Goal: Task Accomplishment & Management: Manage account settings

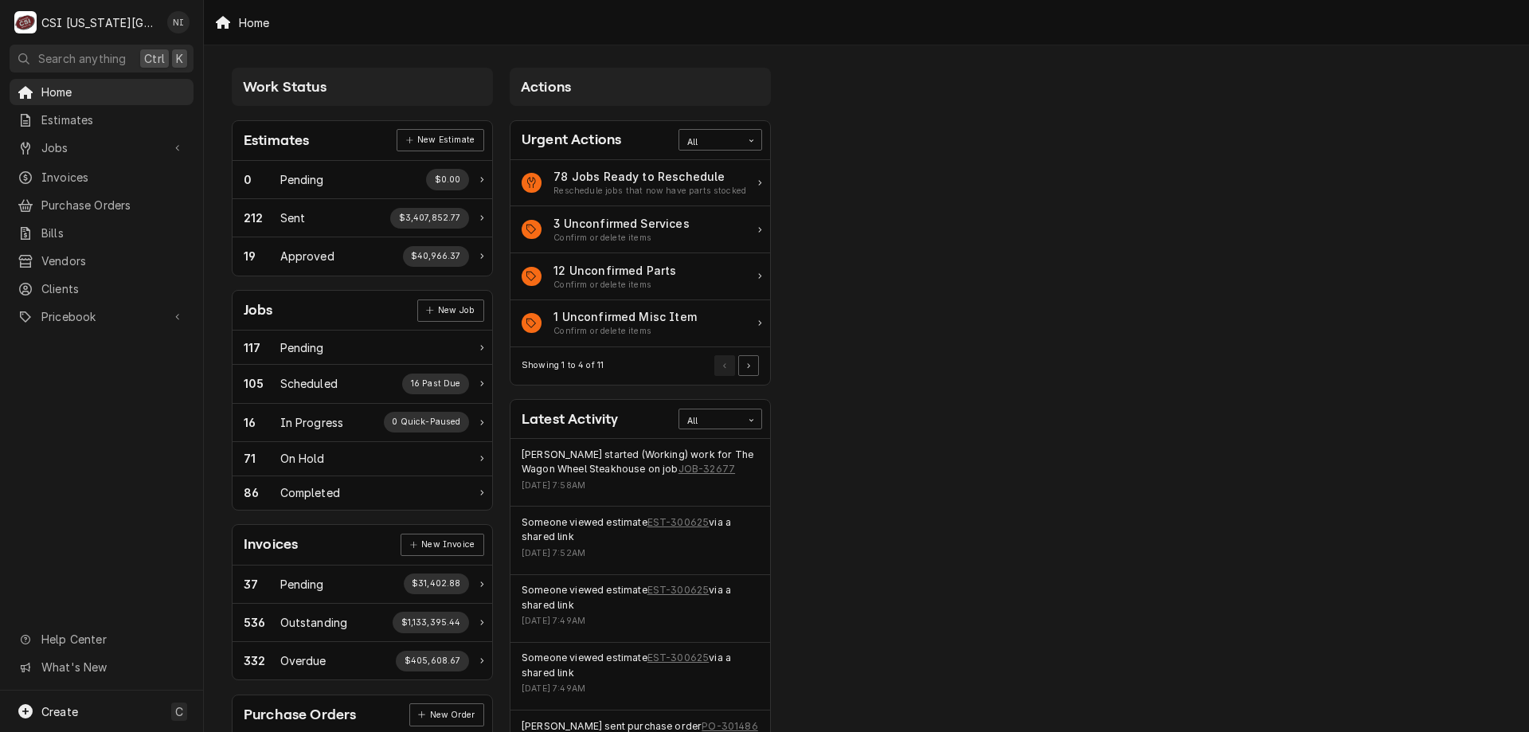
click at [82, 139] on span "Jobs" at bounding box center [101, 147] width 120 height 17
click at [89, 167] on span "Jobs" at bounding box center [113, 175] width 144 height 17
click at [84, 249] on span "Purchase Orders" at bounding box center [113, 257] width 144 height 17
click at [134, 362] on span "Pricebook" at bounding box center [101, 369] width 120 height 17
click at [139, 417] on span "Parts & Materials" at bounding box center [113, 425] width 144 height 17
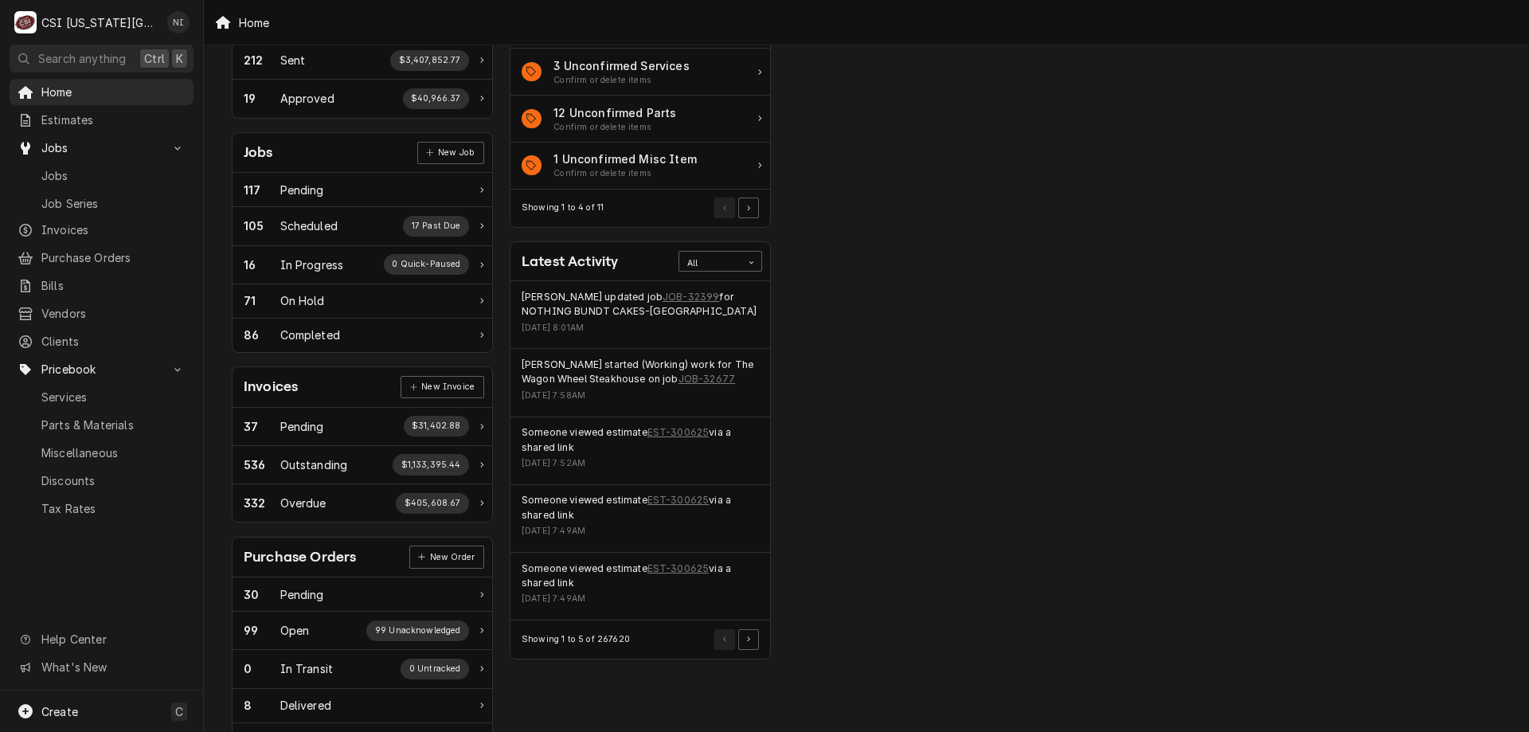
scroll to position [159, 0]
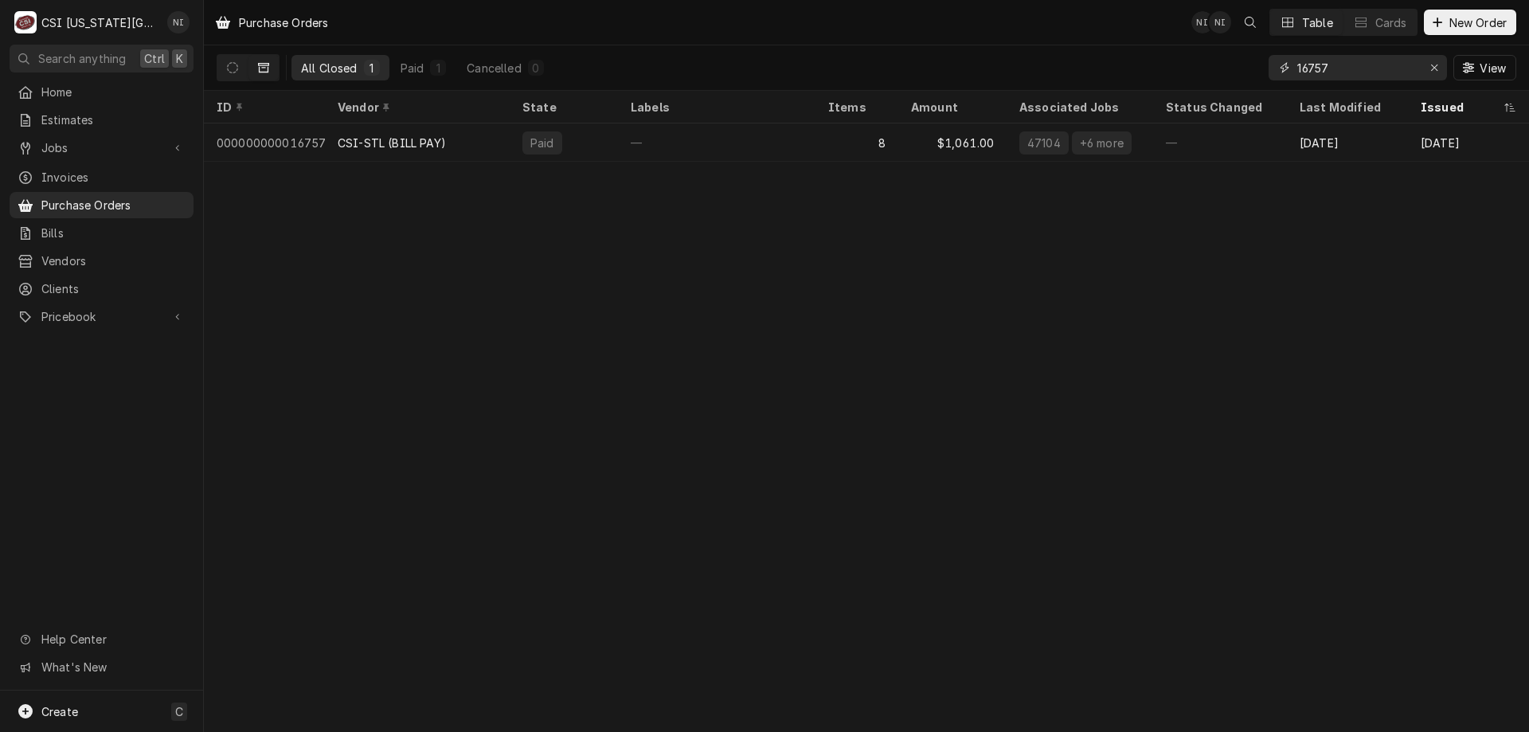
click at [1428, 69] on div "Erase input" at bounding box center [1435, 68] width 16 height 16
click at [1411, 69] on input "Dynamic Content Wrapper" at bounding box center [1373, 67] width 150 height 25
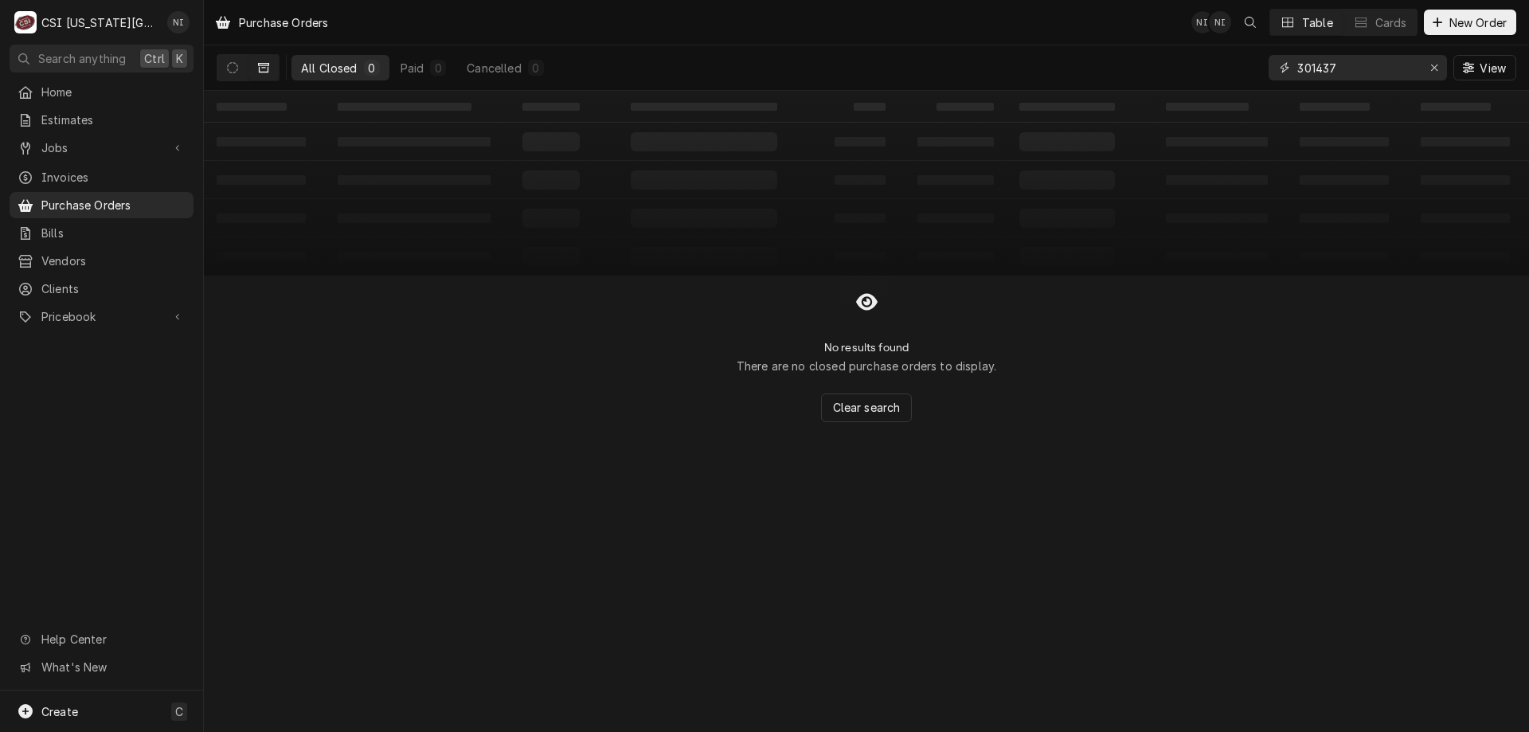
type input "301437"
click at [233, 71] on icon "Dynamic Content Wrapper" at bounding box center [232, 67] width 11 height 11
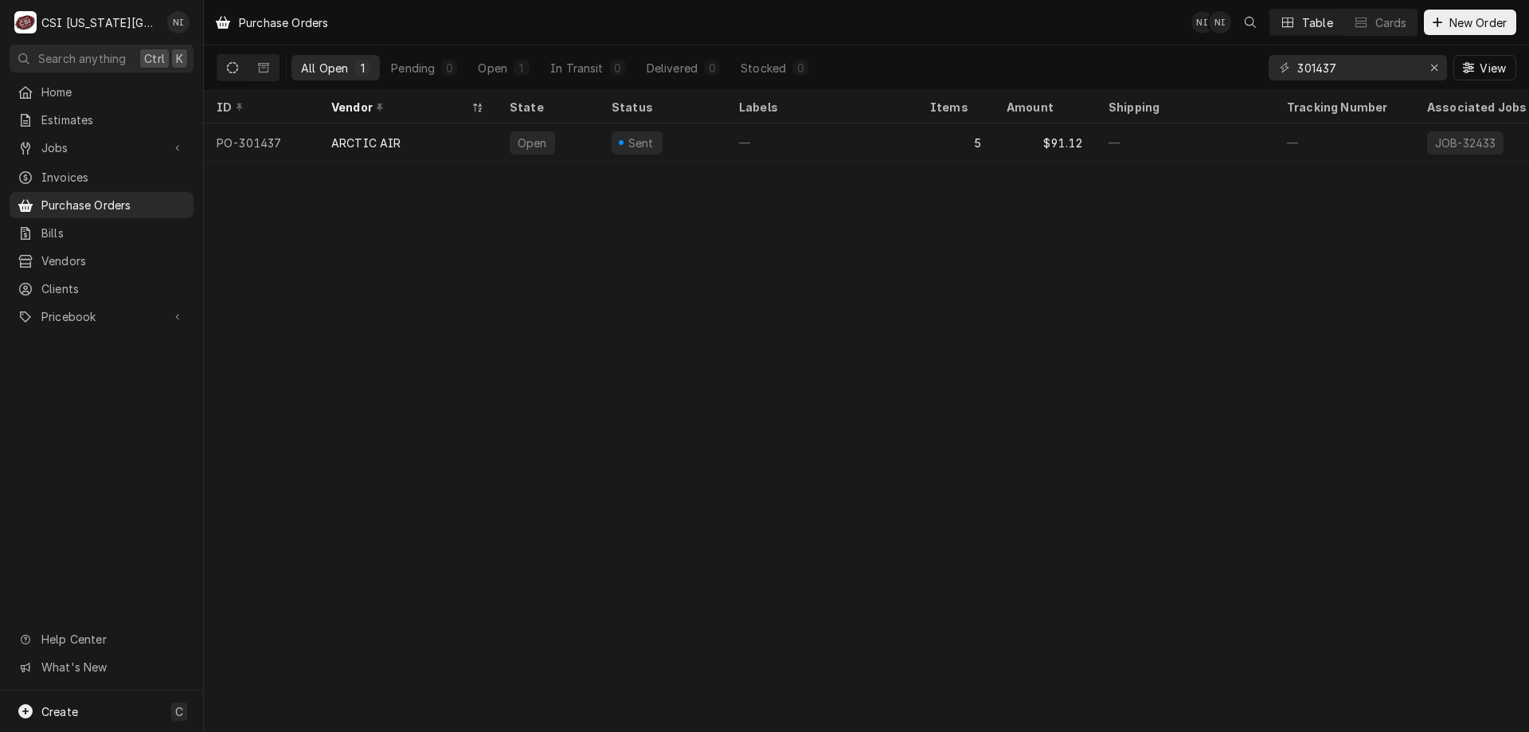
click at [739, 156] on div "—" at bounding box center [822, 142] width 191 height 38
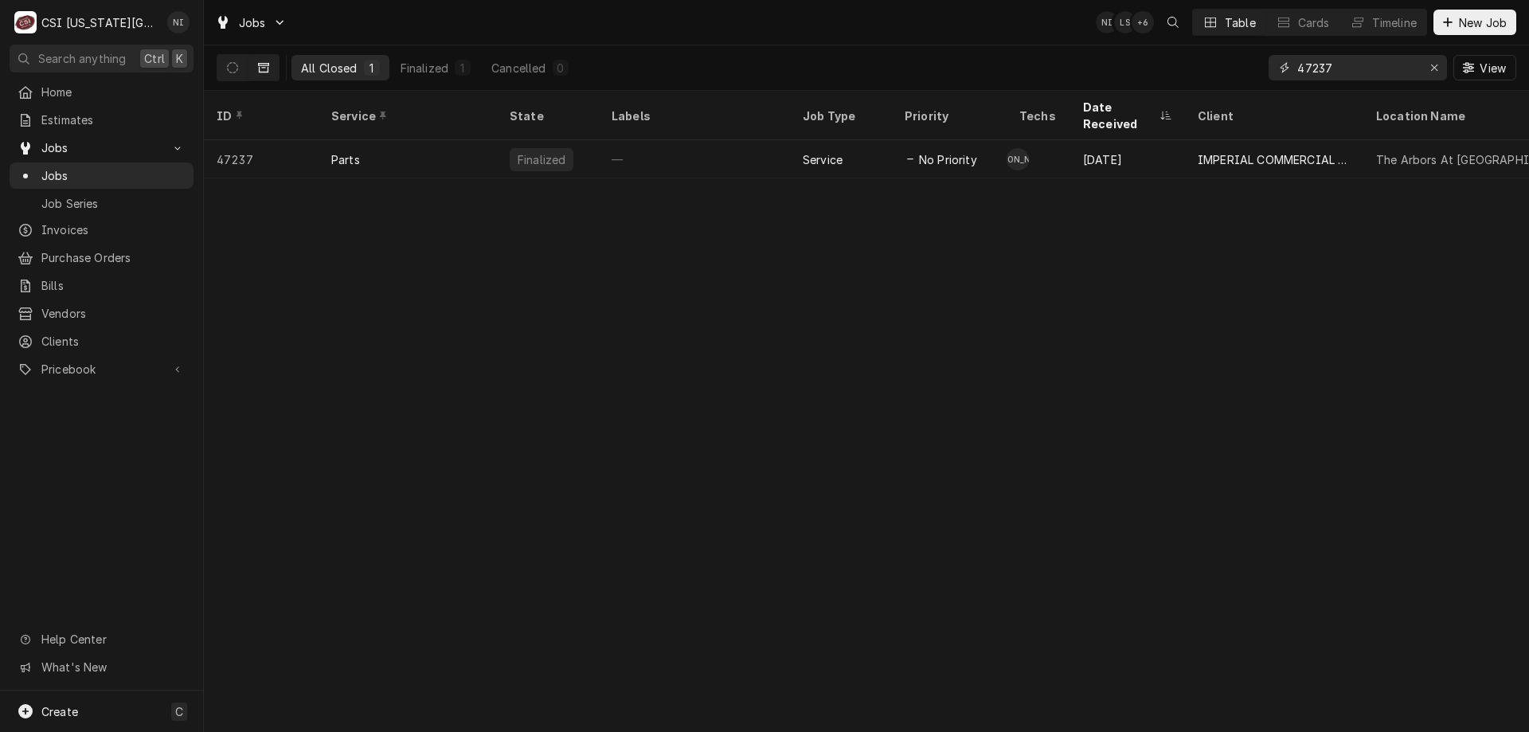
drag, startPoint x: 1342, startPoint y: 76, endPoint x: 1142, endPoint y: 46, distance: 202.9
click at [1147, 56] on div "All Closed 1 Finalized 1 Cancelled 0 47237 View" at bounding box center [867, 67] width 1300 height 45
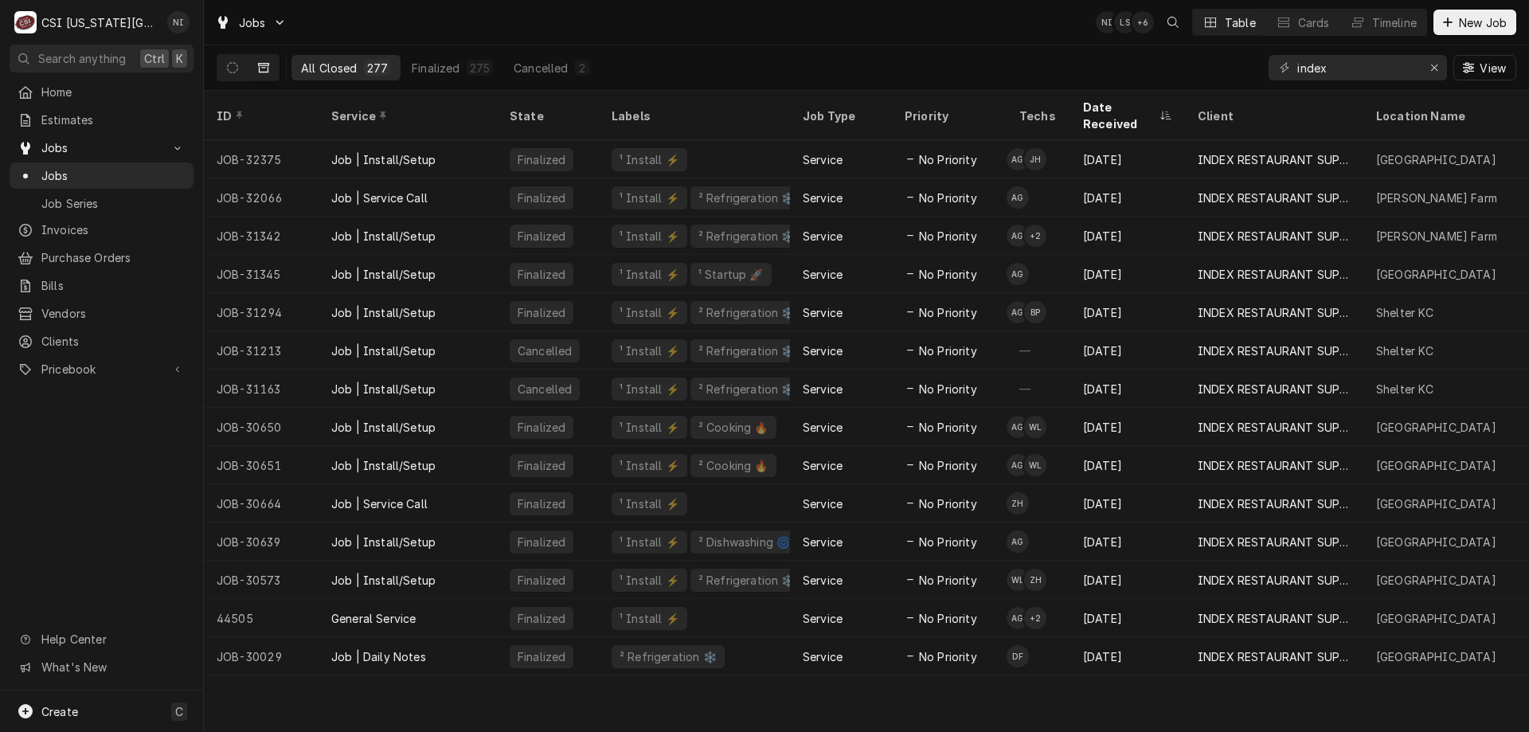
click at [238, 72] on button "Dynamic Content Wrapper" at bounding box center [232, 67] width 30 height 25
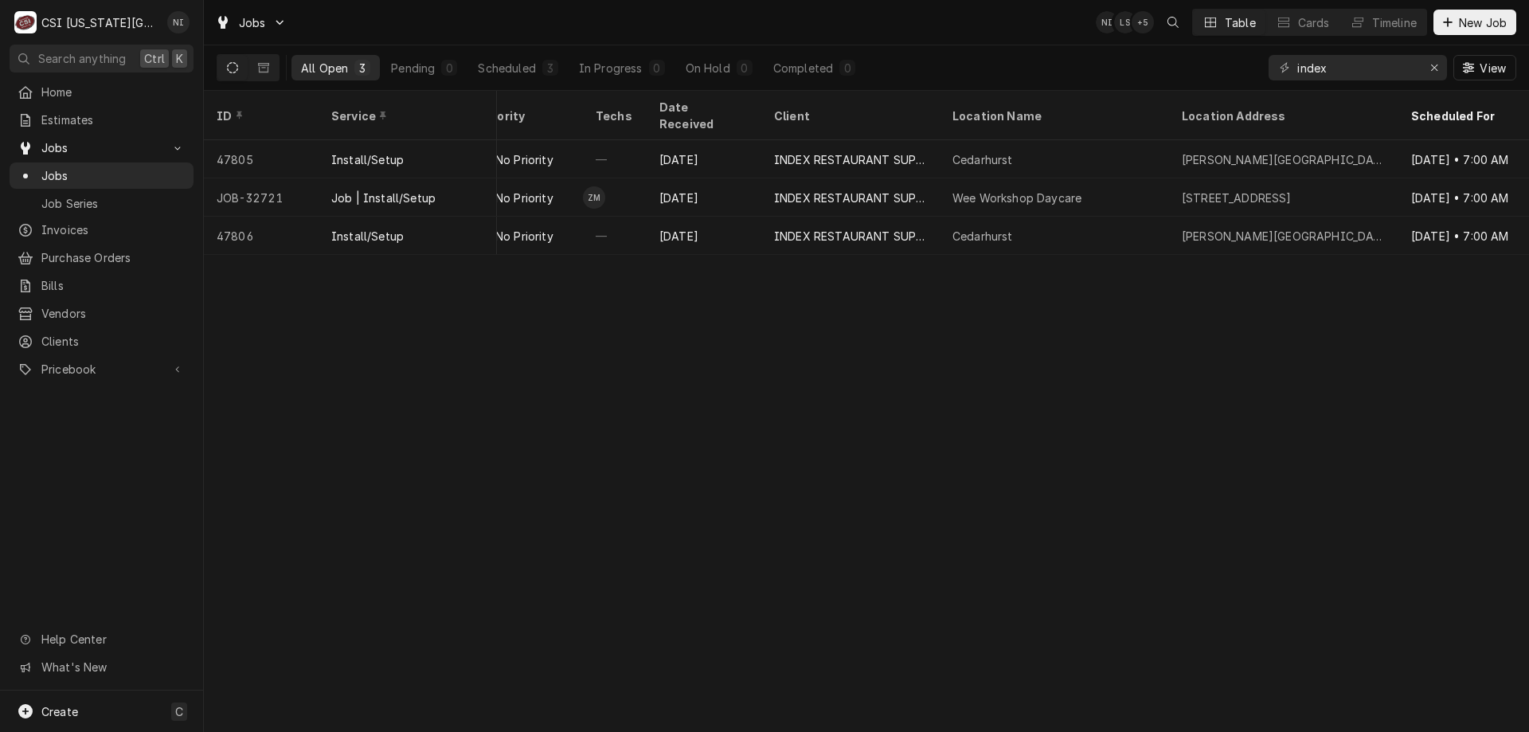
scroll to position [0, 607]
drag, startPoint x: 1341, startPoint y: 68, endPoint x: 1150, endPoint y: 54, distance: 191.7
click at [1151, 60] on div "All Open 3 Pending 0 Scheduled 3 In Progress 0 On Hold 0 Completed 0 index View" at bounding box center [867, 67] width 1300 height 45
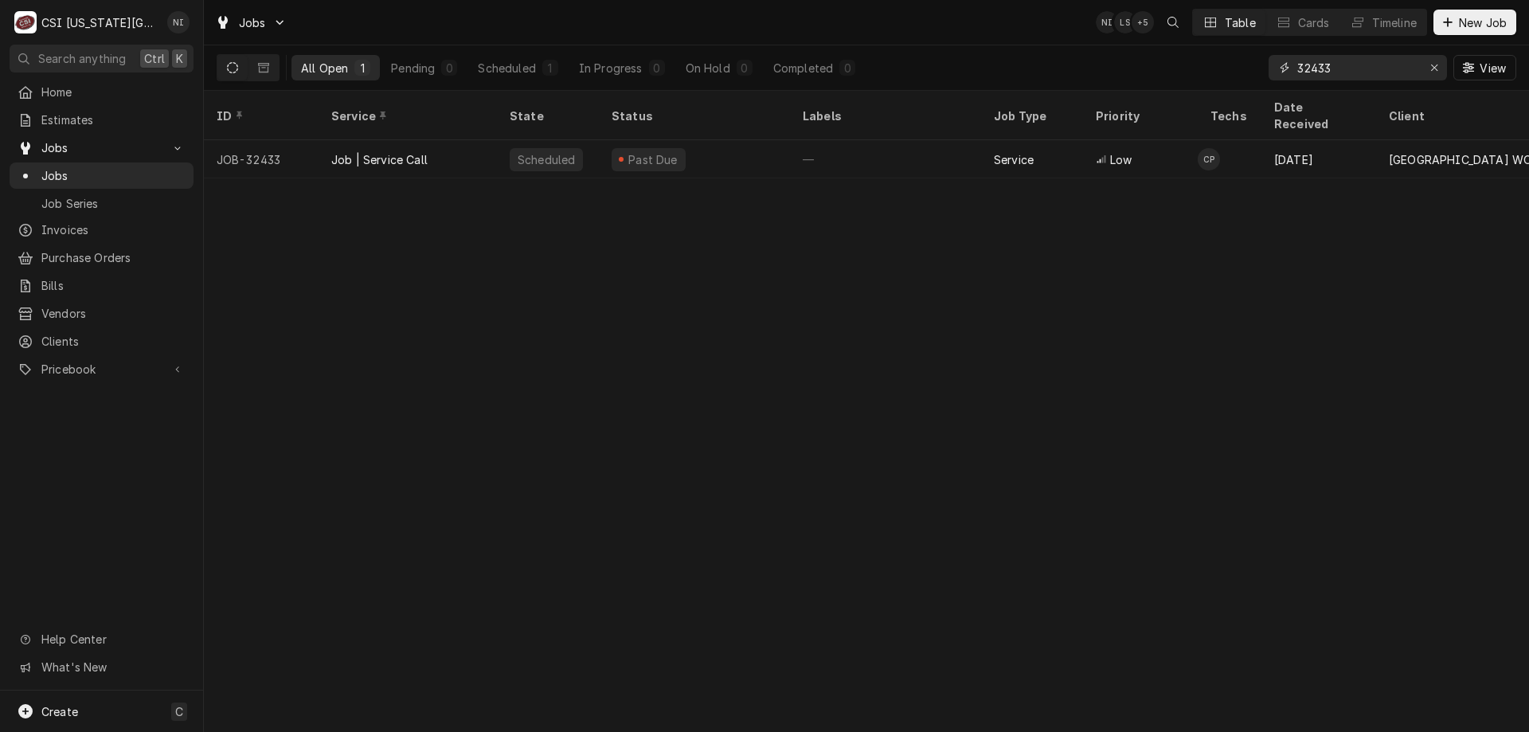
type input "32433"
click at [506, 140] on div "Scheduled" at bounding box center [548, 159] width 102 height 38
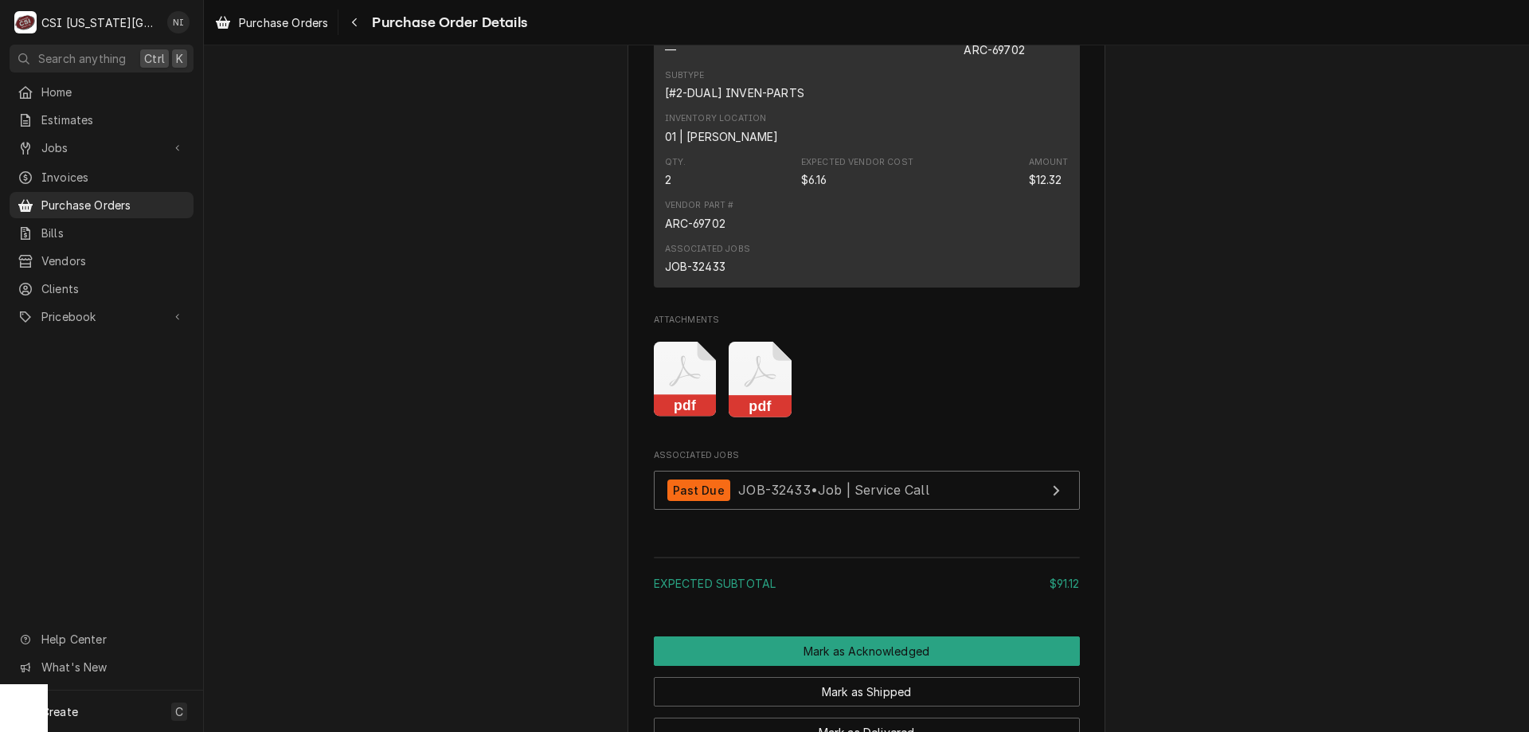
scroll to position [2433, 0]
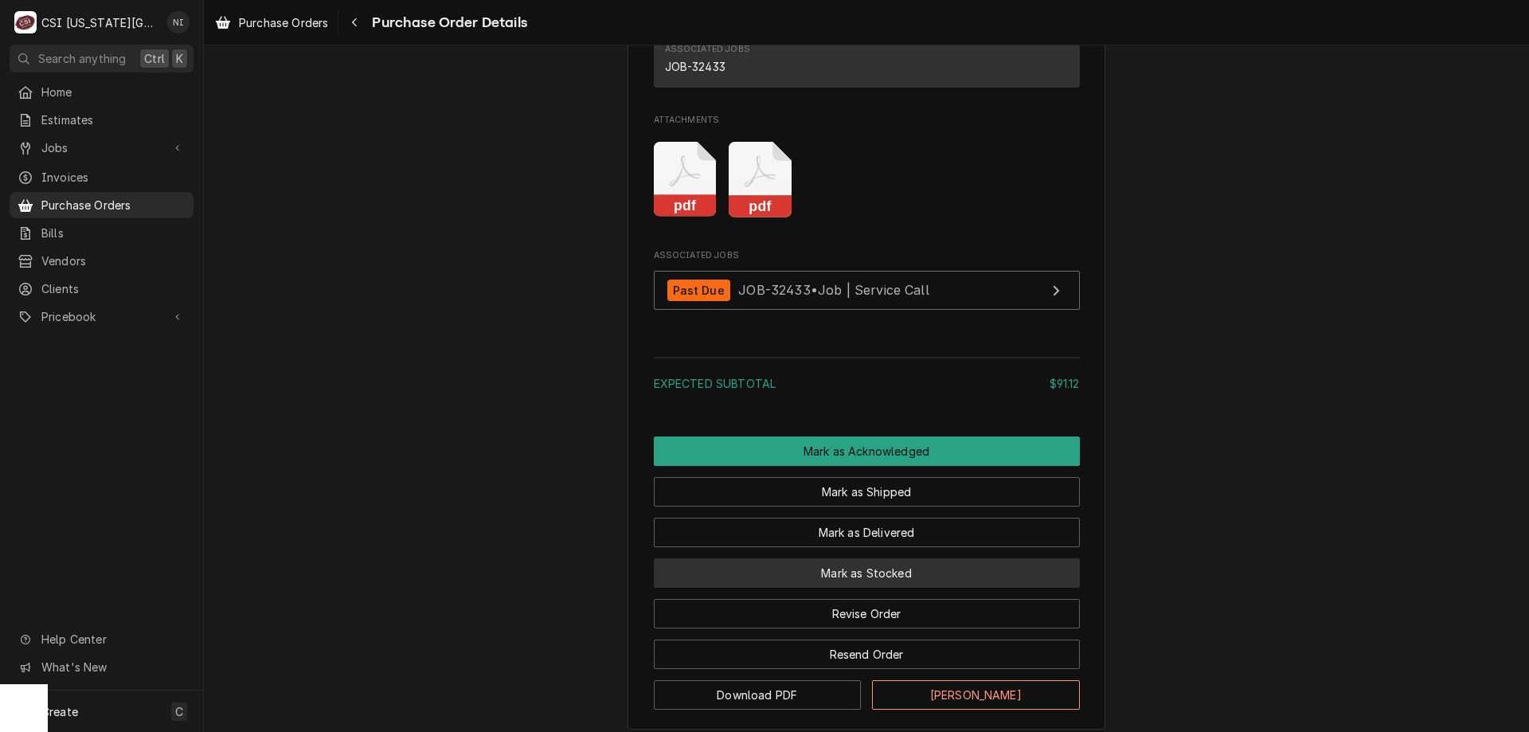
click at [914, 588] on button "Mark as Stocked" at bounding box center [867, 572] width 426 height 29
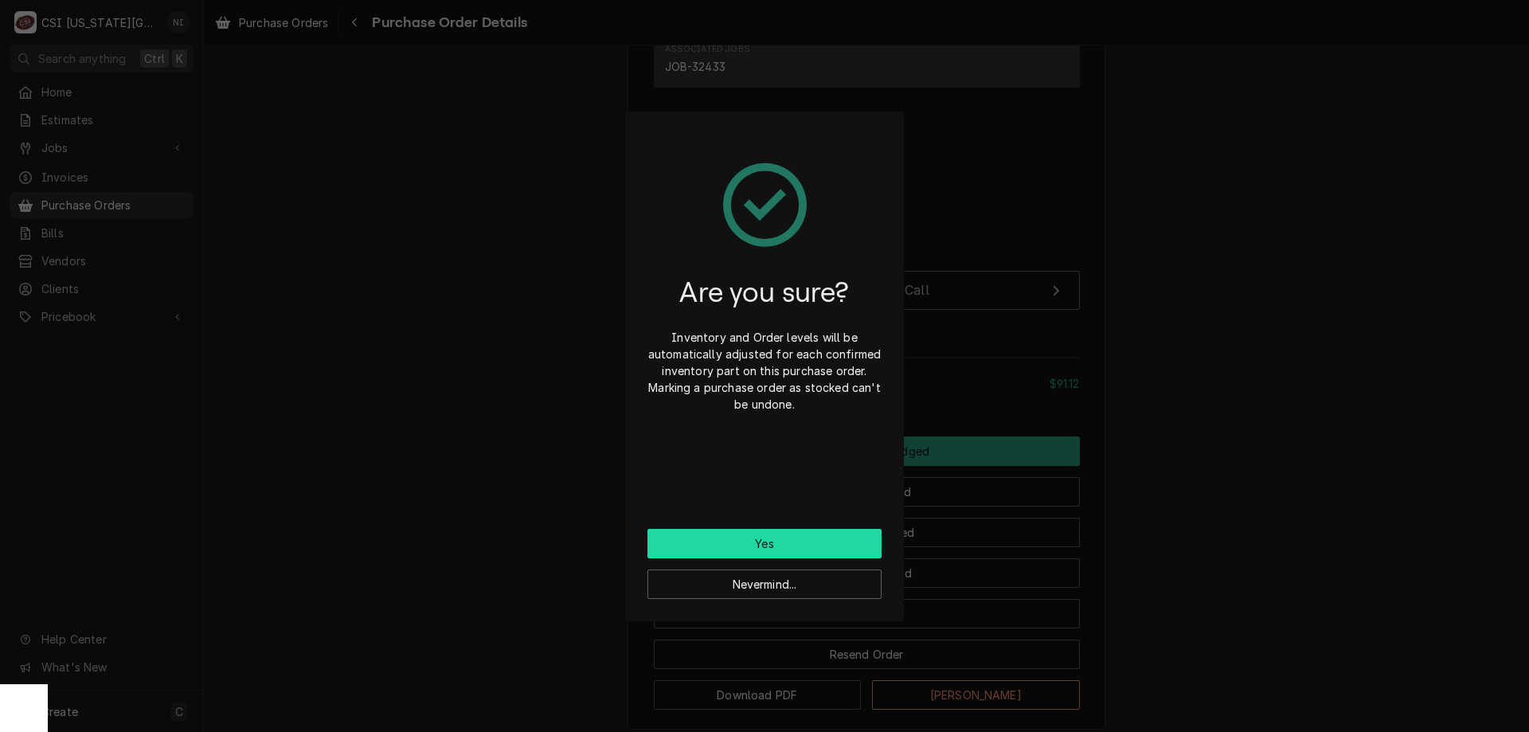
click at [835, 539] on button "Yes" at bounding box center [765, 543] width 234 height 29
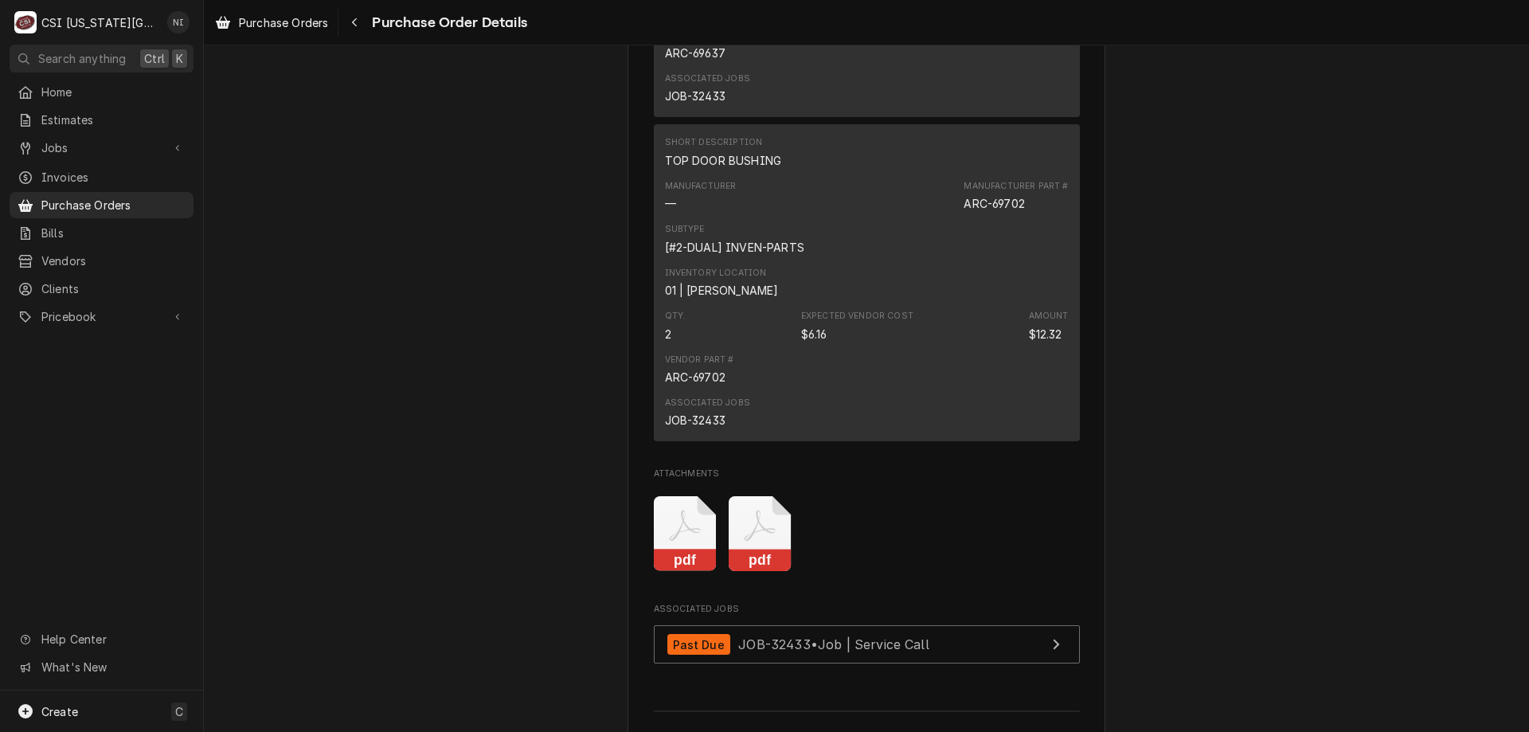
scroll to position [2634, 0]
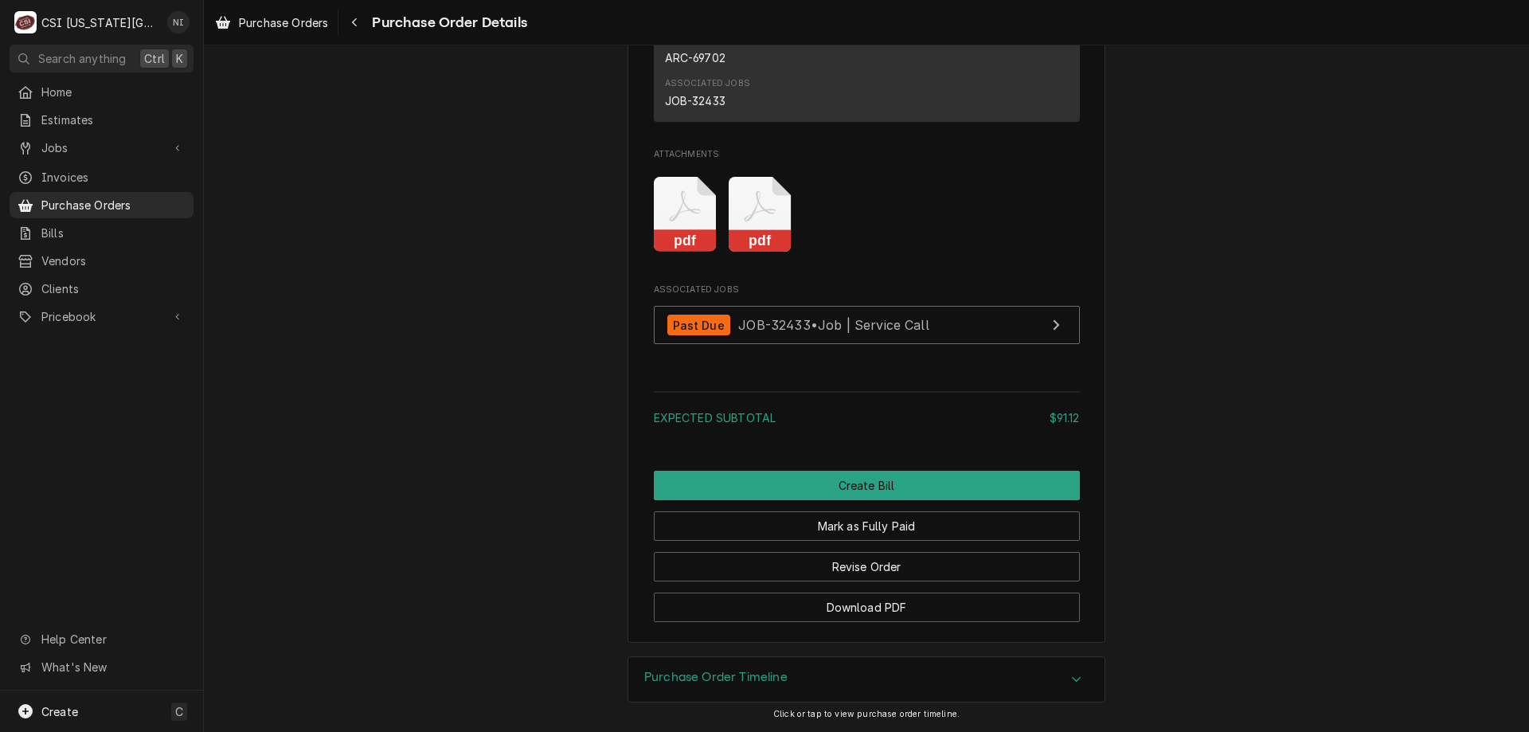
click at [178, 197] on span "Purchase Orders" at bounding box center [113, 205] width 144 height 17
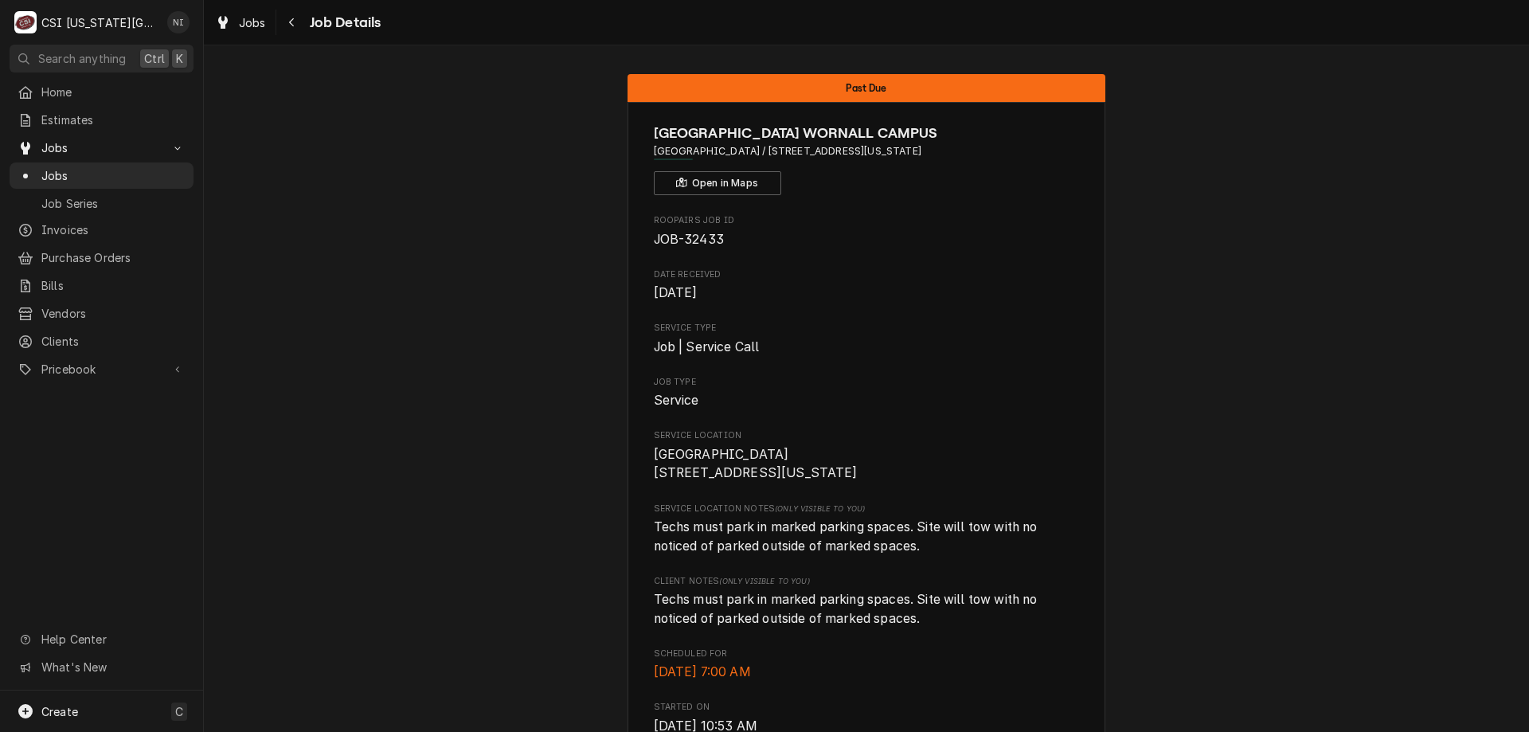
click at [111, 170] on span "Jobs" at bounding box center [113, 175] width 144 height 17
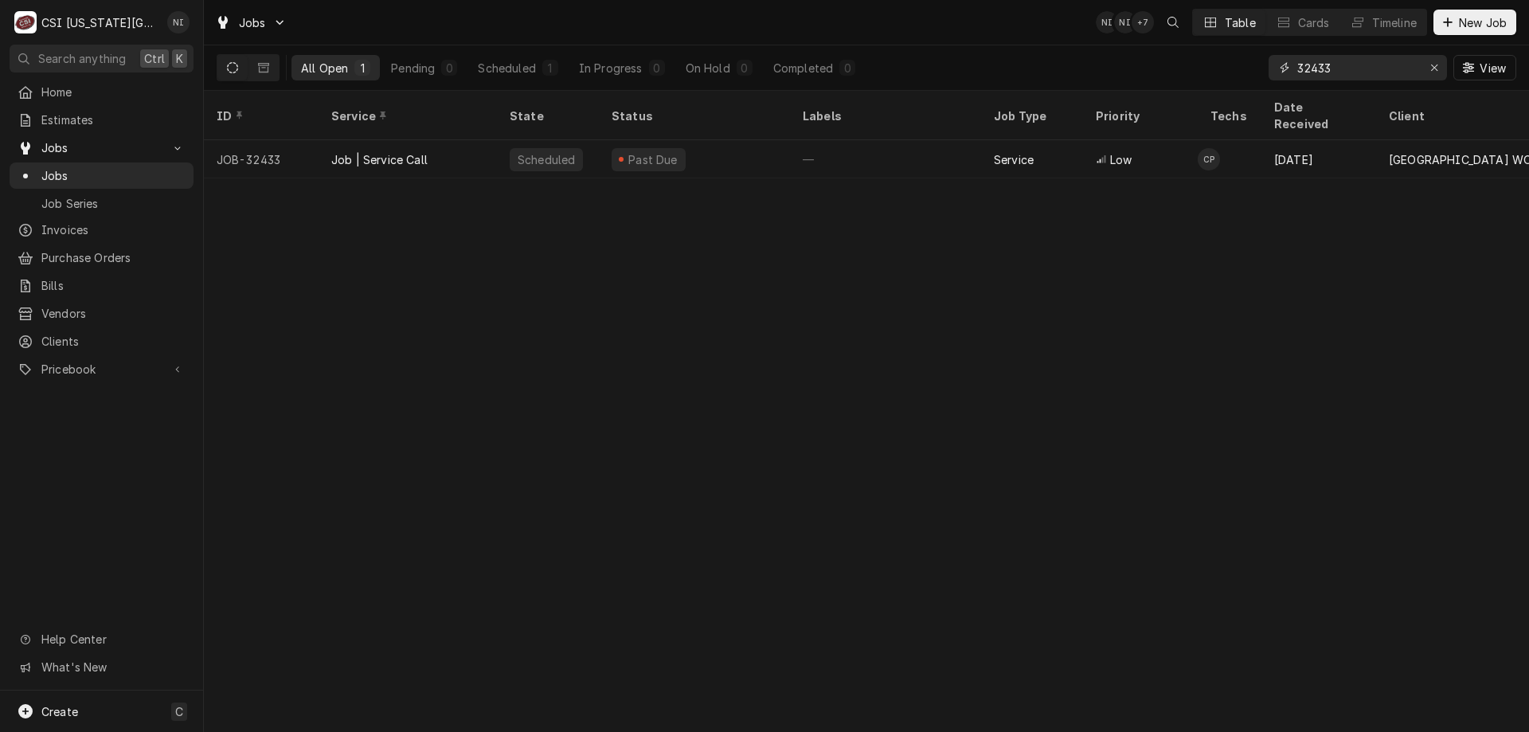
click at [1325, 72] on input "32433" at bounding box center [1357, 67] width 119 height 25
type input "32443"
click at [742, 118] on th "Status" at bounding box center [694, 115] width 191 height 49
click at [728, 143] on div "Past Due" at bounding box center [694, 159] width 191 height 38
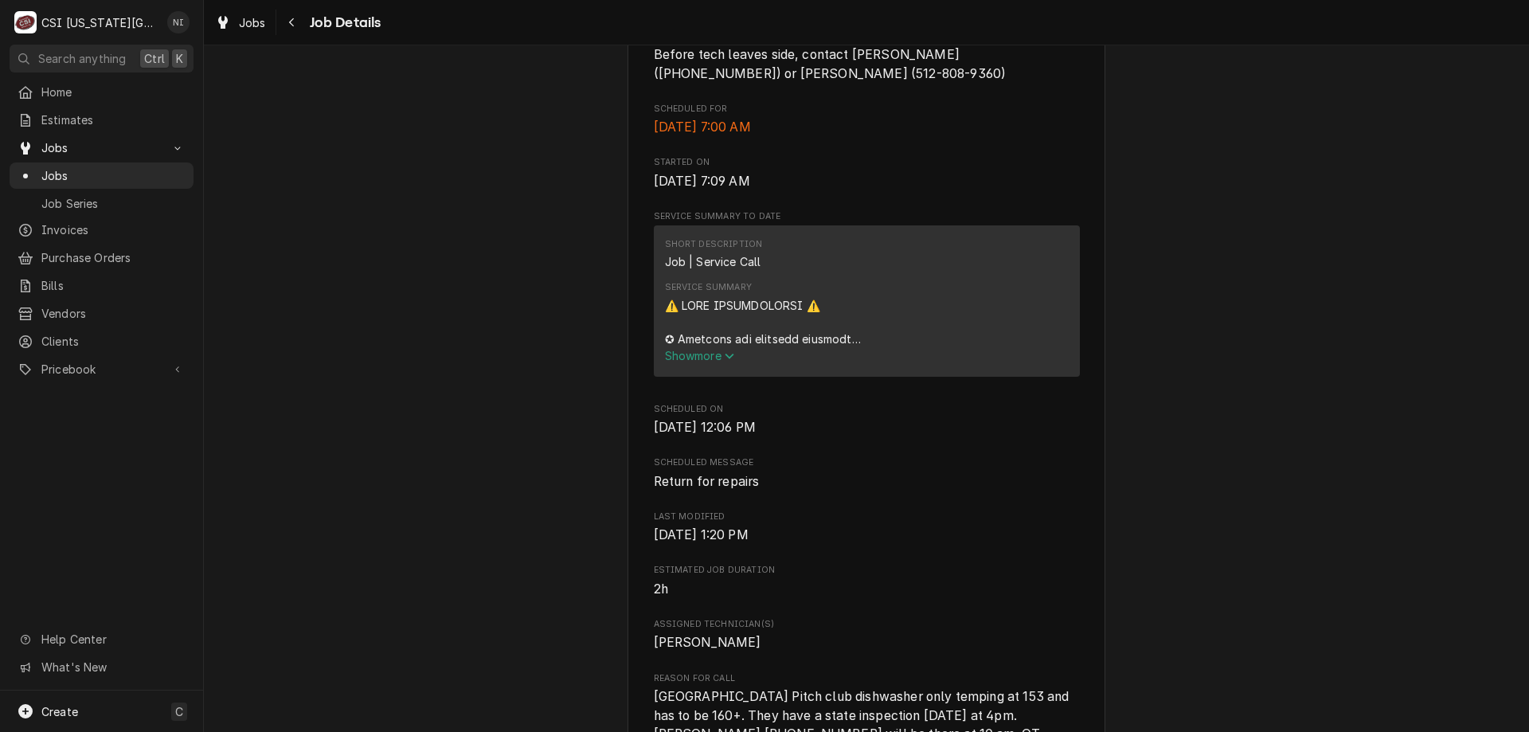
scroll to position [314, 0]
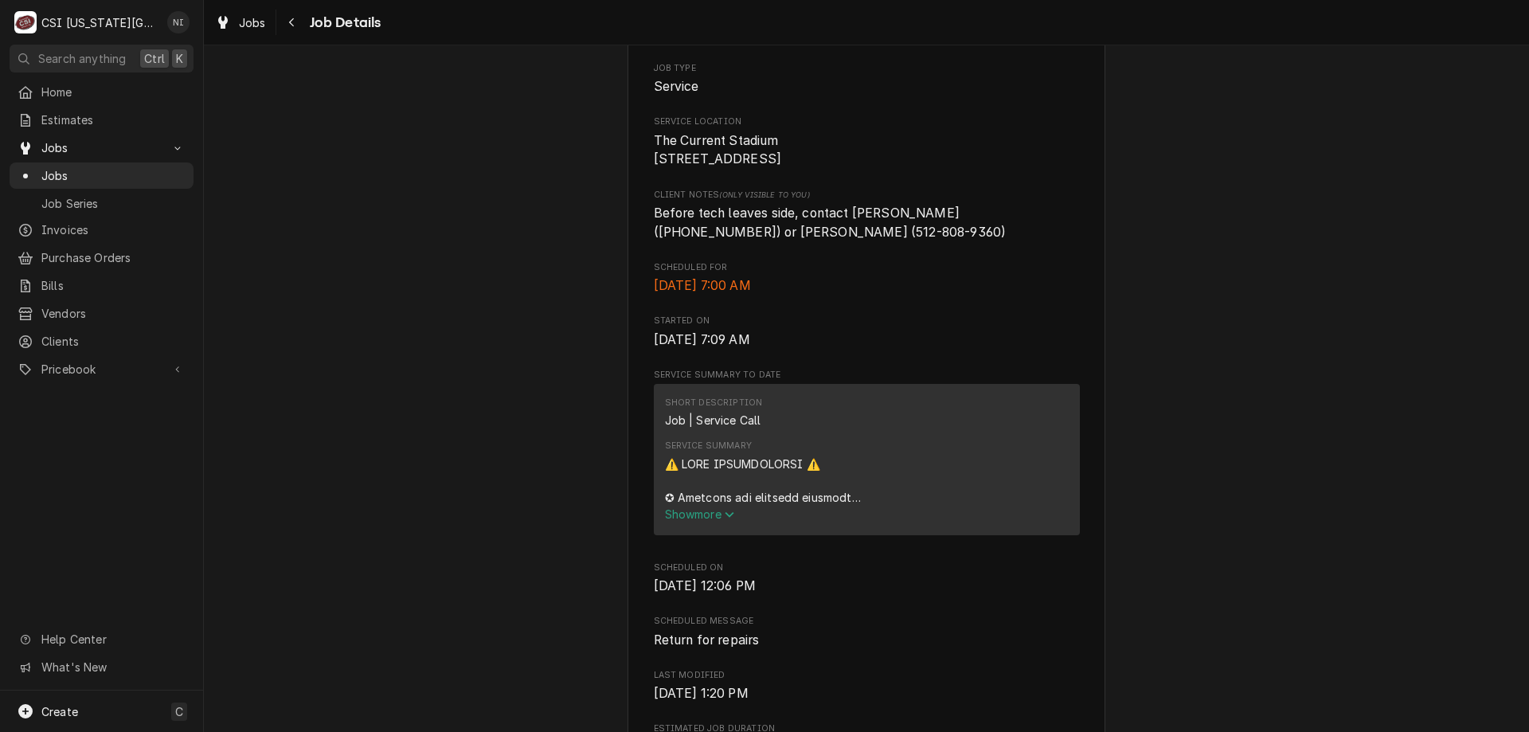
click at [163, 169] on span "Jobs" at bounding box center [113, 175] width 144 height 17
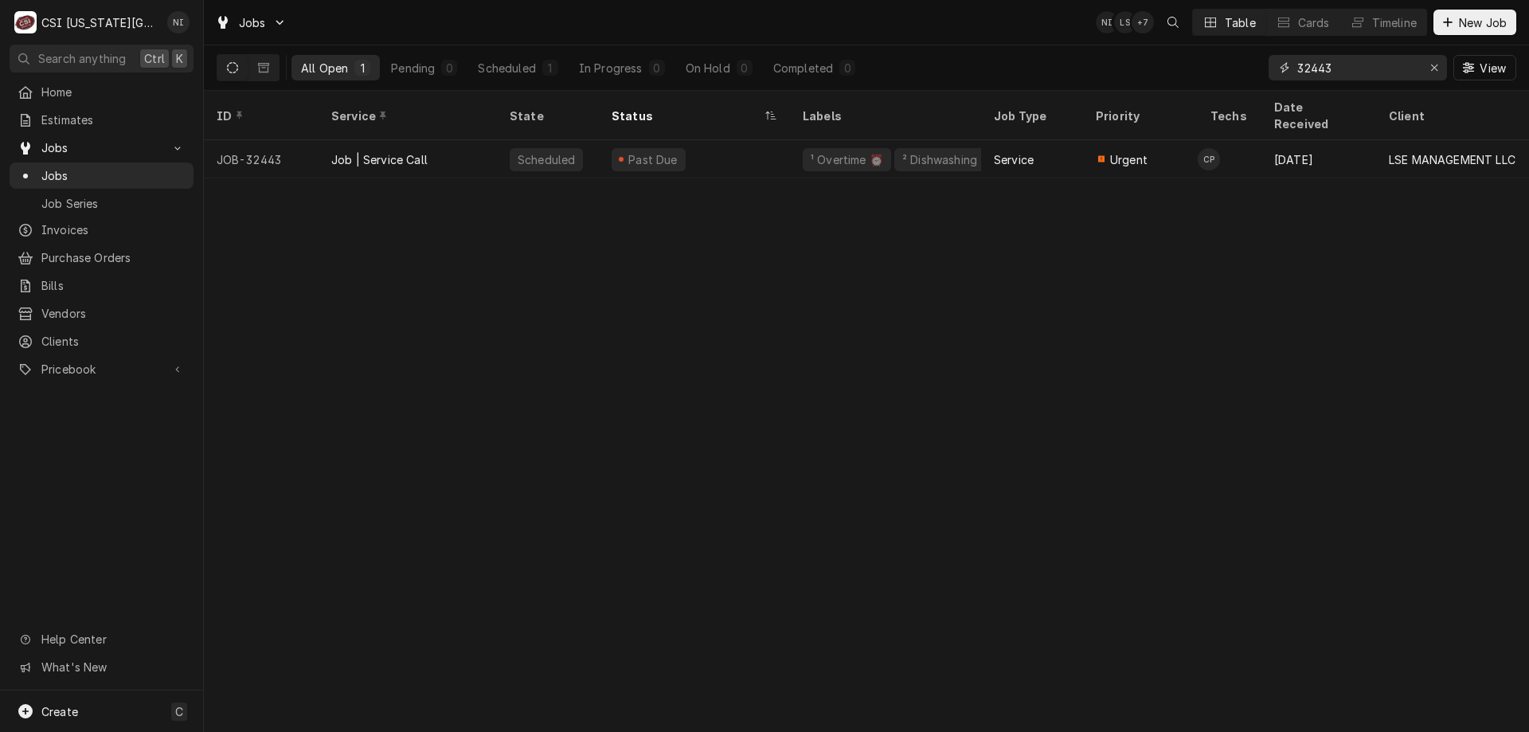
click at [1328, 69] on input "32443" at bounding box center [1357, 67] width 119 height 25
drag, startPoint x: 1344, startPoint y: 66, endPoint x: 1263, endPoint y: 68, distance: 80.5
click at [1266, 68] on div "All Open 1 Pending 0 Scheduled 1 In Progress 0 On Hold 0 Completed 0 32433 View" at bounding box center [867, 67] width 1300 height 45
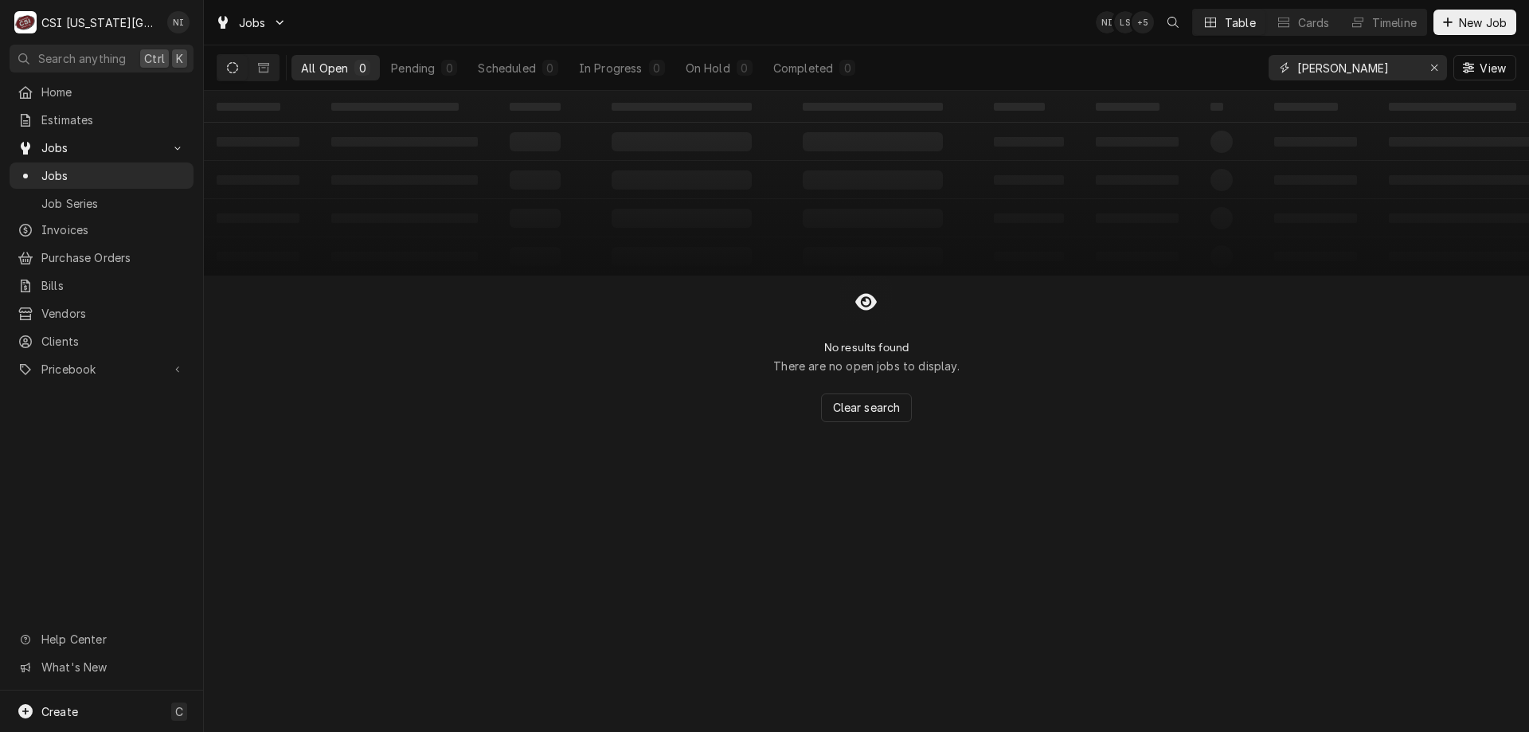
drag, startPoint x: 1348, startPoint y: 73, endPoint x: 1265, endPoint y: 68, distance: 83.0
click at [1265, 68] on div "All Open 0 Pending 0 Scheduled 0 In Progress 0 On Hold 0 Completed 0 follett Vi…" at bounding box center [867, 67] width 1300 height 45
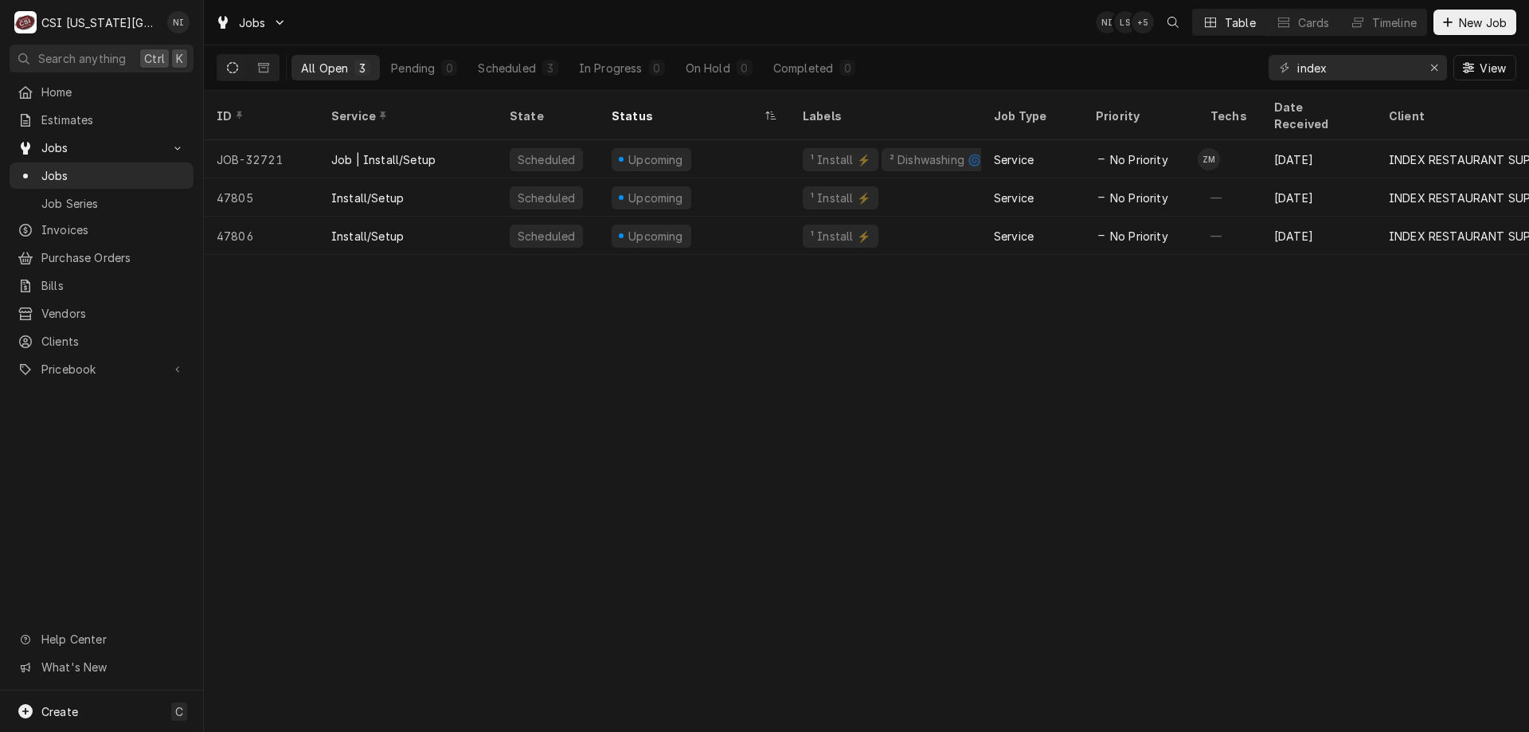
click at [522, 66] on div "Scheduled" at bounding box center [506, 68] width 57 height 17
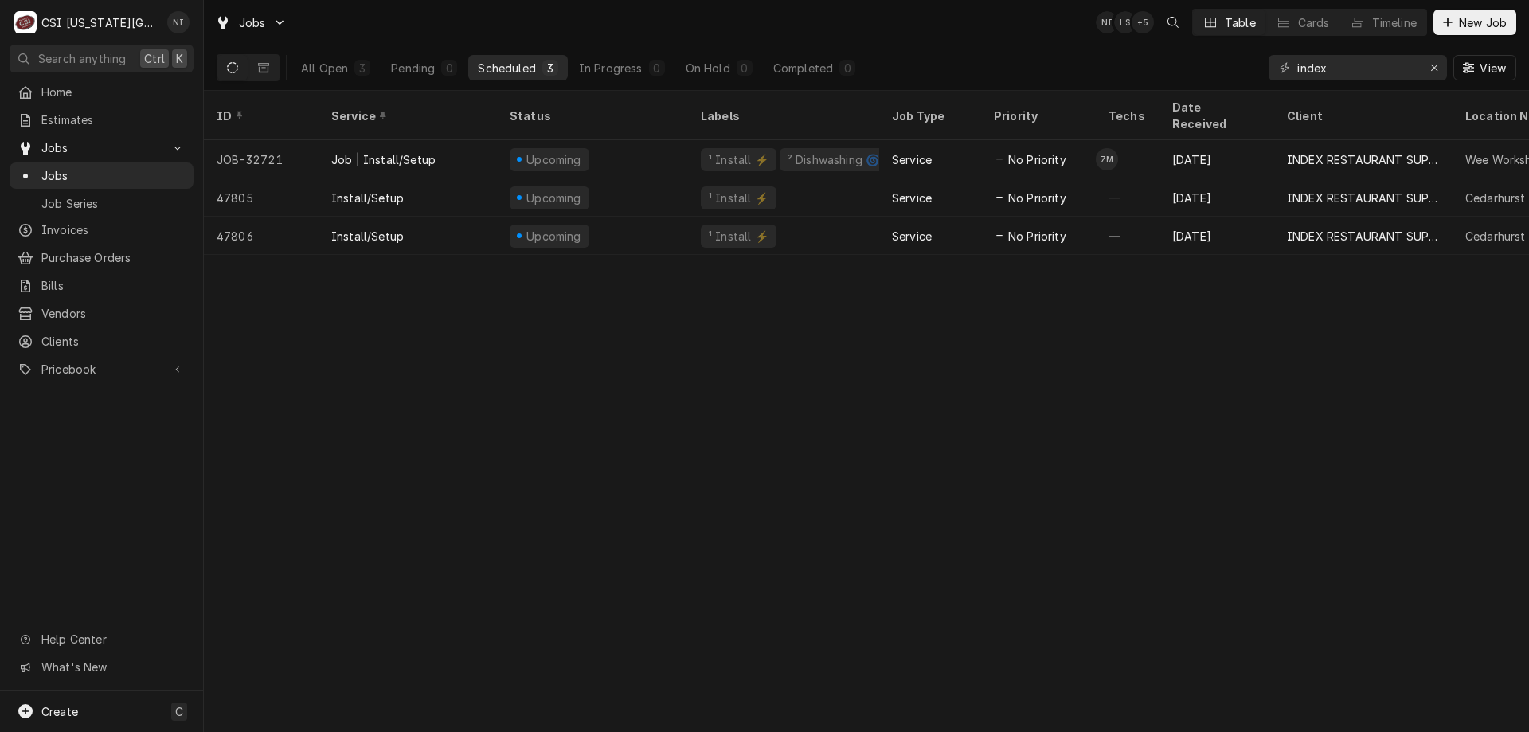
click at [330, 69] on div "All Open" at bounding box center [324, 68] width 47 height 17
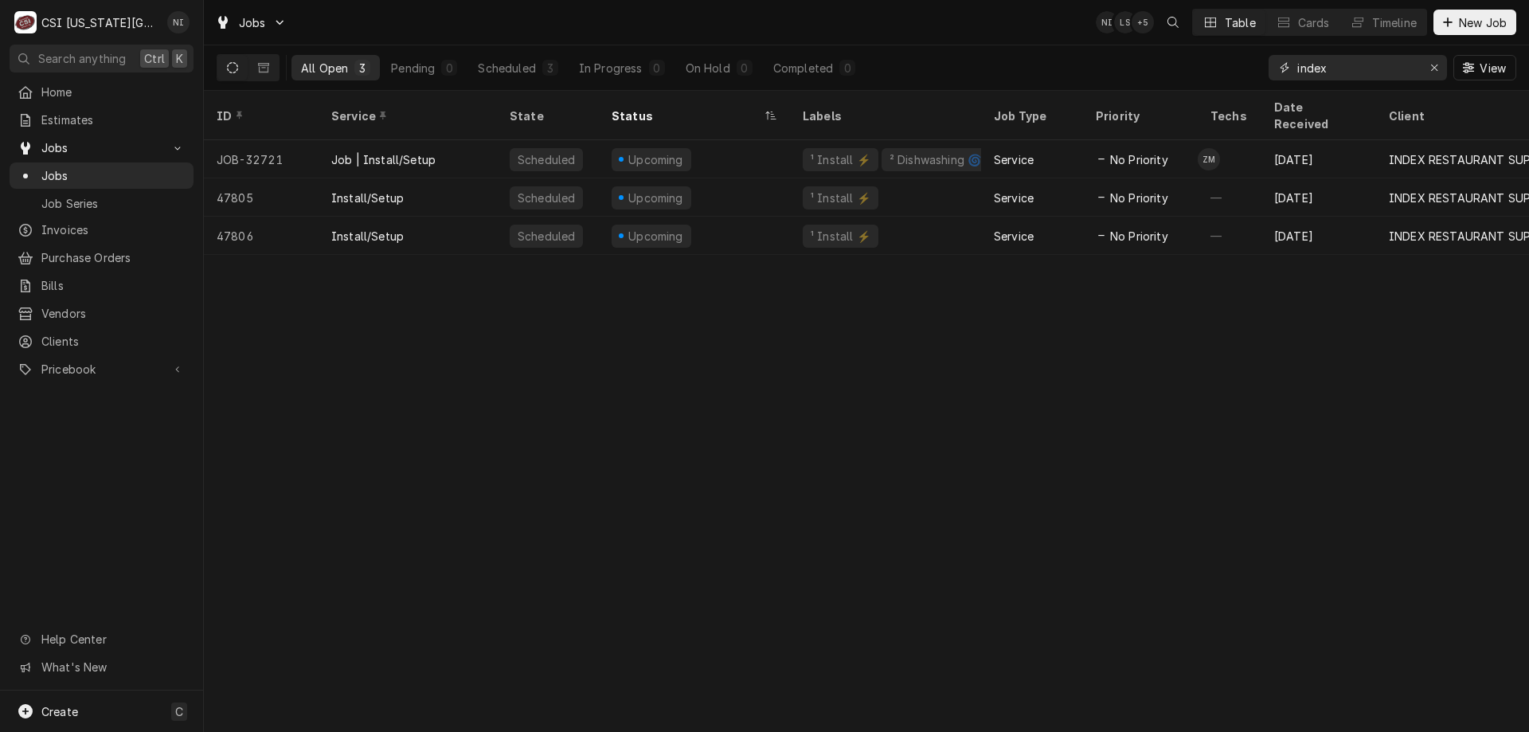
drag, startPoint x: 1318, startPoint y: 65, endPoint x: 1261, endPoint y: 54, distance: 58.3
click at [1278, 61] on div "index" at bounding box center [1358, 67] width 178 height 25
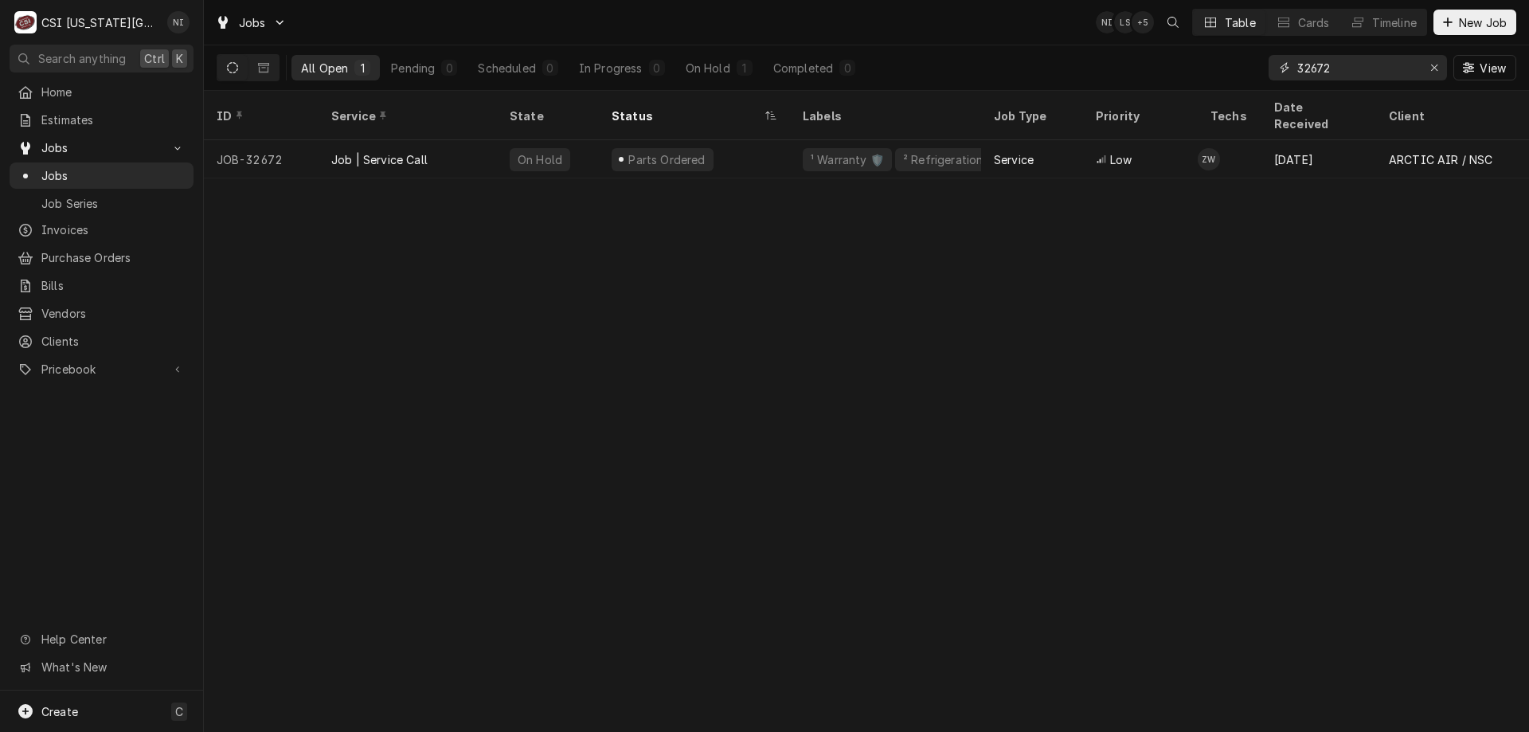
type input "32672"
click at [450, 140] on div "Job | Service Call" at bounding box center [408, 159] width 178 height 38
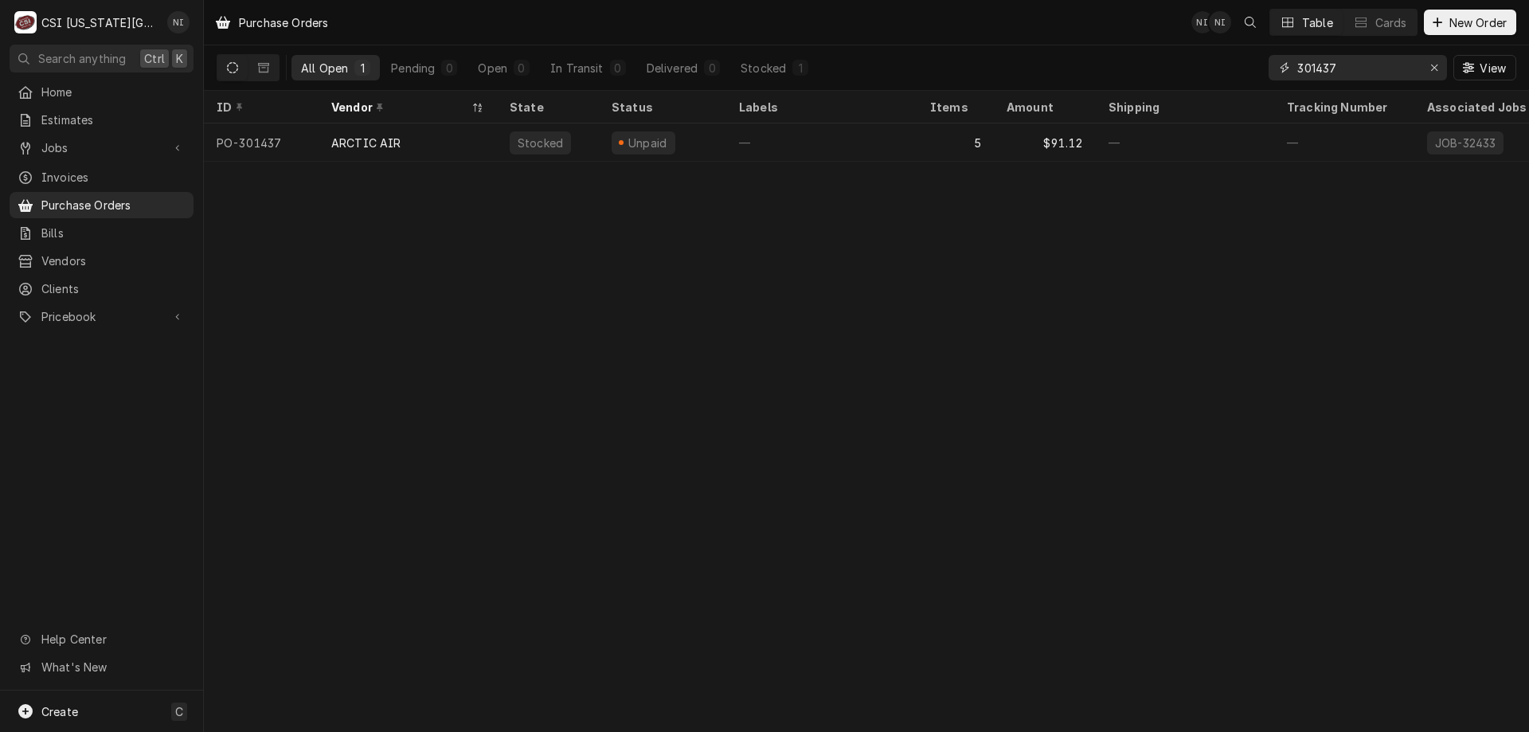
drag, startPoint x: 1316, startPoint y: 69, endPoint x: 1197, endPoint y: 55, distance: 119.5
click at [1198, 55] on div "All Open 1 Pending 0 Open 0 In Transit 0 Delivered 0 Stocked 1 301437 View" at bounding box center [867, 67] width 1300 height 45
type input "301473"
click at [876, 132] on div "—" at bounding box center [822, 142] width 191 height 38
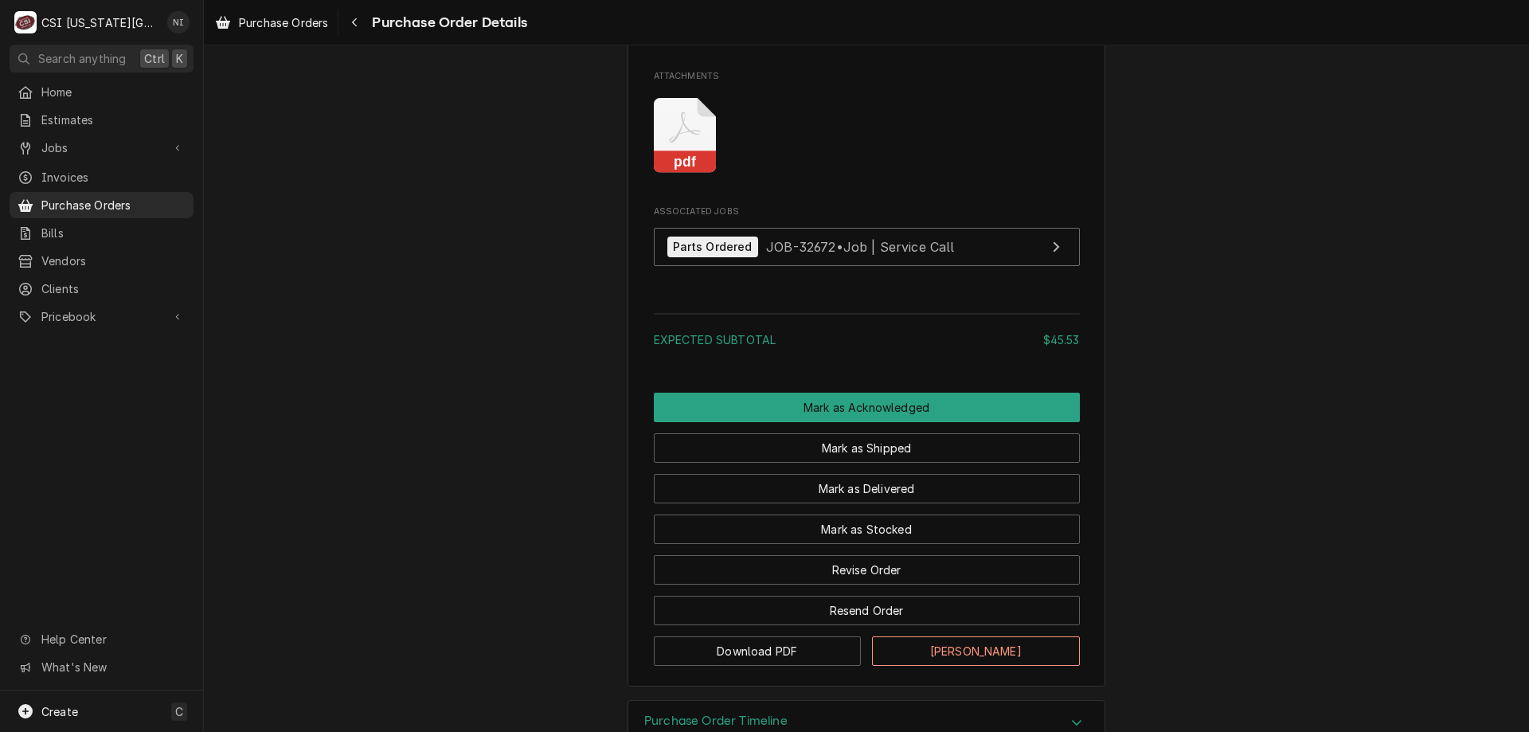
scroll to position [1256, 0]
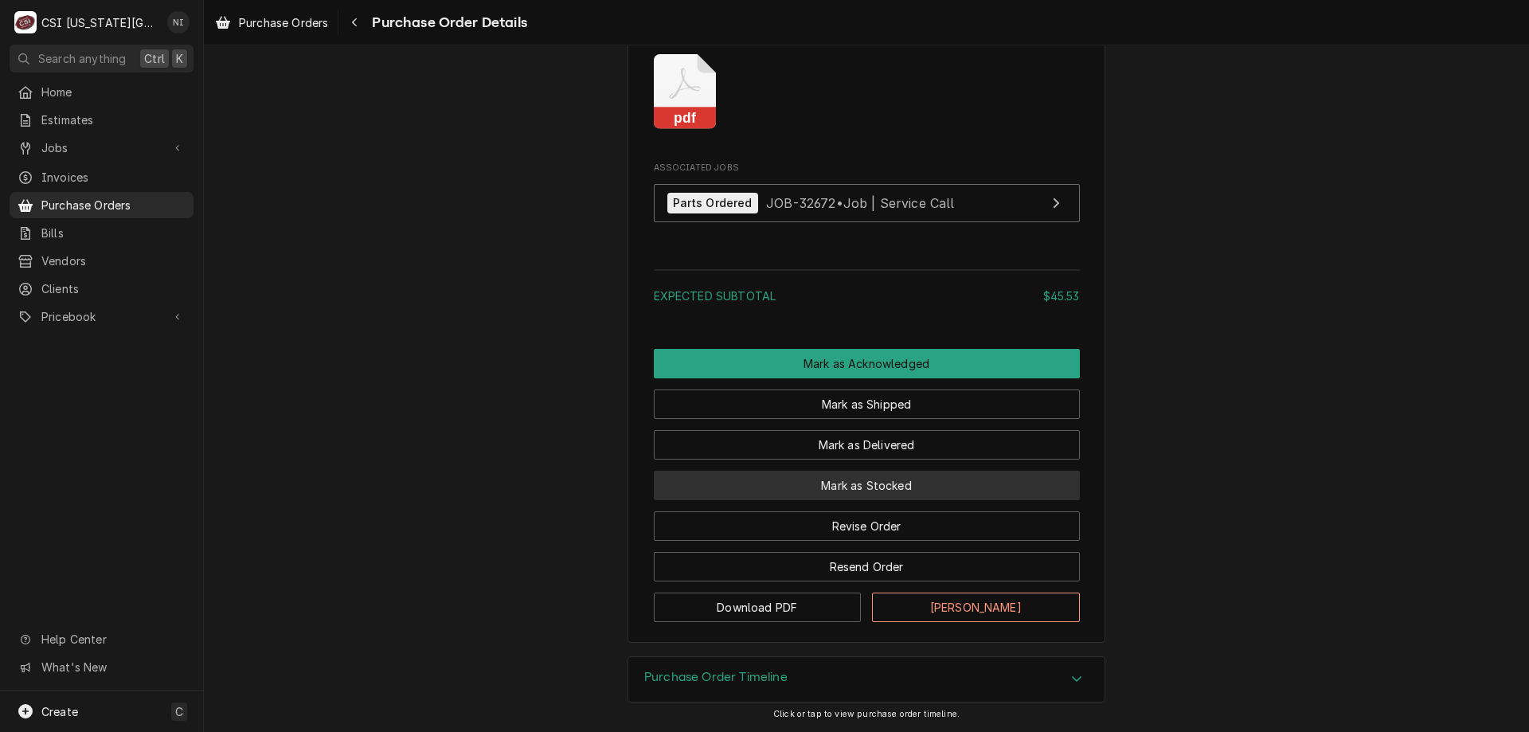
click at [899, 492] on button "Mark as Stocked" at bounding box center [867, 485] width 426 height 29
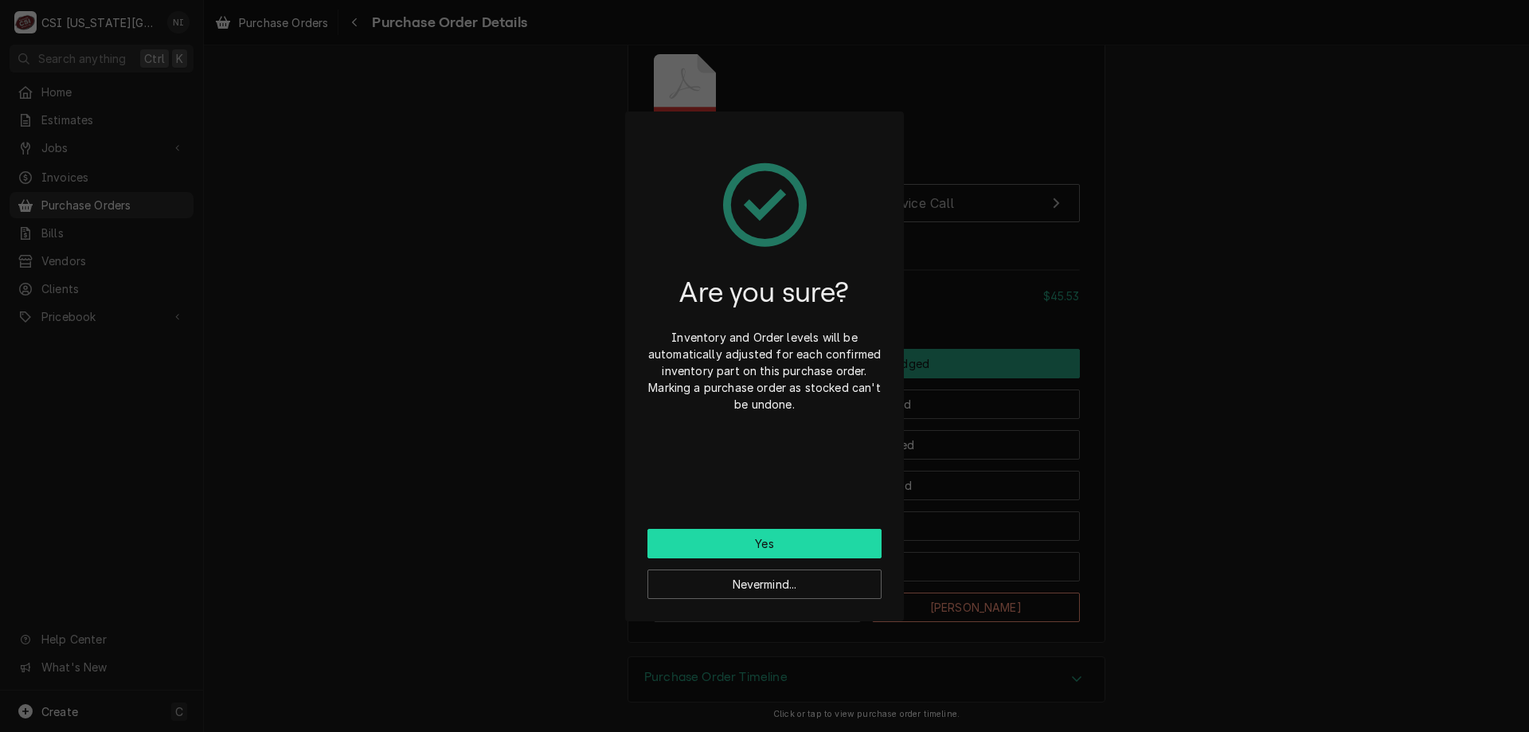
click at [793, 539] on button "Yes" at bounding box center [765, 543] width 234 height 29
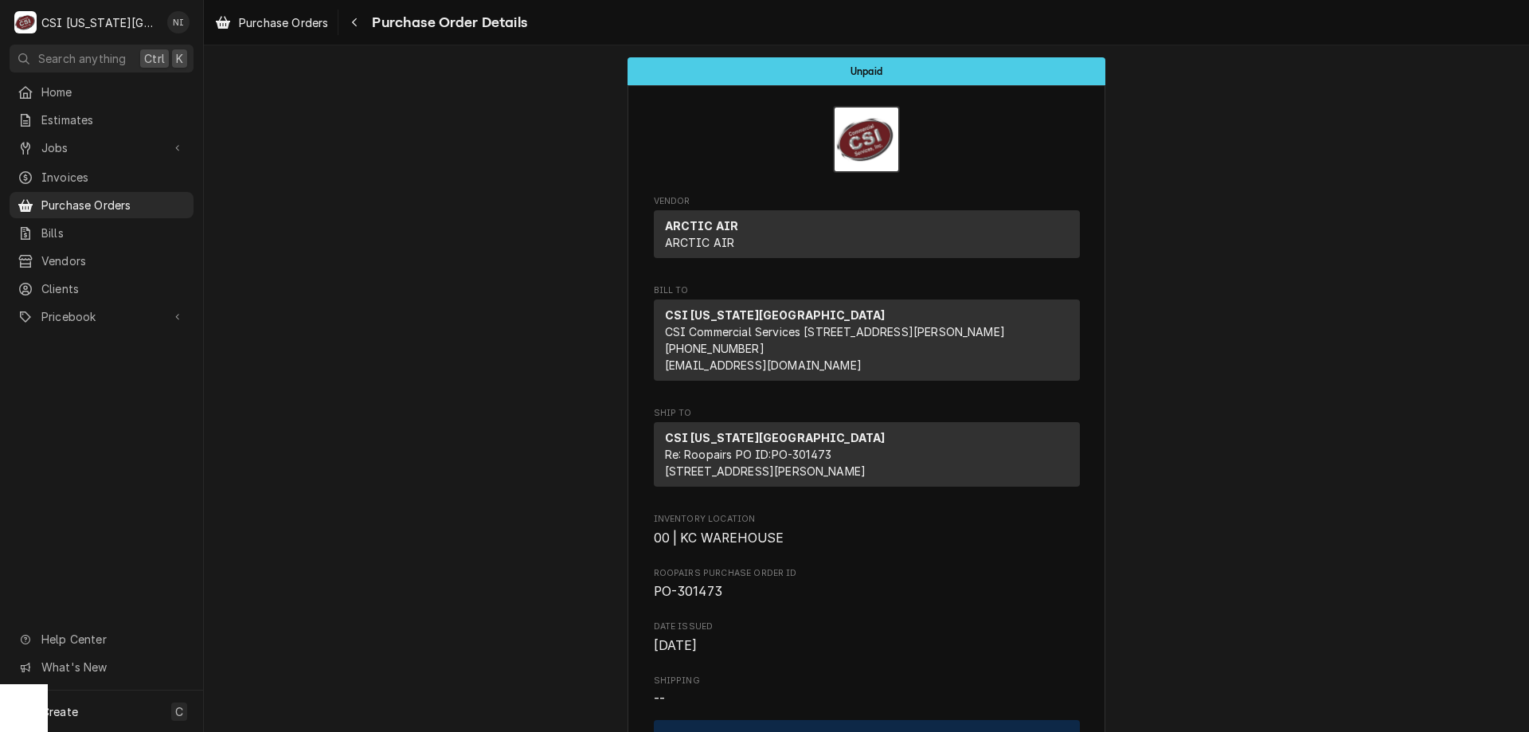
drag, startPoint x: 0, startPoint y: 0, endPoint x: 781, endPoint y: 526, distance: 941.9
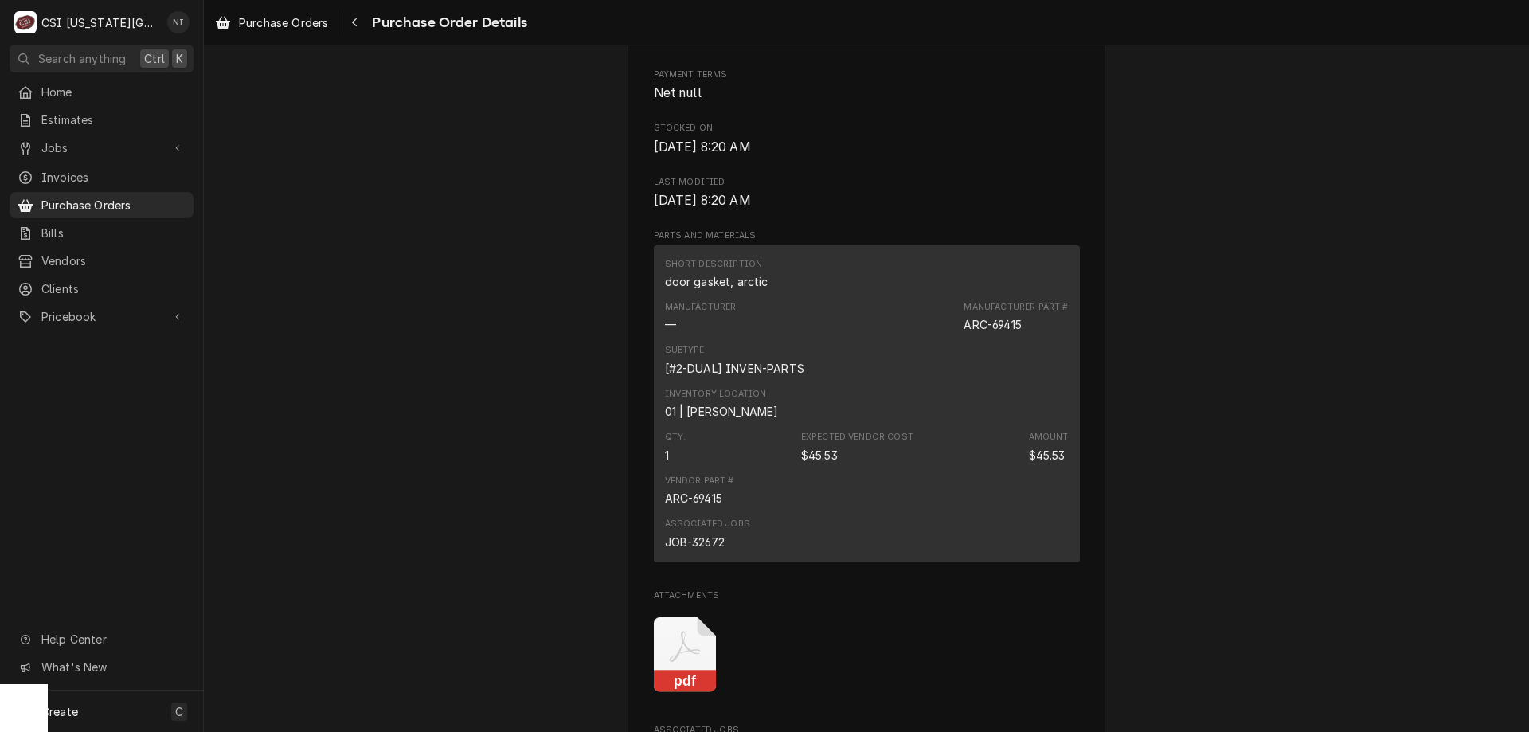
scroll to position [892, 0]
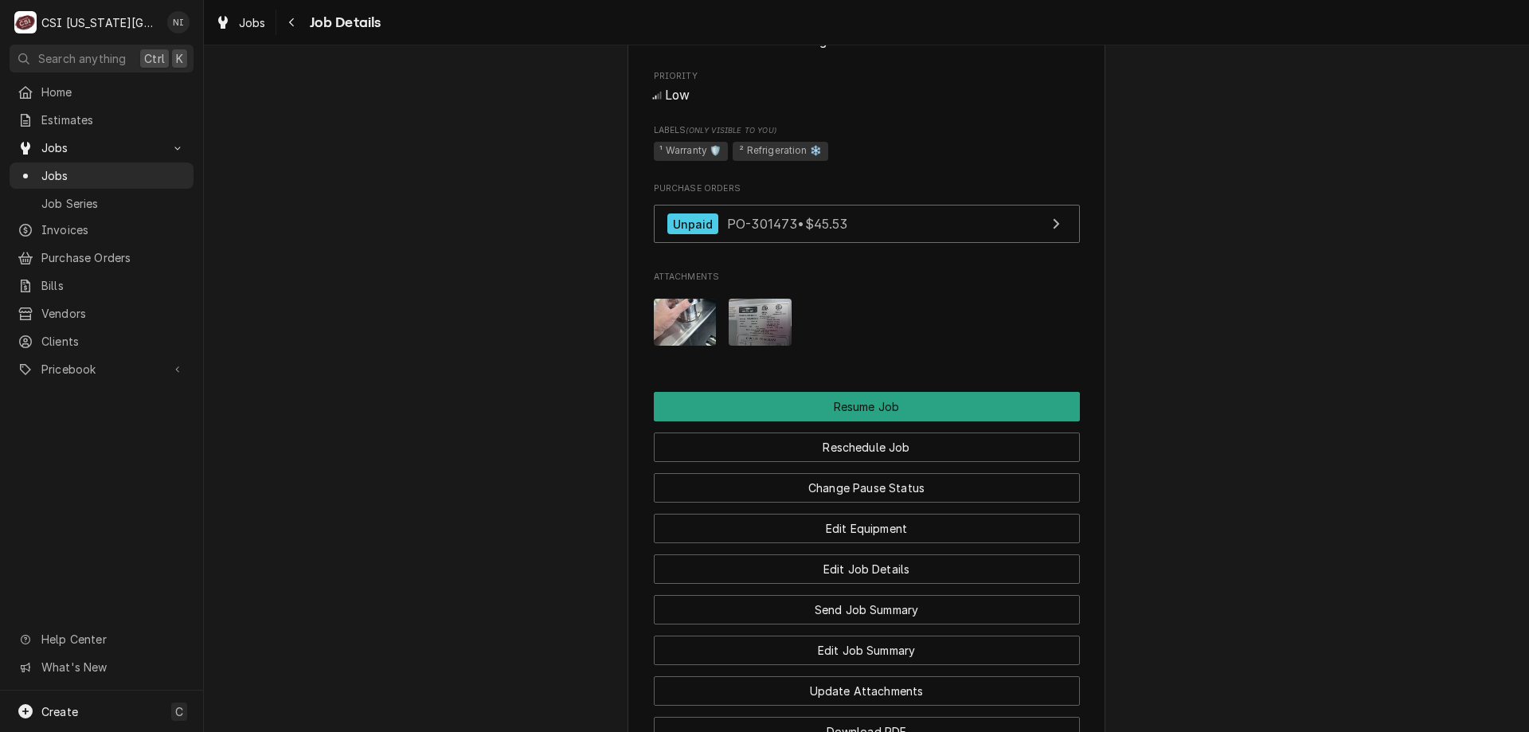
scroll to position [1946, 0]
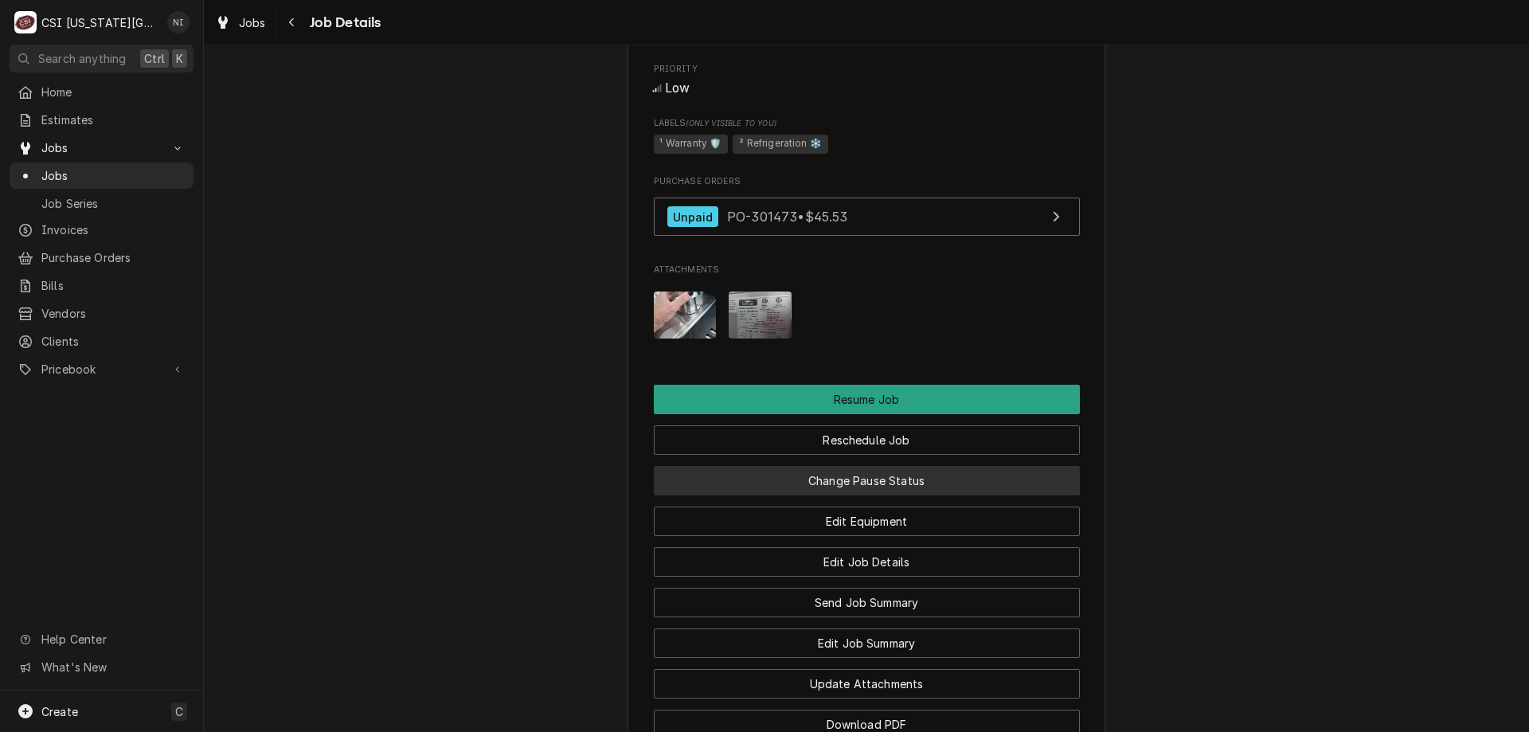
click at [1005, 495] on button "Change Pause Status" at bounding box center [867, 480] width 426 height 29
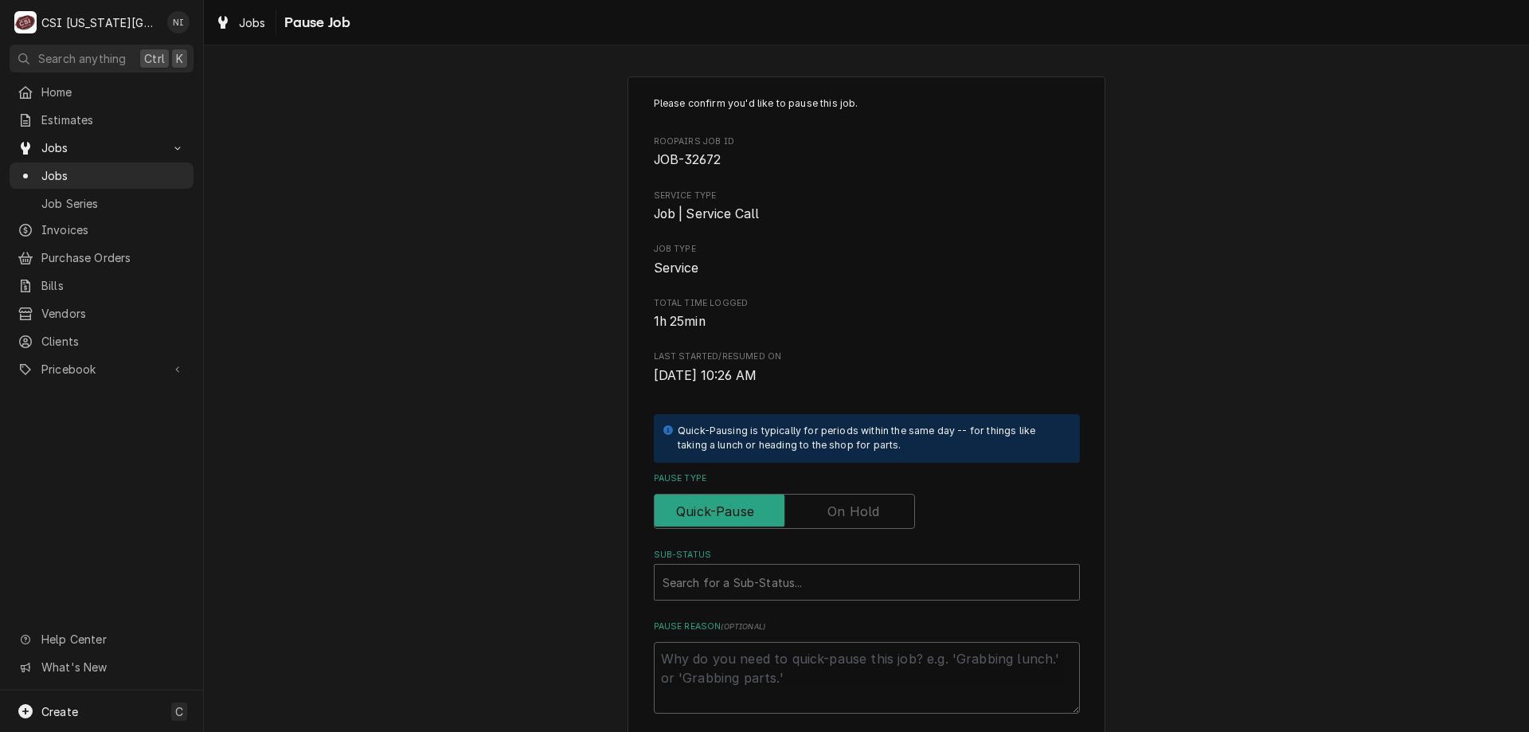
click at [859, 512] on label "Pause Type" at bounding box center [784, 511] width 261 height 35
click at [859, 512] on input "Pause Type" at bounding box center [784, 511] width 247 height 35
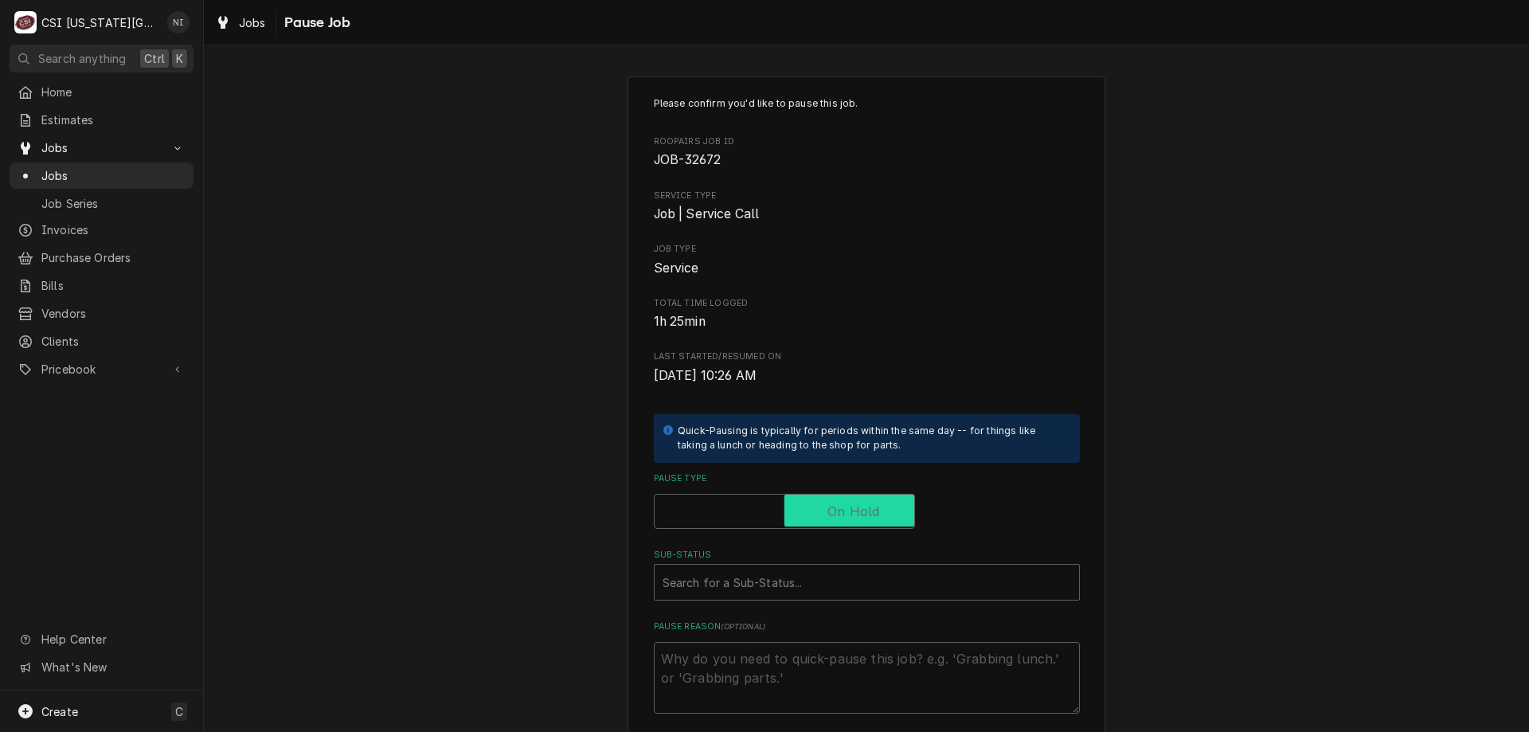
checkbox input "true"
click at [837, 564] on div "Sub-Status Search for a Sub-Status..." at bounding box center [867, 575] width 426 height 52
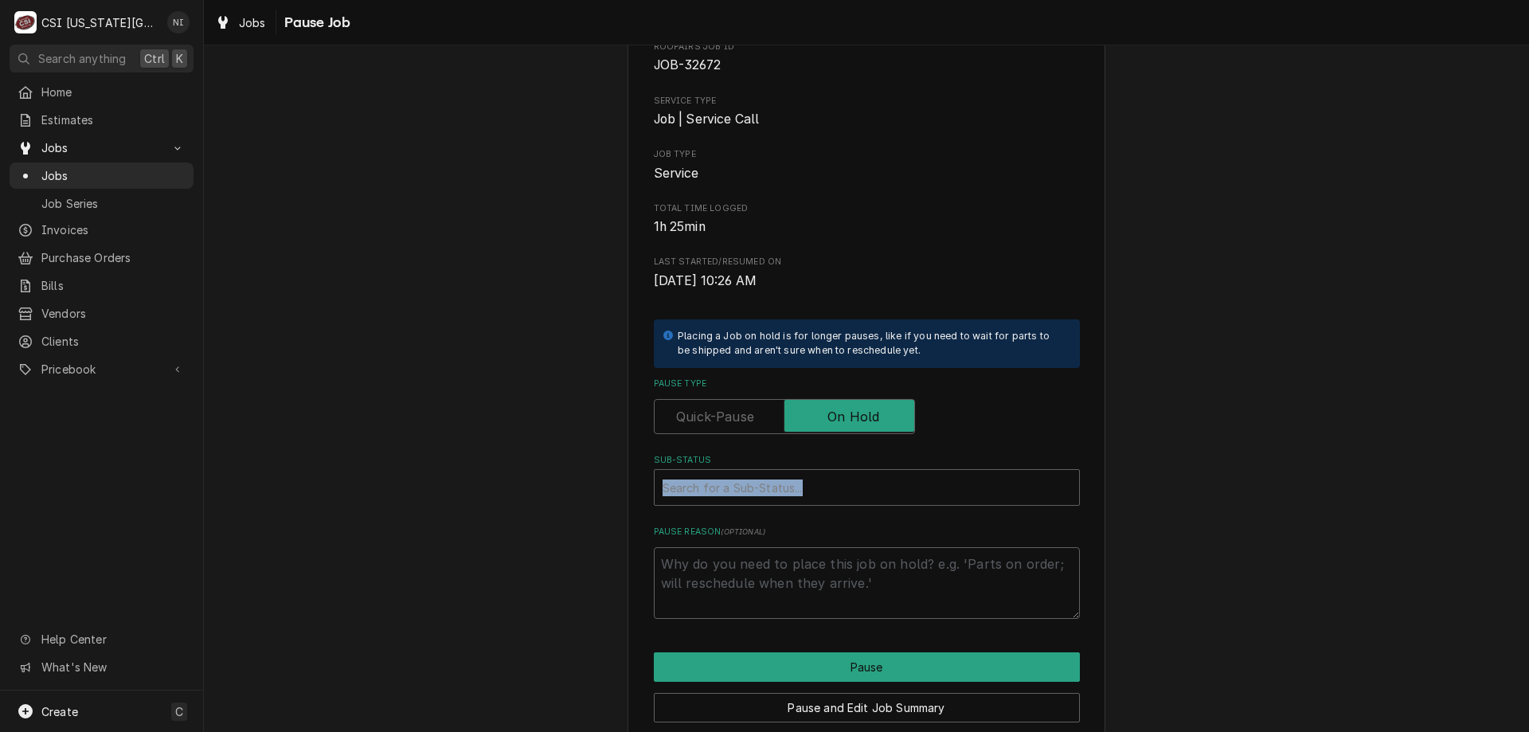
scroll to position [160, 0]
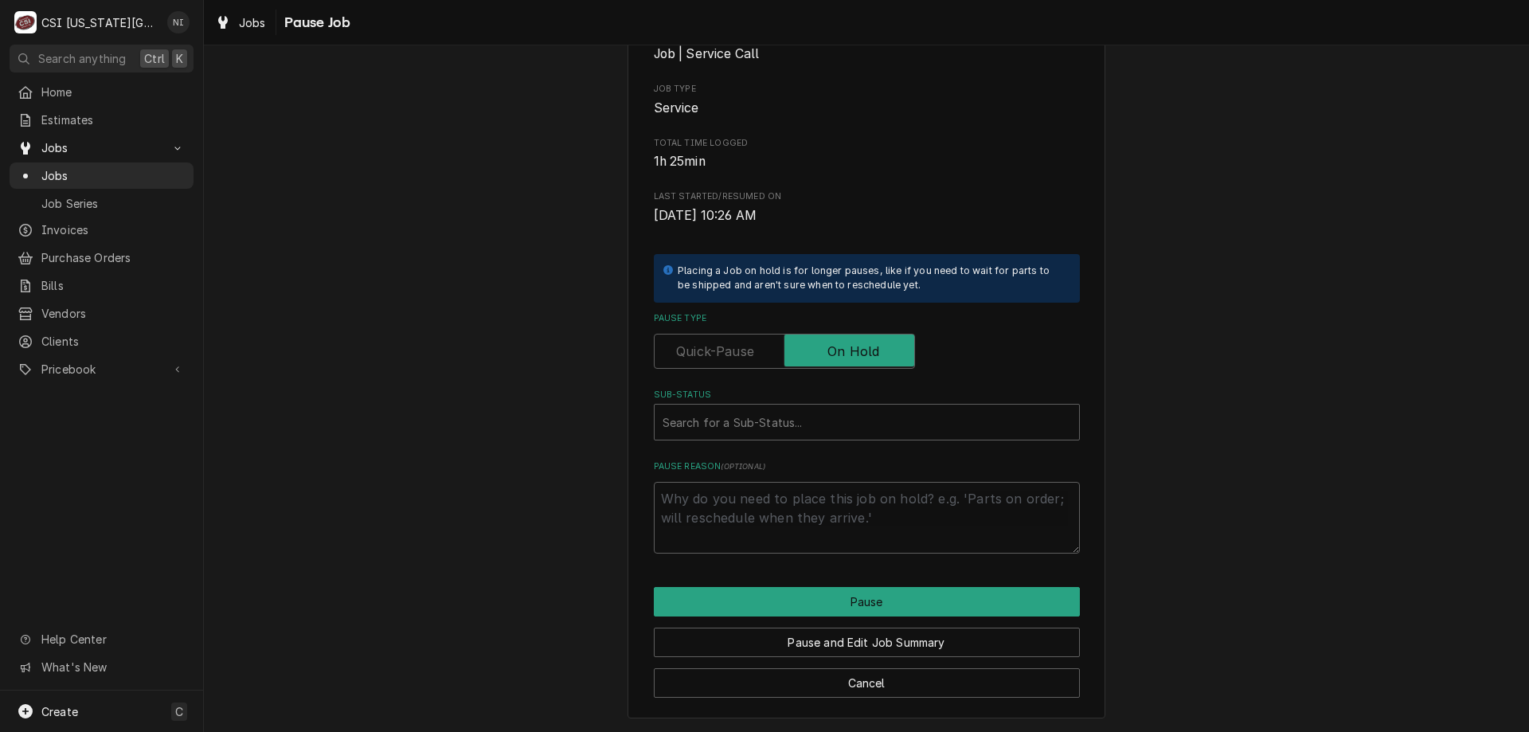
click at [913, 409] on div "Sub-Status" at bounding box center [867, 422] width 409 height 29
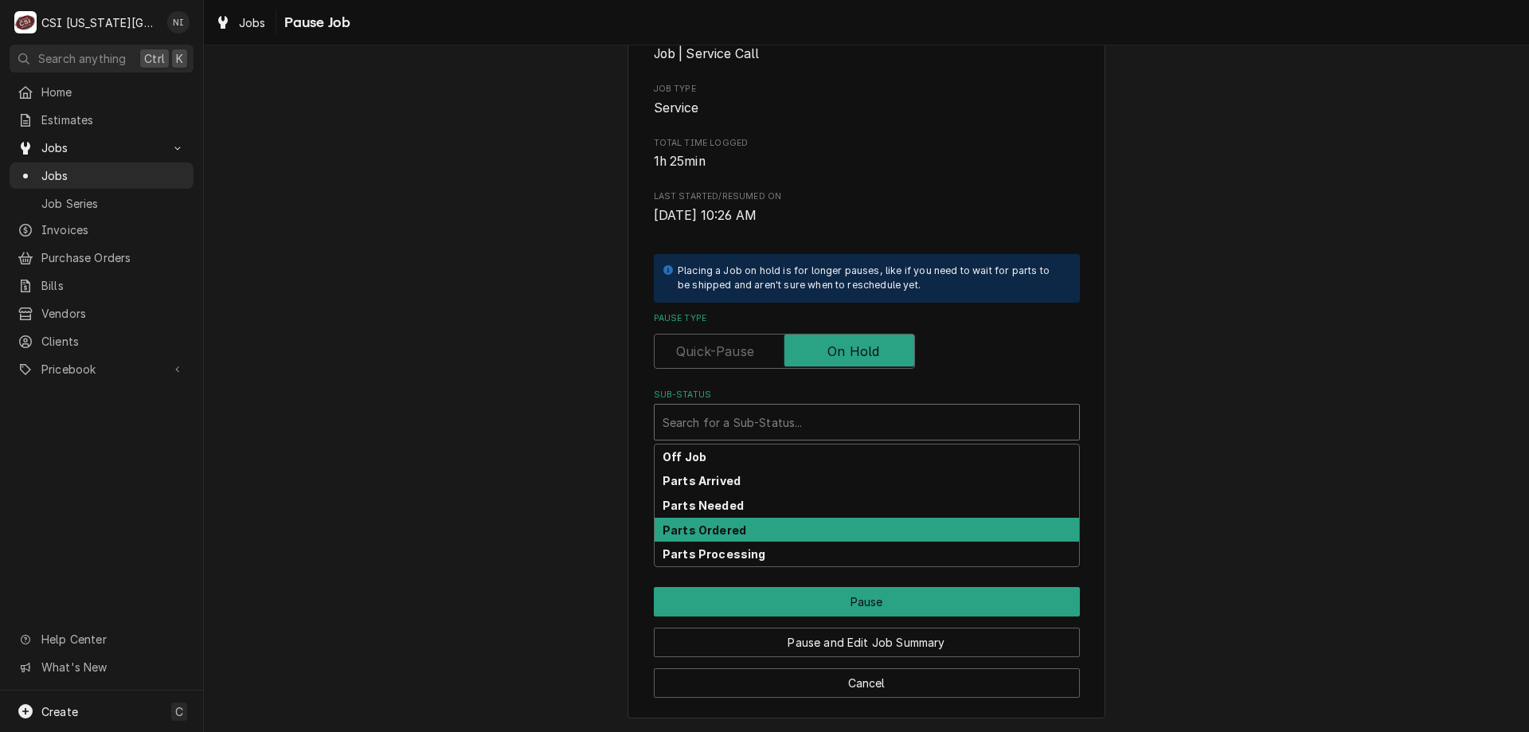
click at [714, 529] on strong "Parts Ordered" at bounding box center [705, 530] width 84 height 14
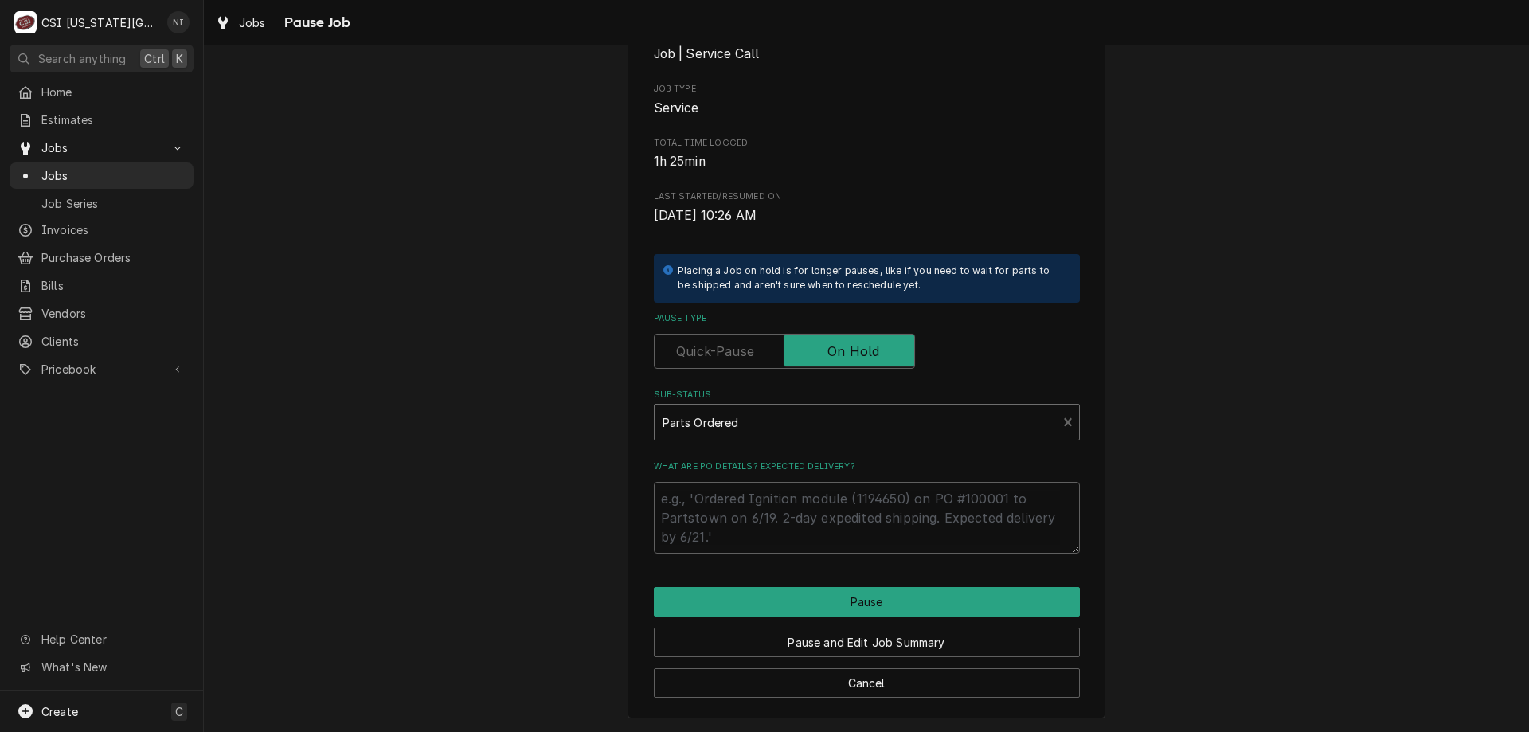
click at [770, 437] on div "Parts Ordered" at bounding box center [856, 422] width 403 height 35
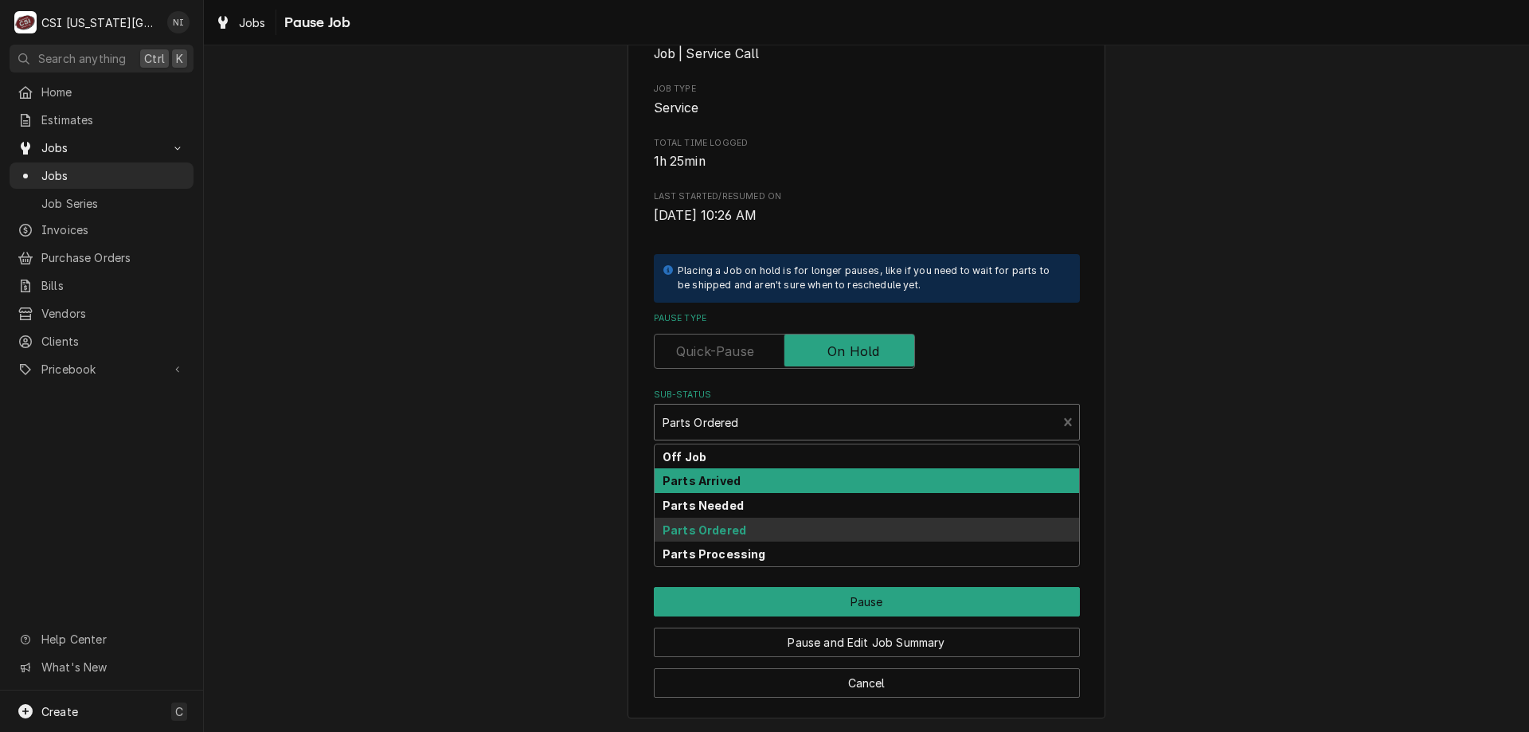
click at [703, 479] on strong "Parts Arrived" at bounding box center [702, 481] width 78 height 14
type textarea "x"
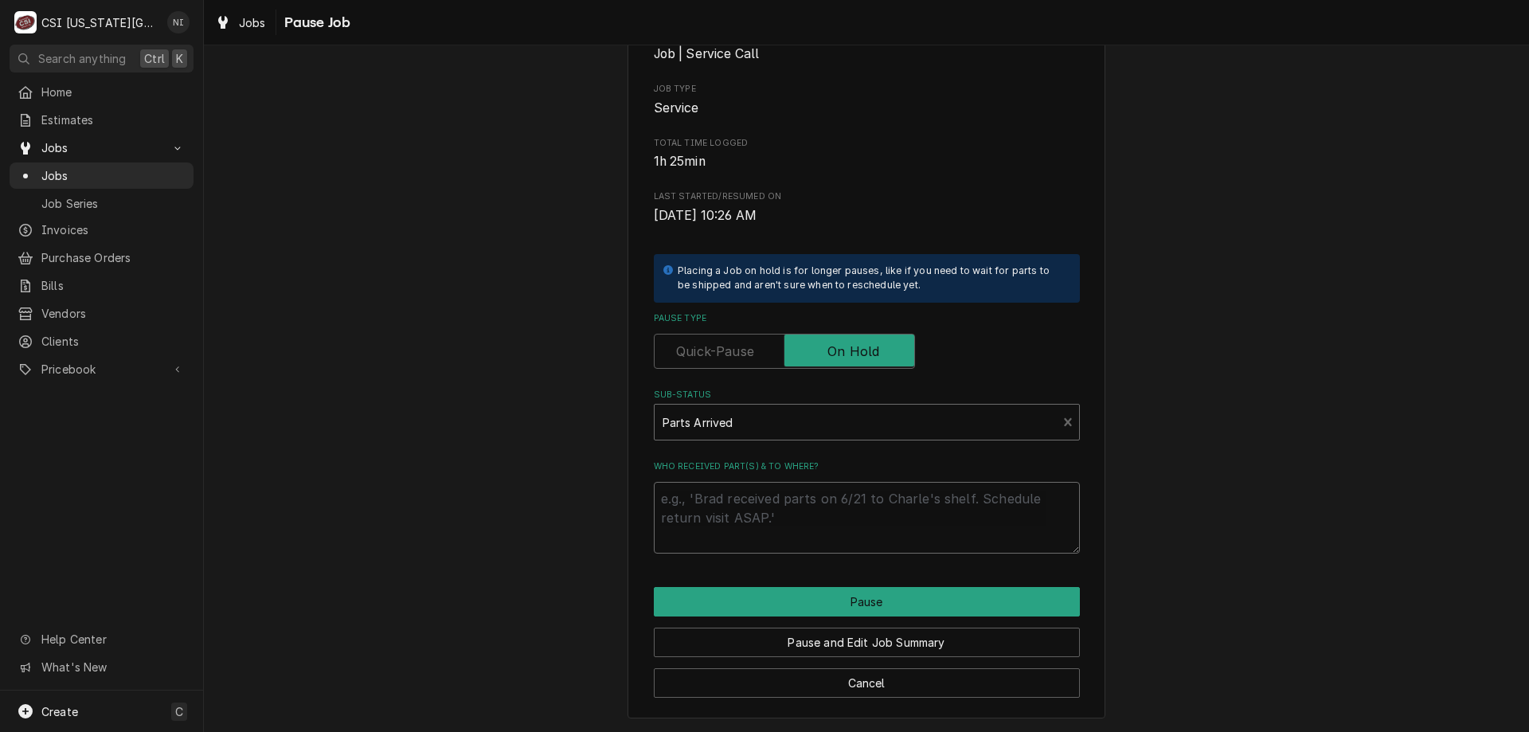
click at [698, 501] on textarea "Who received part(s) & to where?" at bounding box center [867, 518] width 426 height 72
type textarea "P"
type textarea "x"
type textarea "Pa"
type textarea "x"
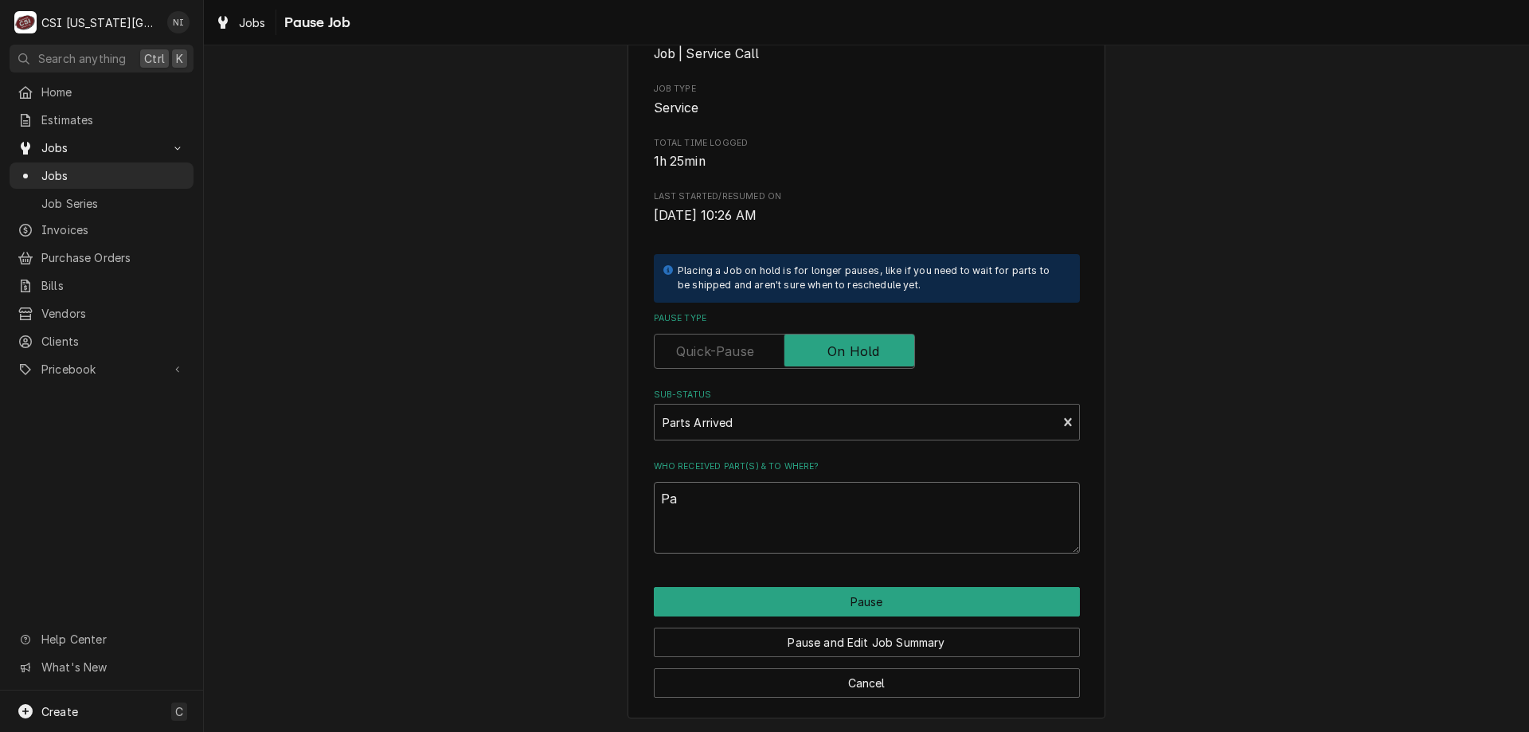
type textarea "Par"
type textarea "x"
type textarea "Part"
type textarea "x"
type textarea "Parts"
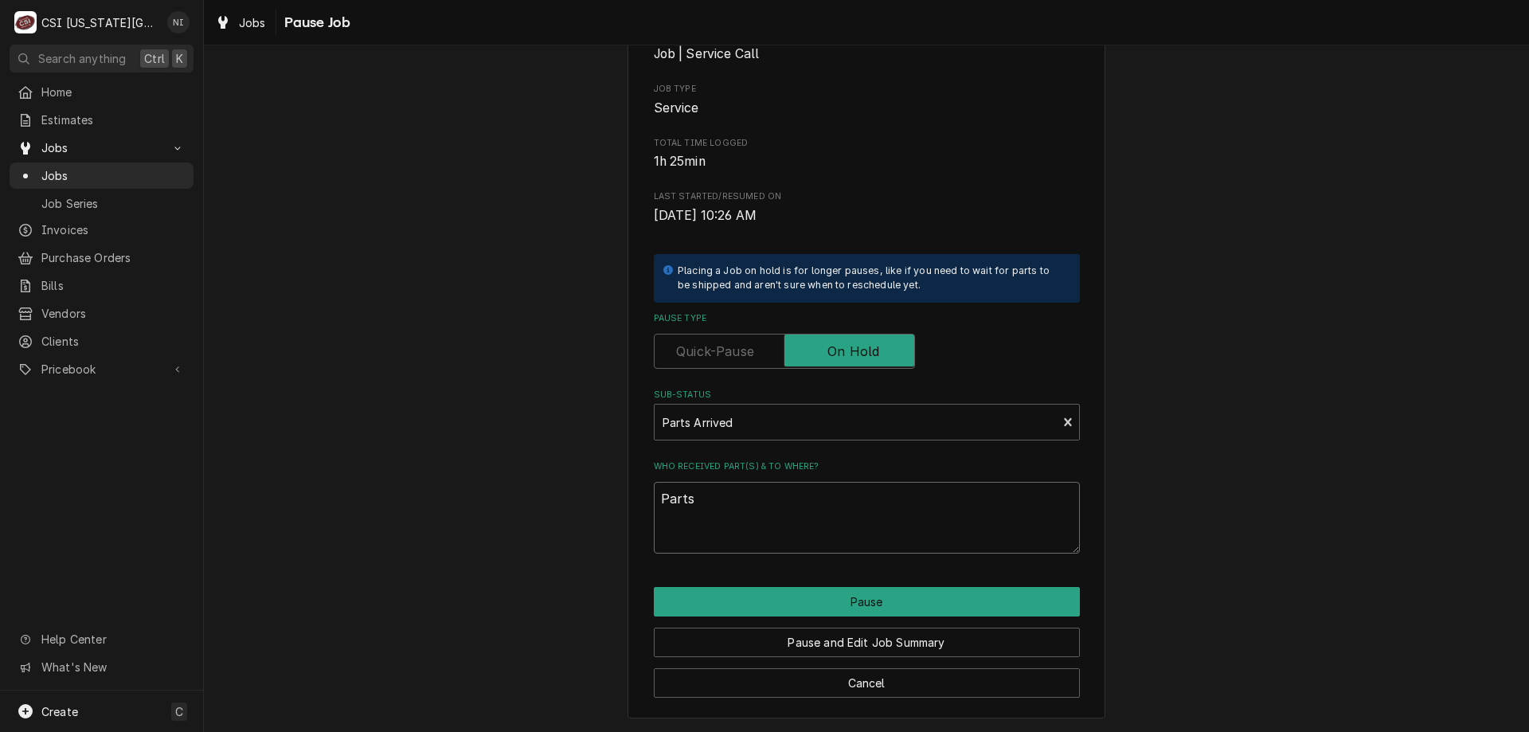
type textarea "x"
type textarea "Parts o"
type textarea "x"
type textarea "Parts on"
type textarea "x"
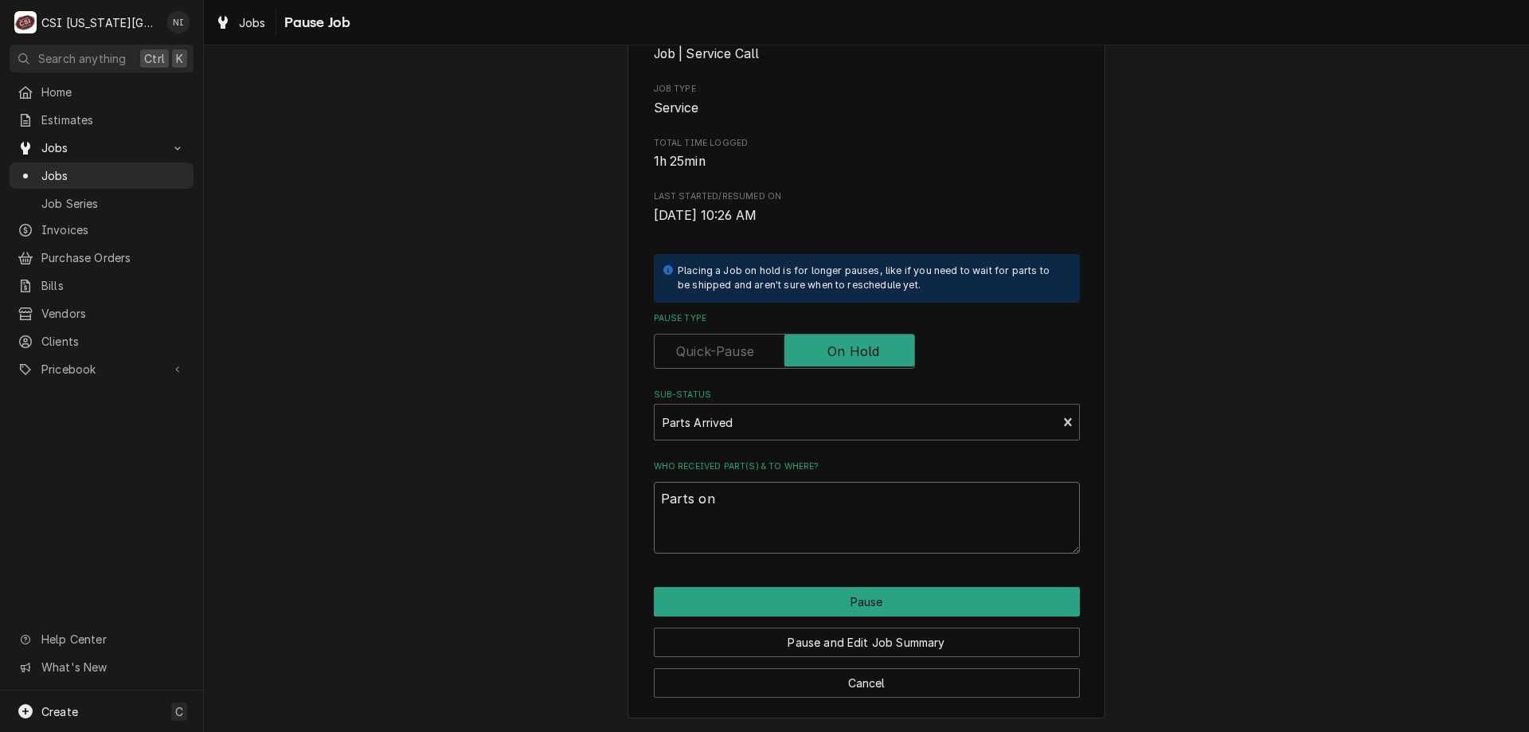
type textarea "Parts on"
type textarea "x"
type textarea "Parts on wi"
type textarea "x"
type textarea "Parts on wil"
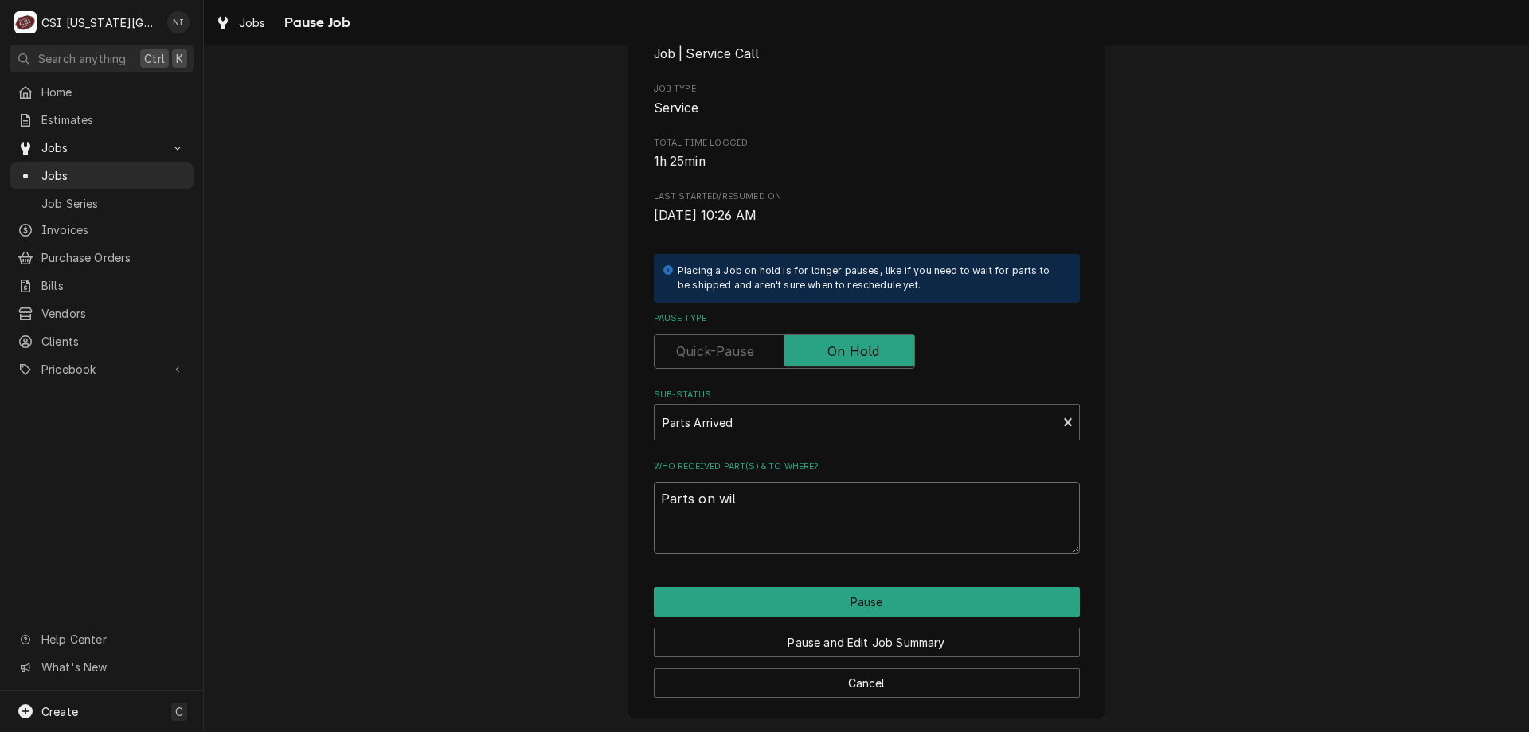
type textarea "x"
type textarea "Parts on wils"
type textarea "x"
type textarea "Parts on wilso"
type textarea "x"
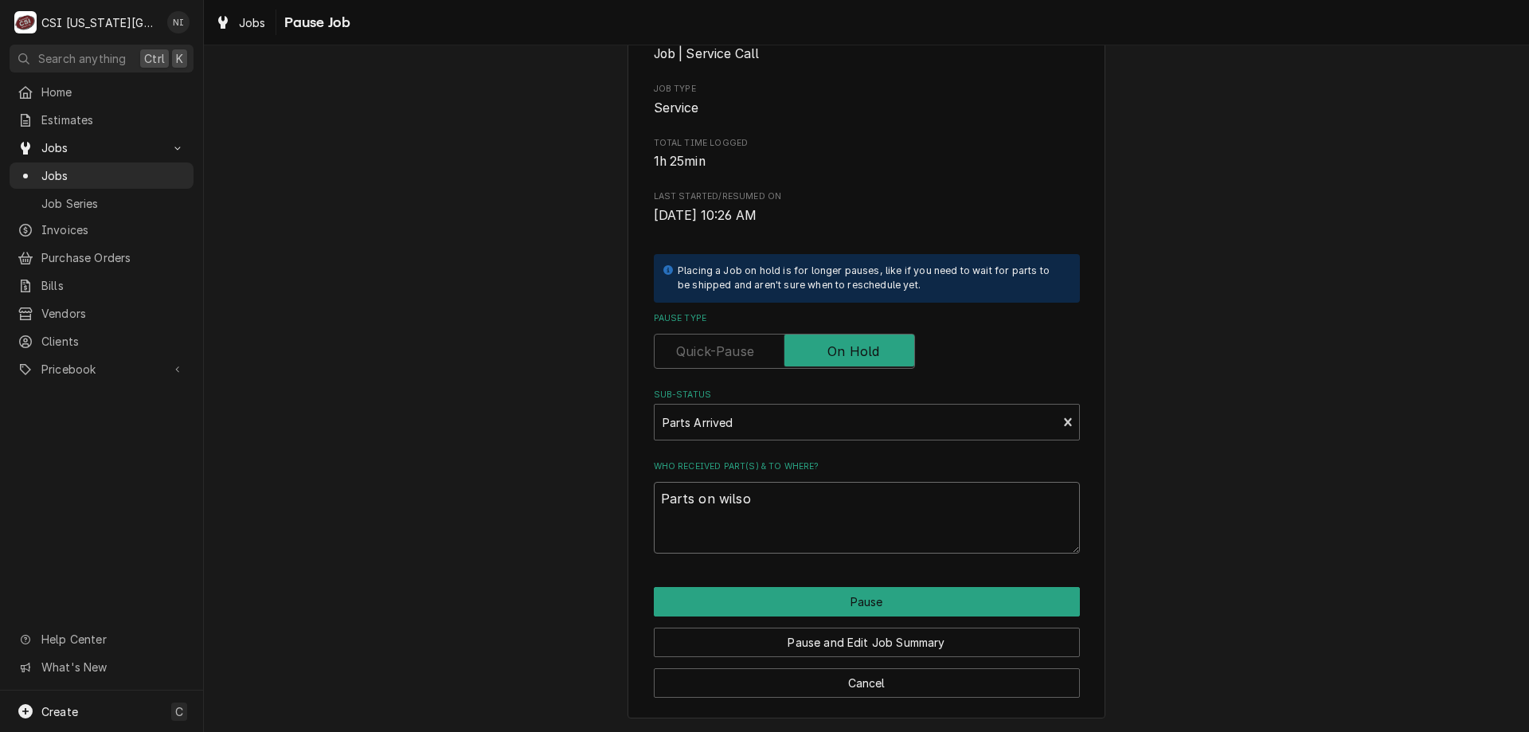
type textarea "Parts on wilson"
type textarea "x"
type textarea "Parts on wilsons"
type textarea "x"
type textarea "Parts on wilsons"
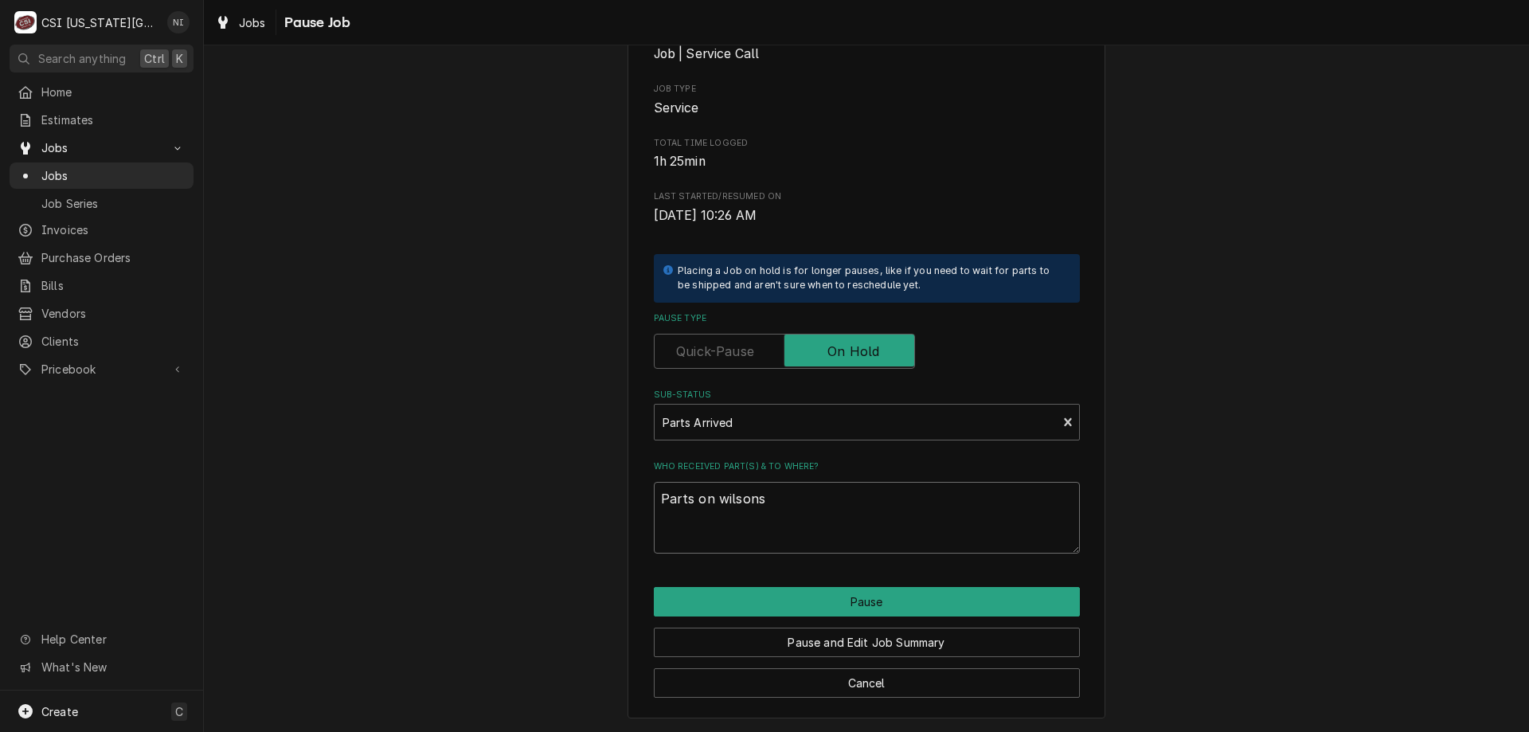
type textarea "x"
type textarea "Parts on wilsons h"
type textarea "x"
type textarea "Parts on wilsons"
type textarea "x"
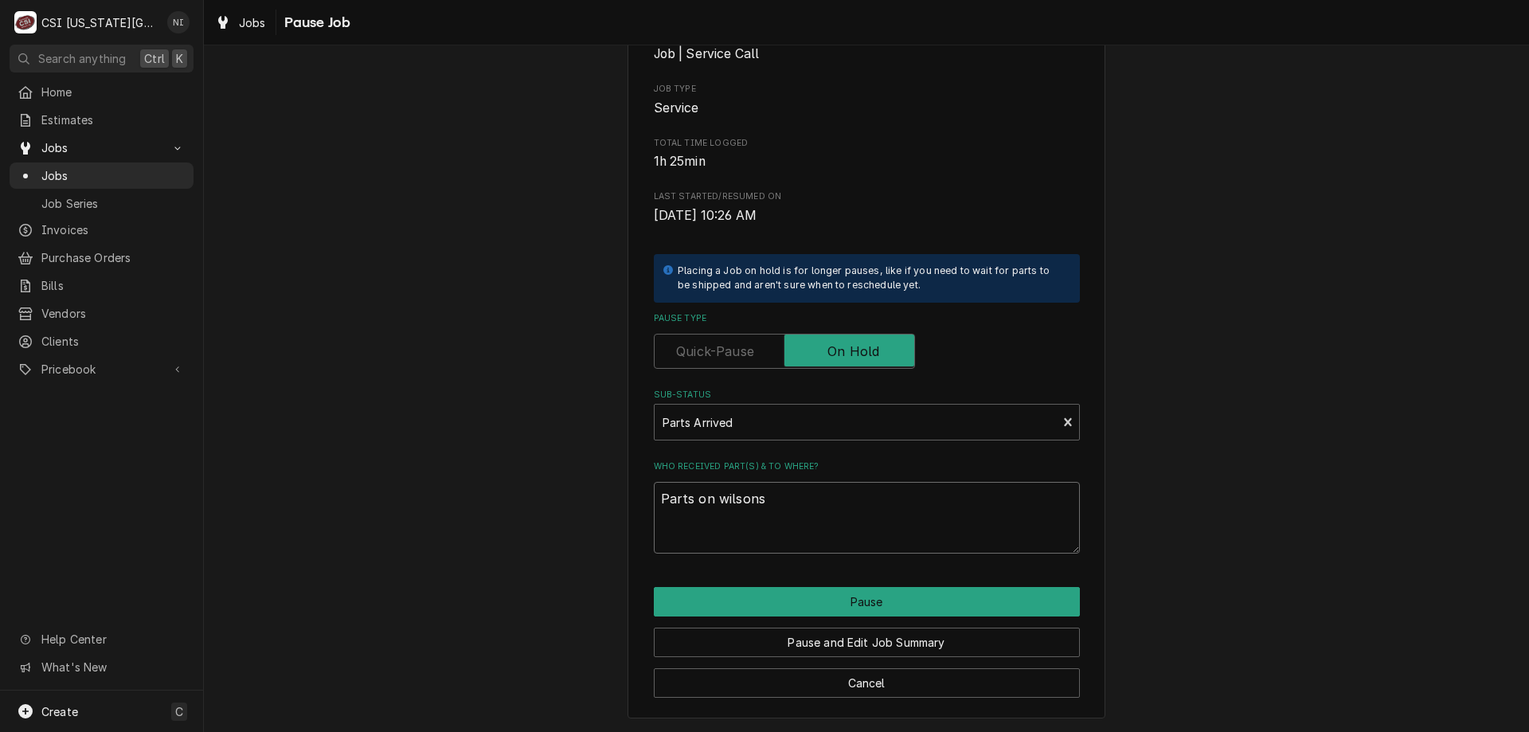
type textarea "Parts on wilsons"
type textarea "x"
type textarea "Parts on wilson"
type textarea "x"
type textarea "Parts on wilson"
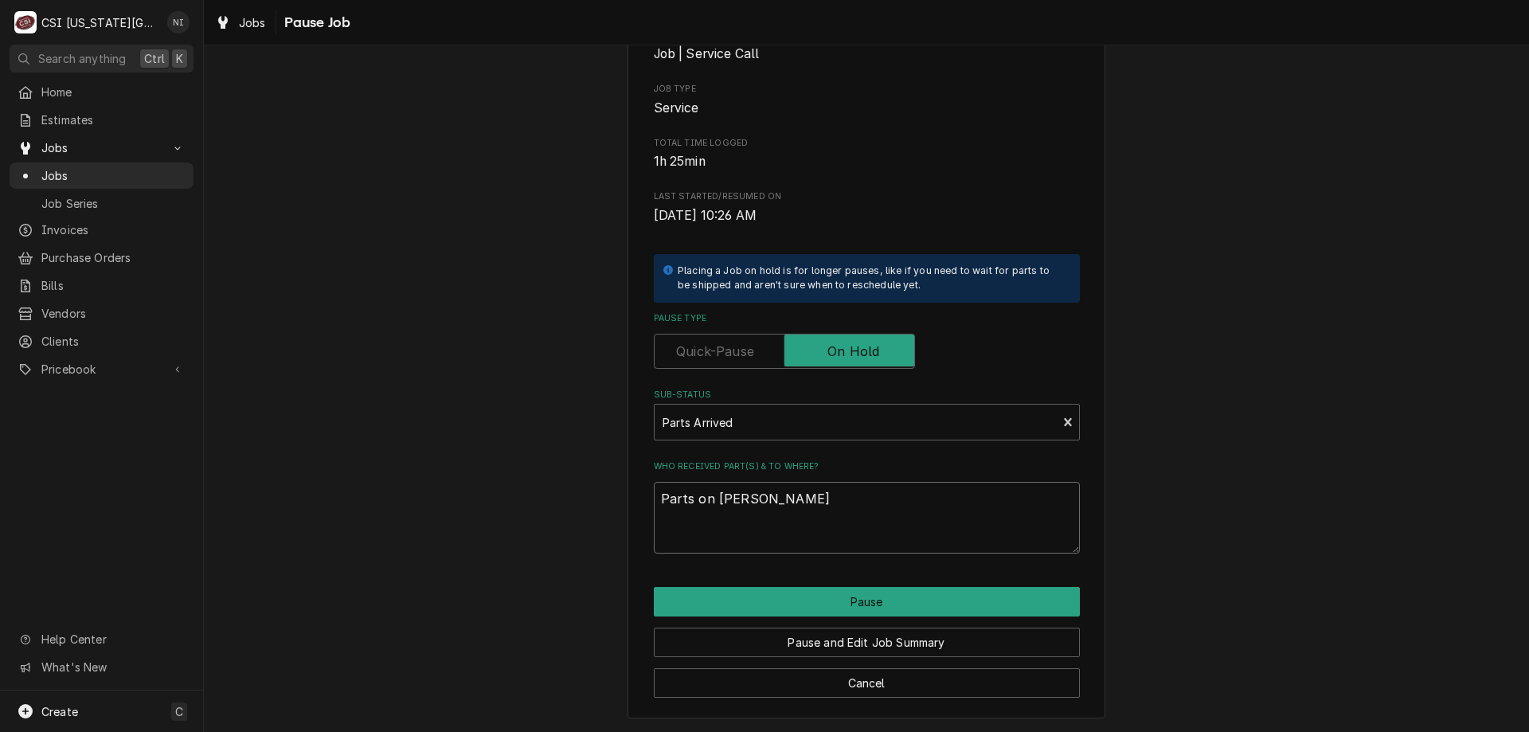
type textarea "x"
type textarea "Parts on wilson s"
type textarea "x"
type textarea "Parts on wilson sh"
type textarea "x"
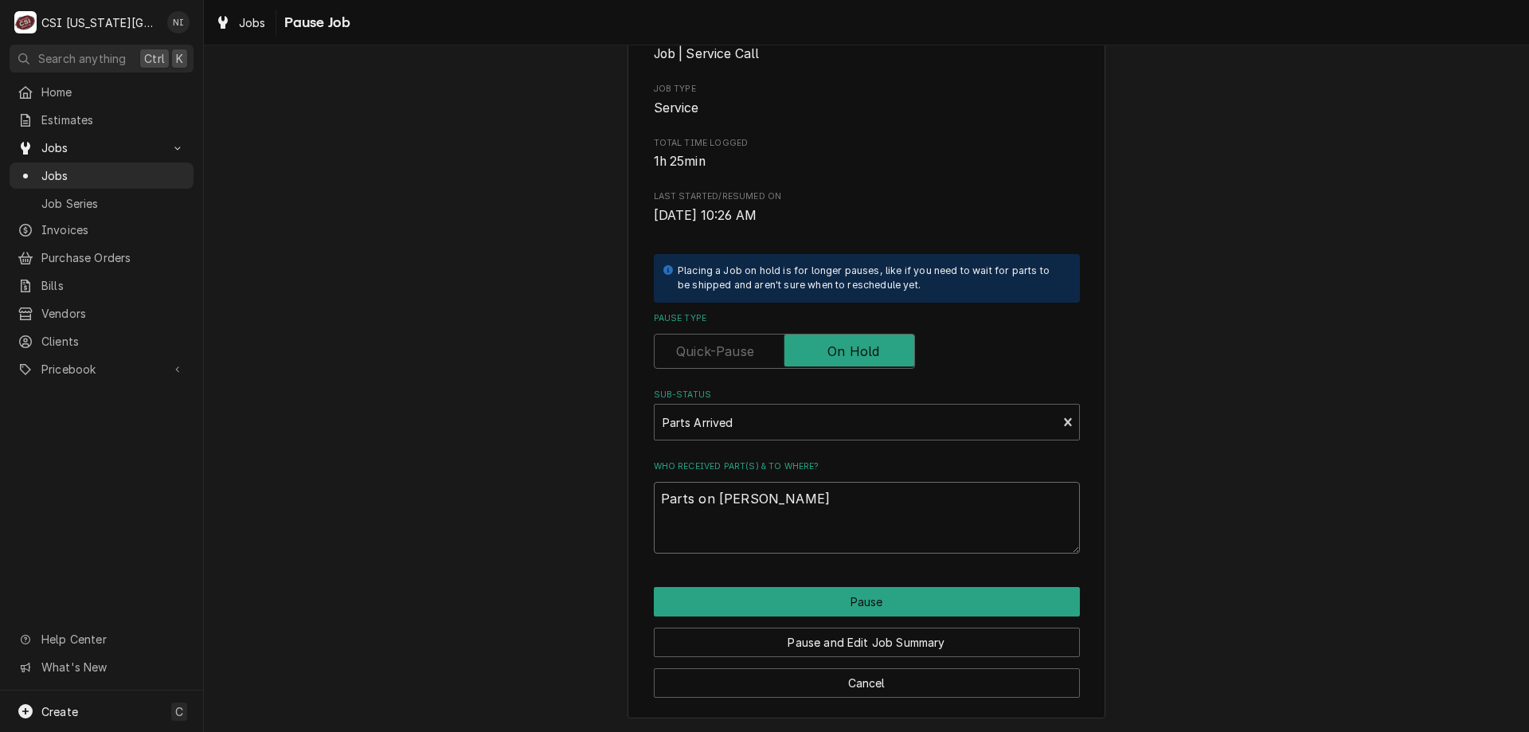
type textarea "Parts on wilson she"
type textarea "x"
type textarea "Parts on wilson shel"
type textarea "x"
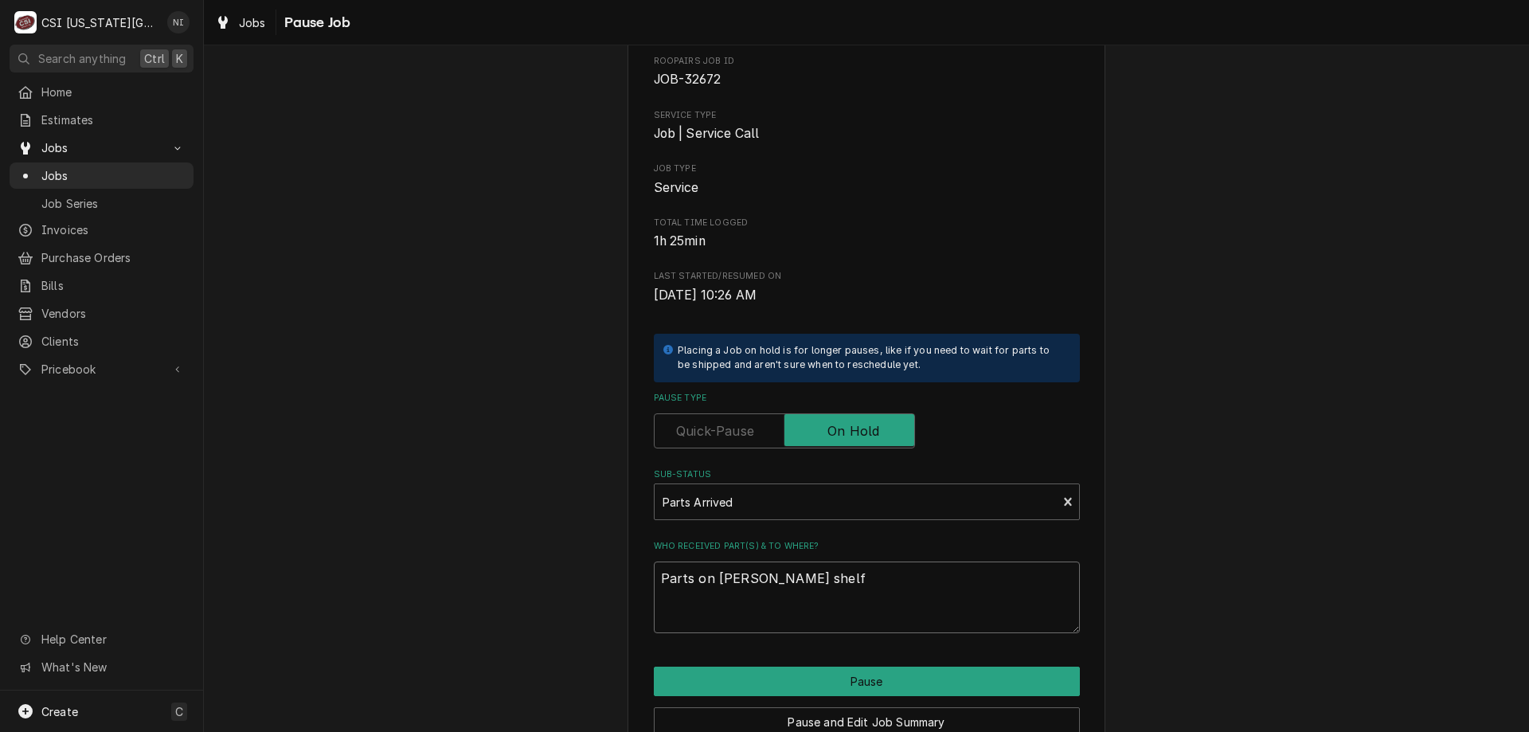
type textarea "Parts on [PERSON_NAME] shelf"
click at [805, 664] on div "Please confirm you'd like to pause this job. Roopairs Job ID JOB-32672 Service …" at bounding box center [867, 397] width 478 height 802
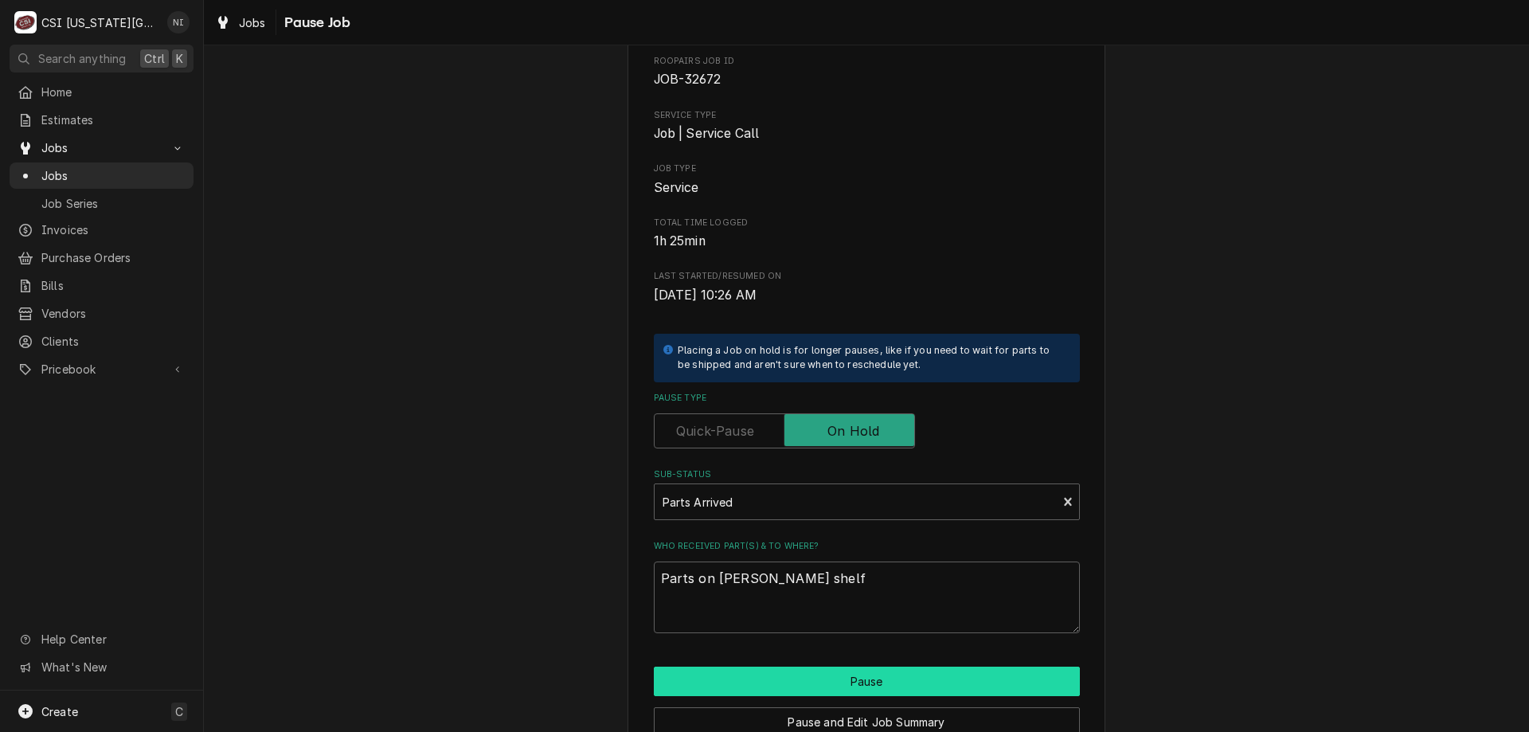
click at [805, 673] on button "Pause" at bounding box center [867, 681] width 426 height 29
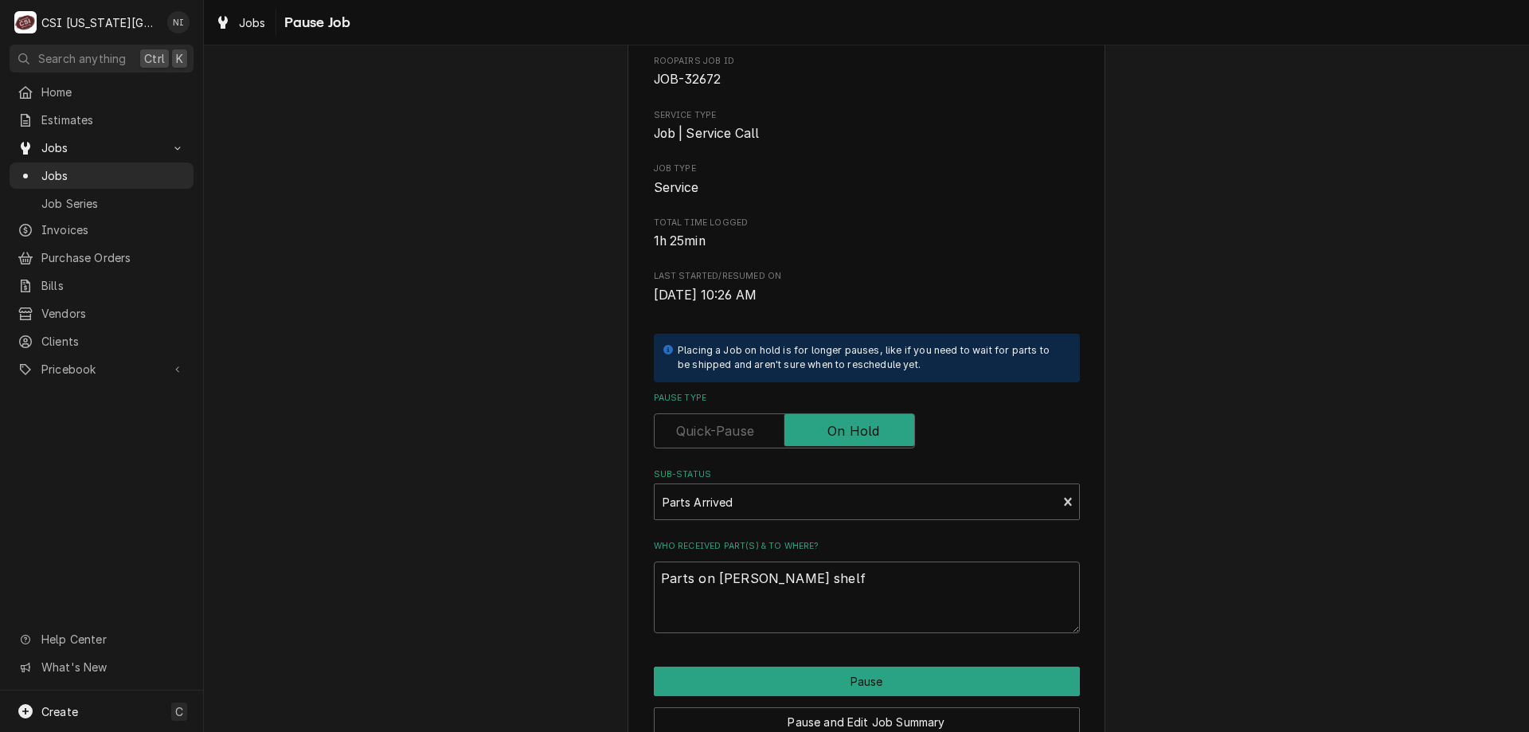
type textarea "x"
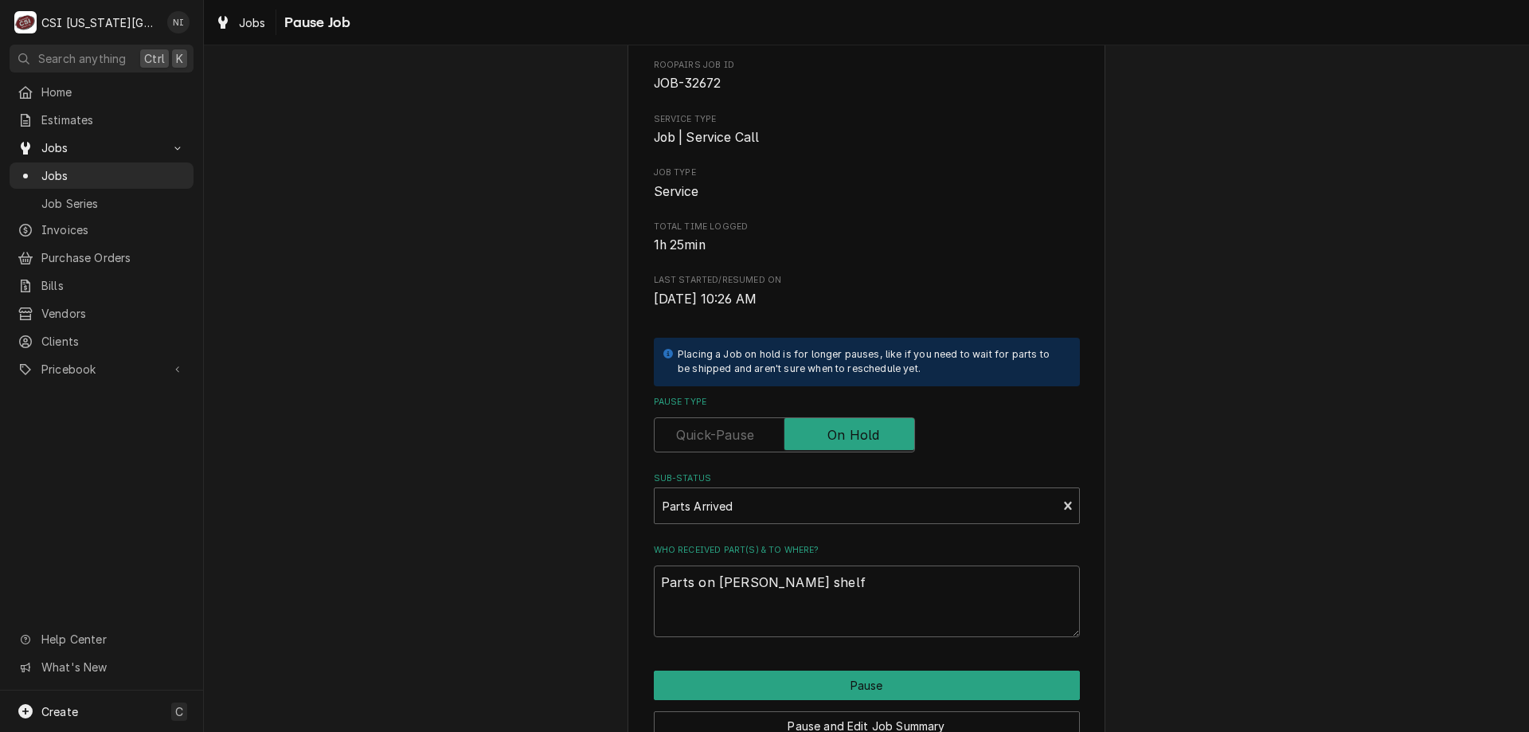
scroll to position [13, 0]
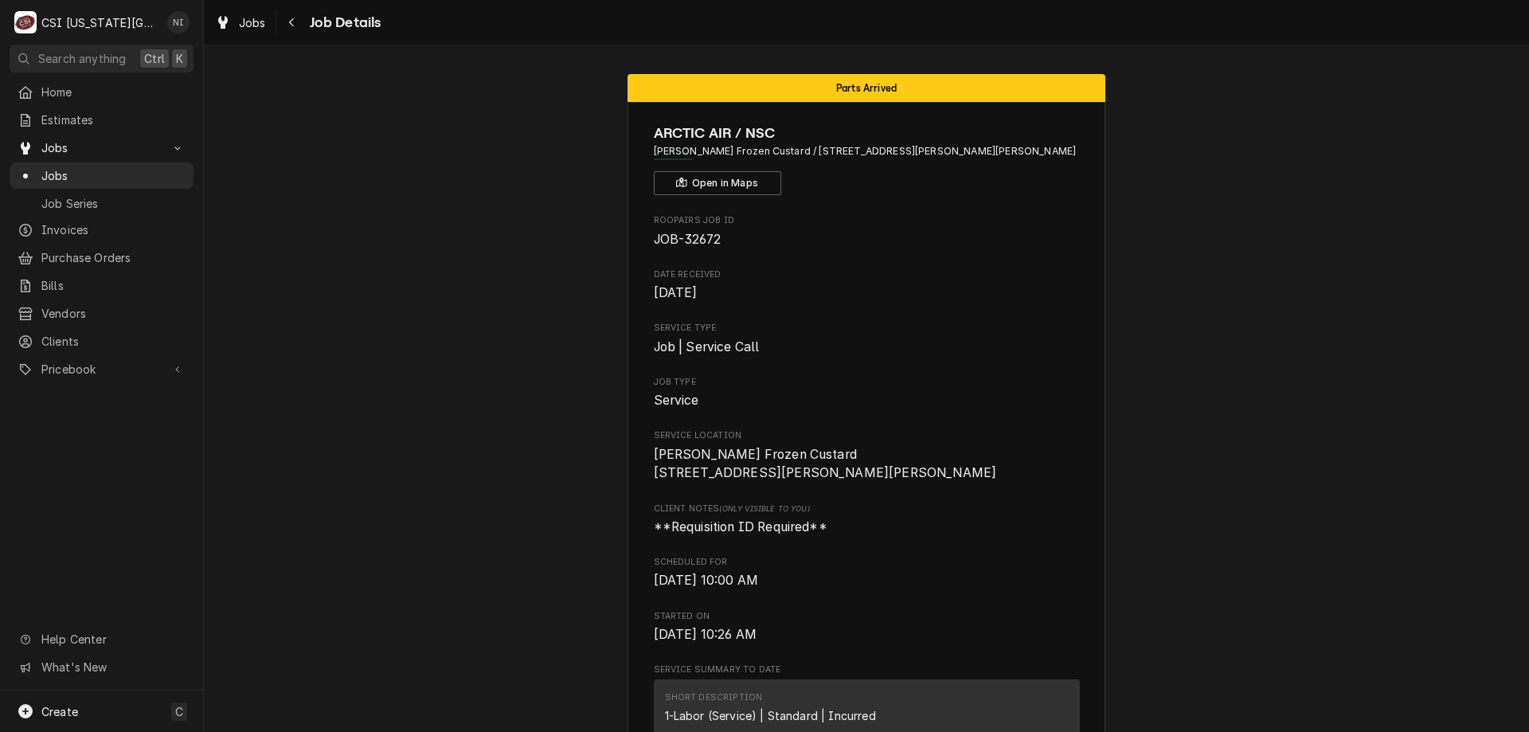
click at [125, 167] on span "Jobs" at bounding box center [113, 175] width 144 height 17
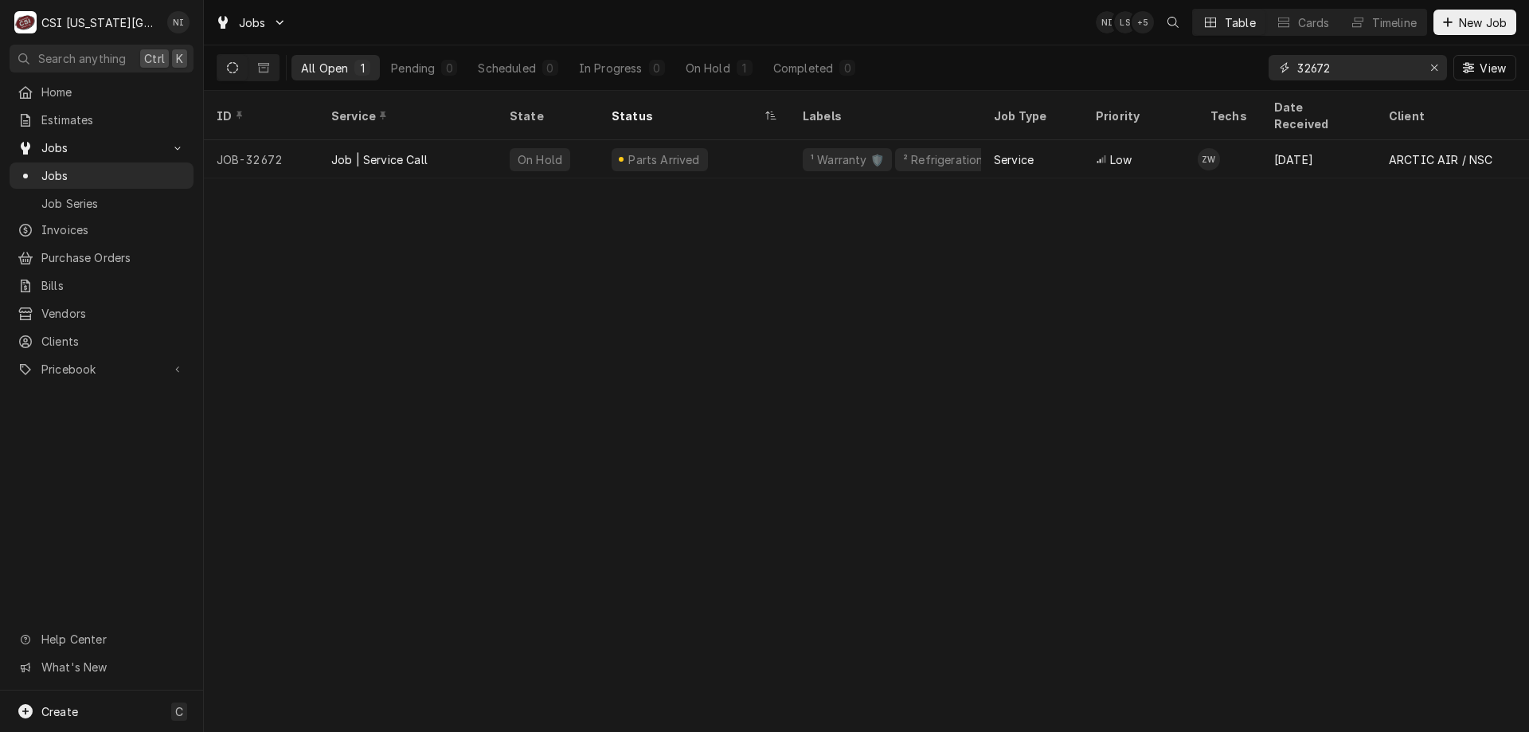
drag, startPoint x: 1341, startPoint y: 65, endPoint x: 1242, endPoint y: 69, distance: 98.9
click at [1242, 69] on div "All Open 1 Pending 0 Scheduled 0 In Progress 0 On Hold 1 Completed 0 32672 View" at bounding box center [867, 67] width 1300 height 45
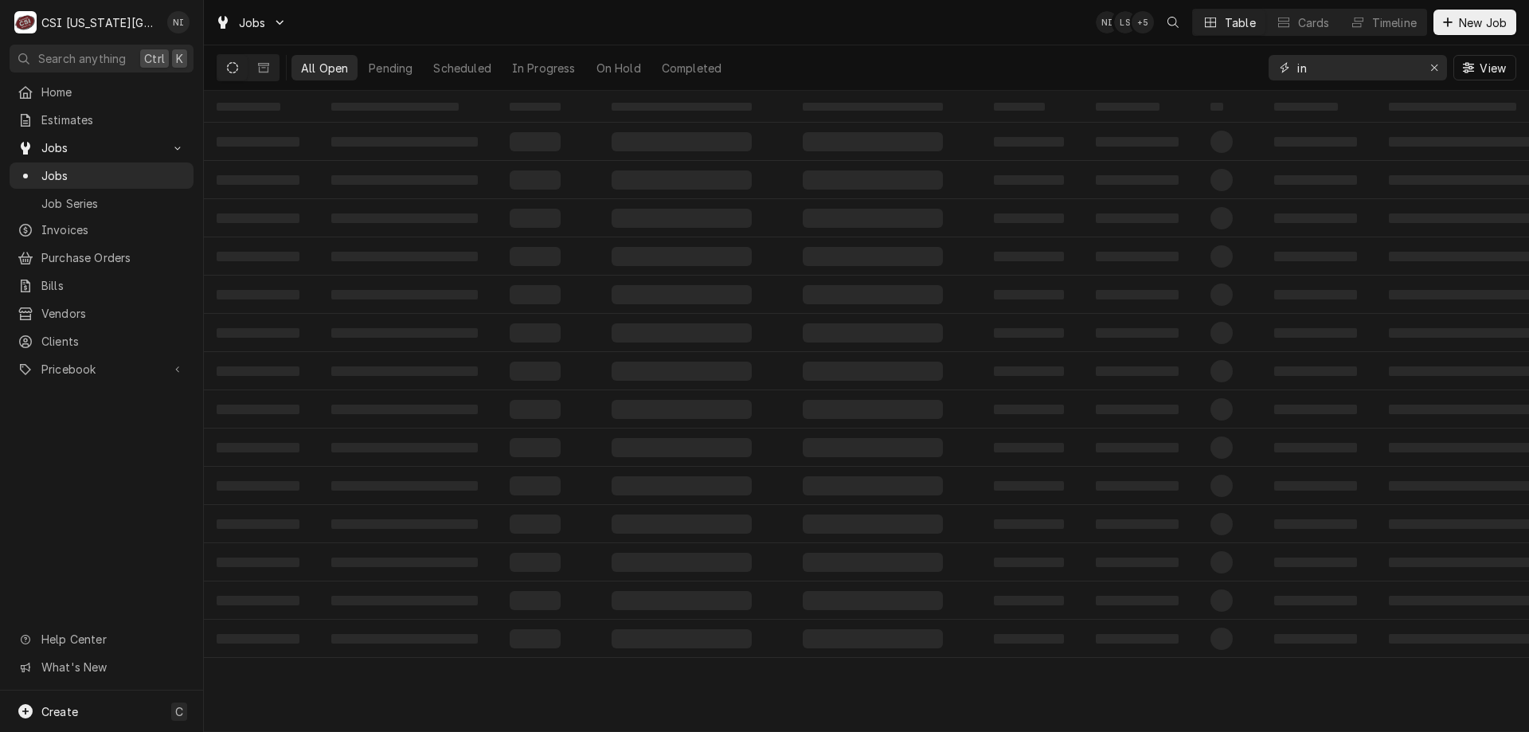
type input "i"
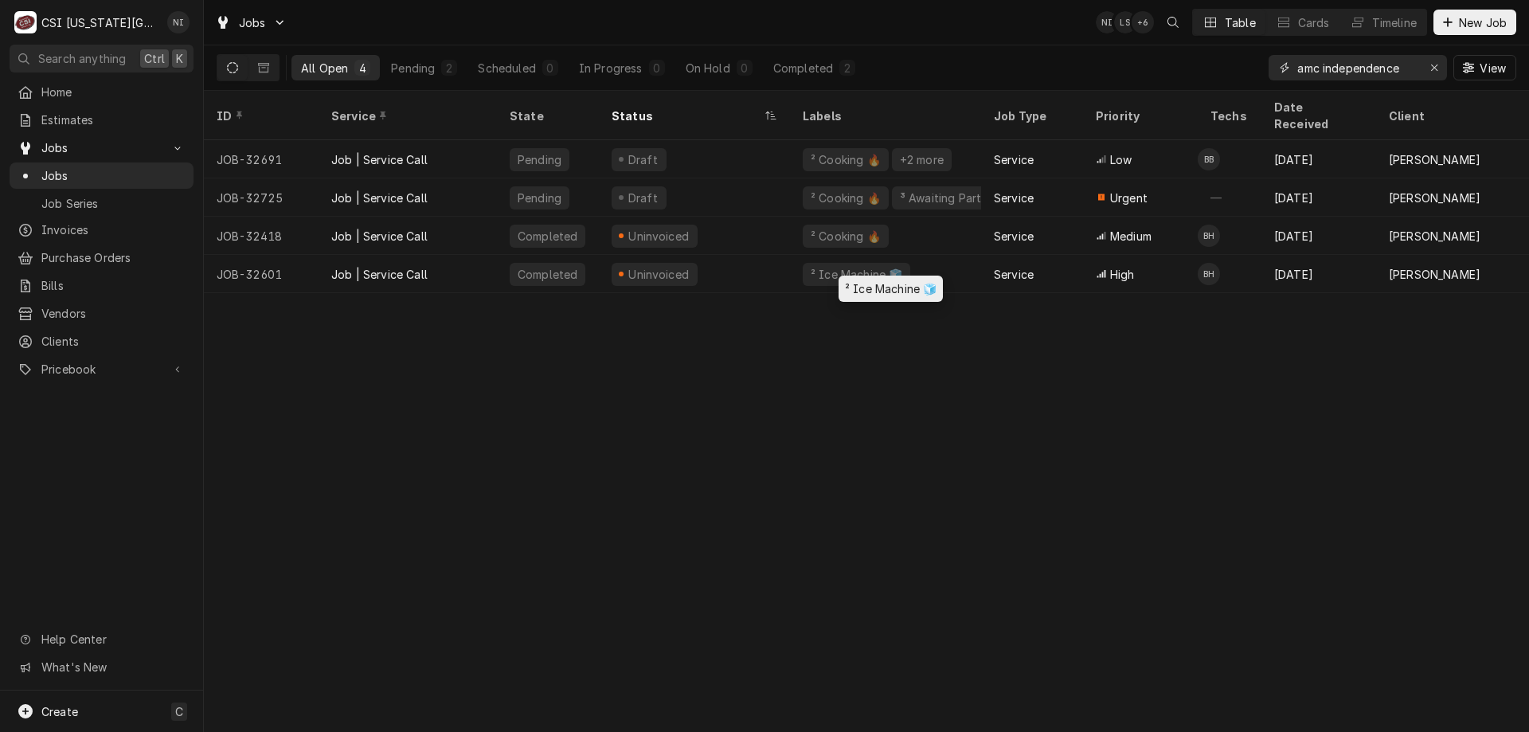
type input "amc independence"
drag, startPoint x: 858, startPoint y: 276, endPoint x: 911, endPoint y: 288, distance: 53.9
click at [911, 288] on div "² Ice Machine 🧊 ² Ice Machine 🧊" at bounding box center [891, 289] width 104 height 26
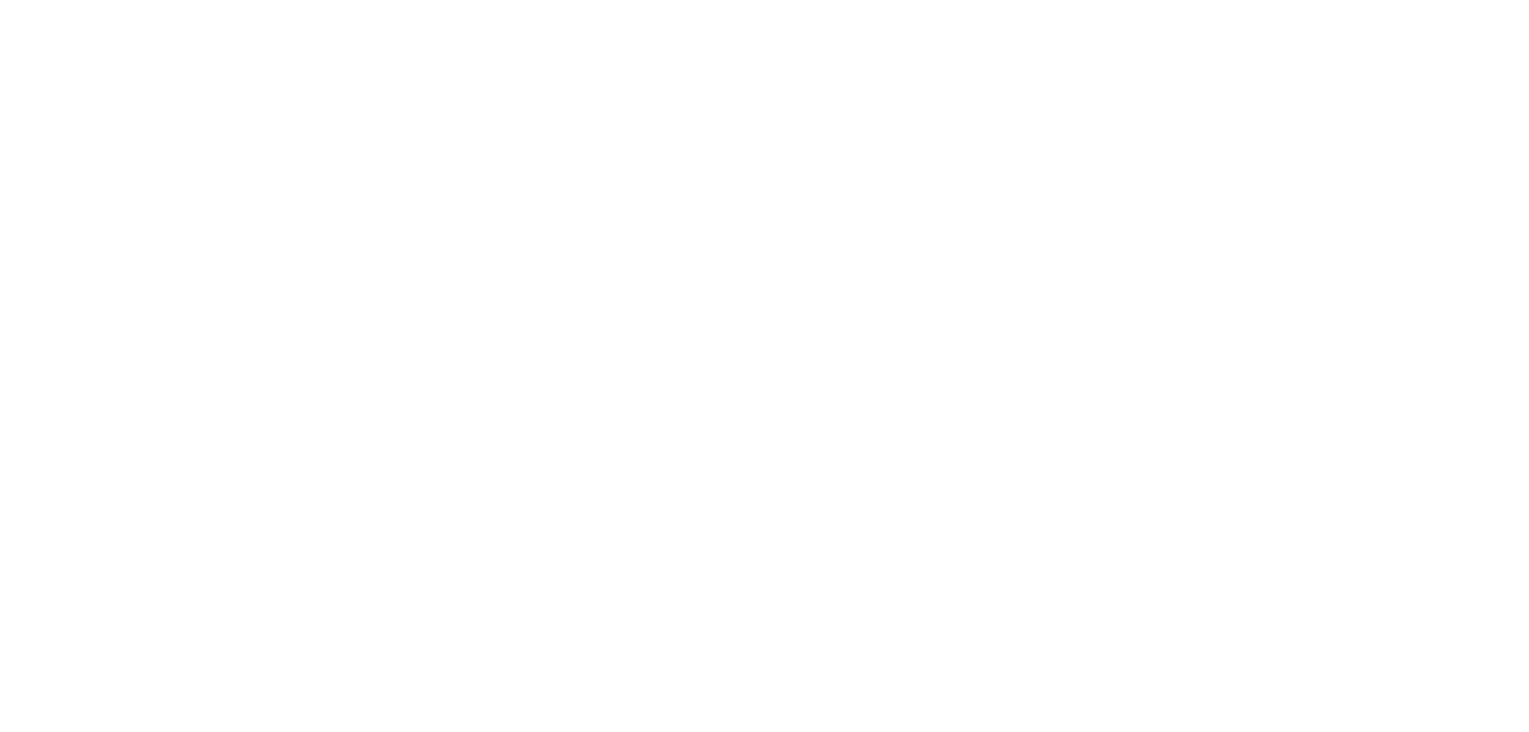
click at [957, 292] on div "Dynamic Content Wrapper" at bounding box center [764, 366] width 1529 height 732
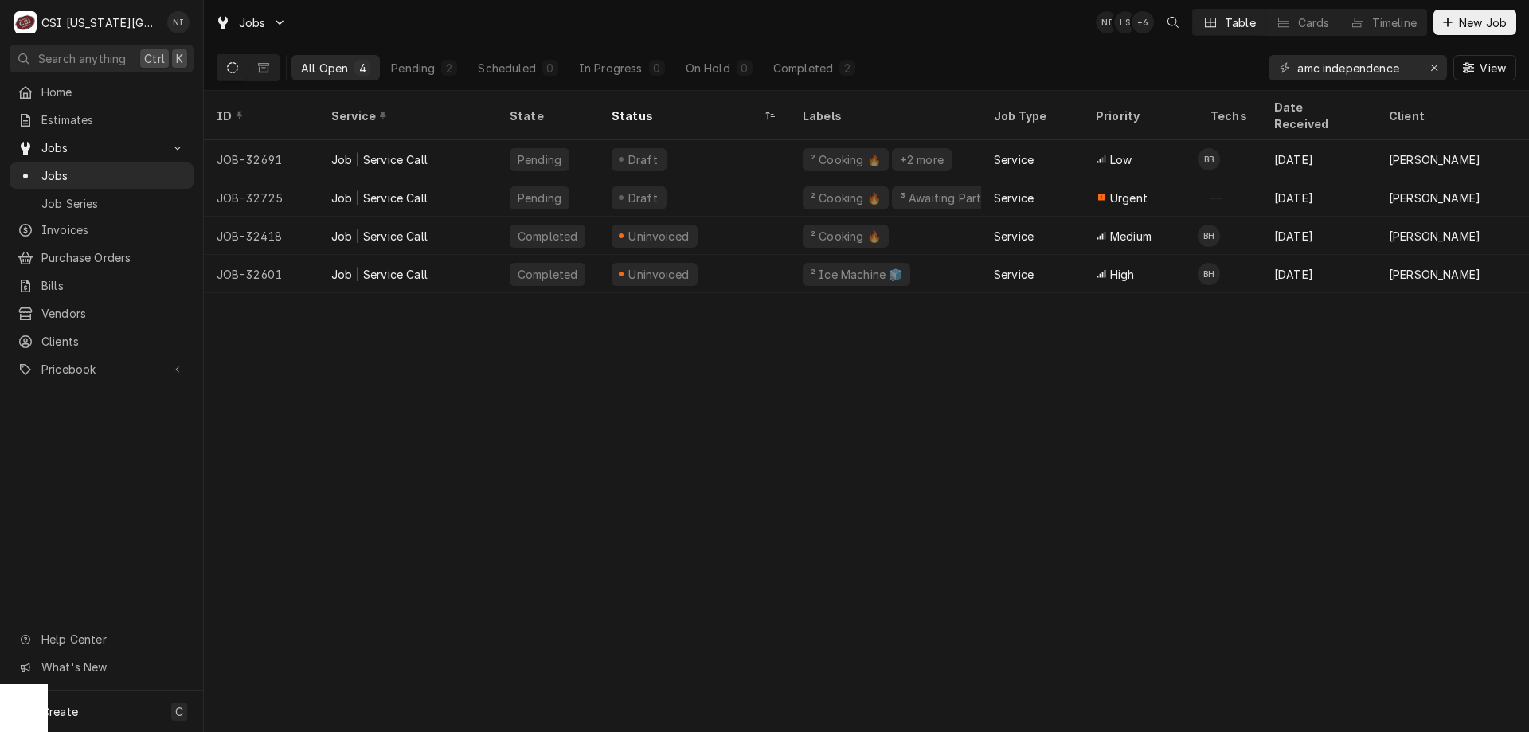
click at [747, 181] on div "Draft" at bounding box center [694, 197] width 191 height 38
click at [683, 140] on div "Draft" at bounding box center [694, 159] width 191 height 38
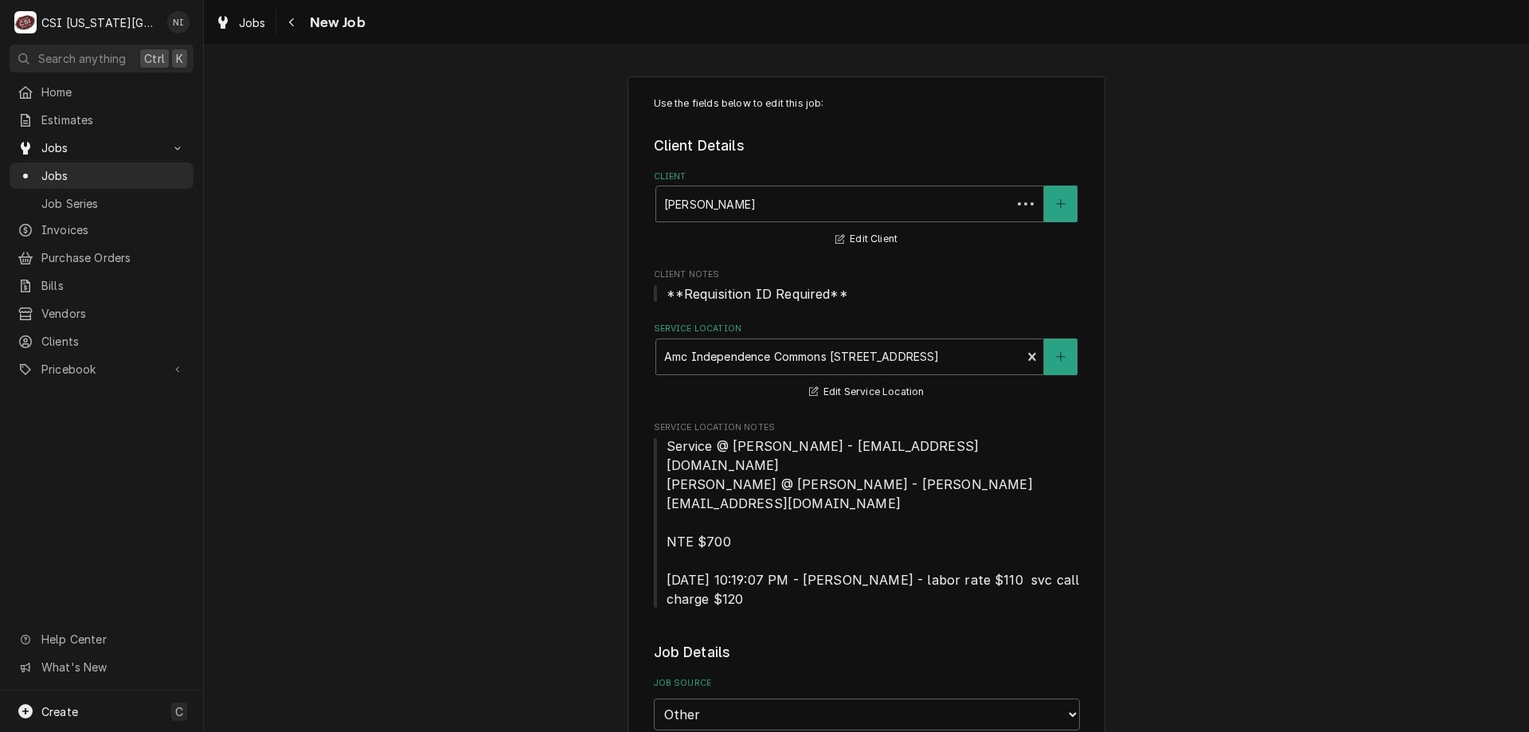
type textarea "x"
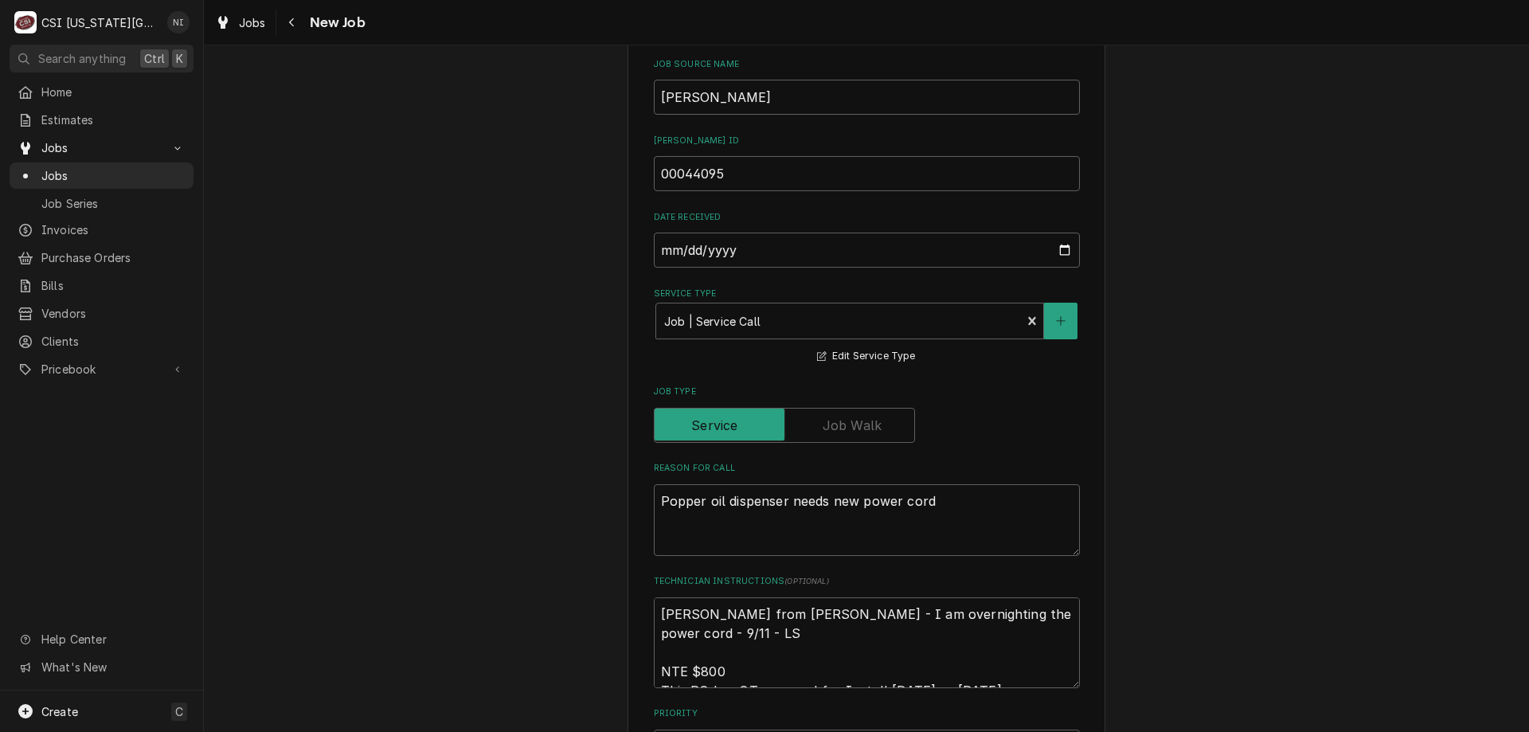
scroll to position [717, 0]
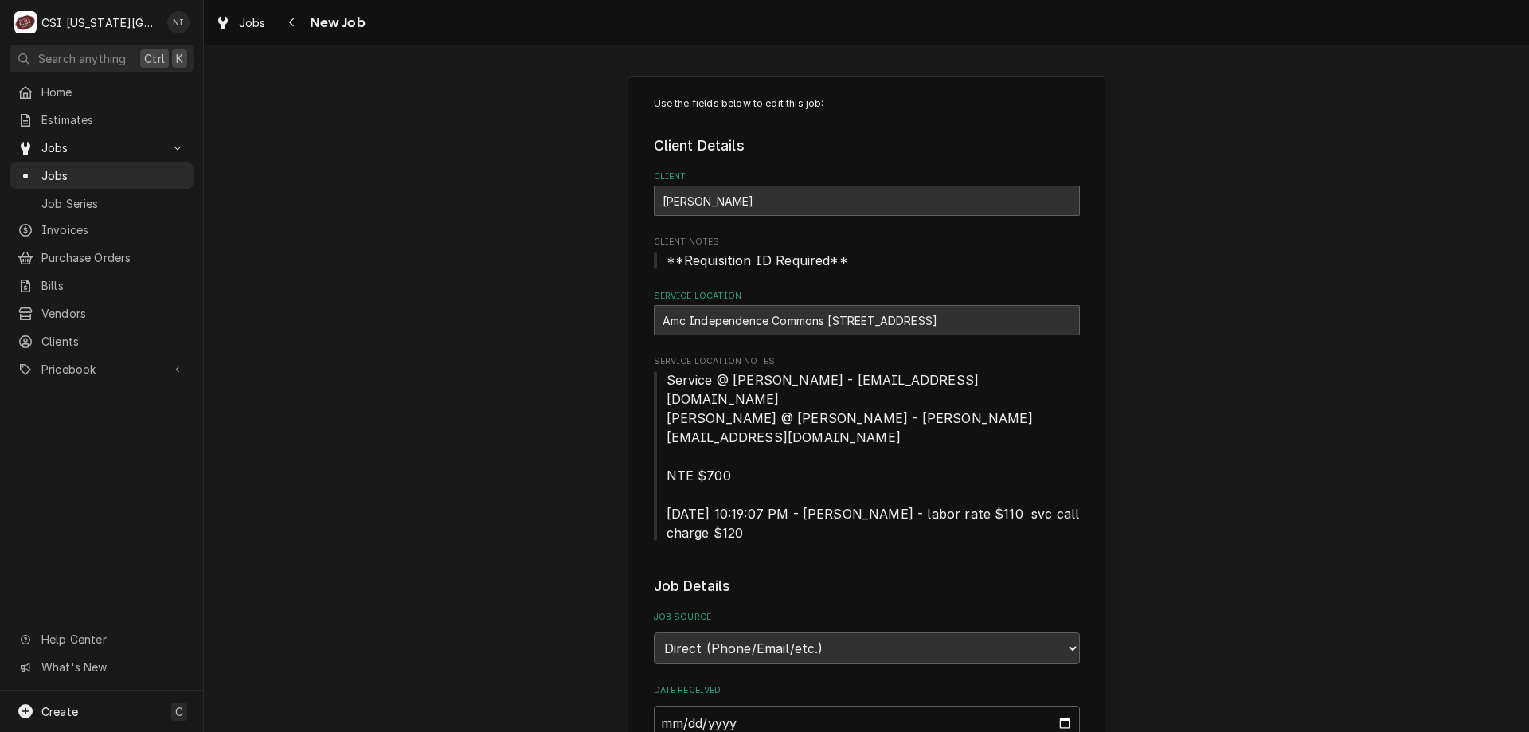
type textarea "x"
